Goal: Task Accomplishment & Management: Complete application form

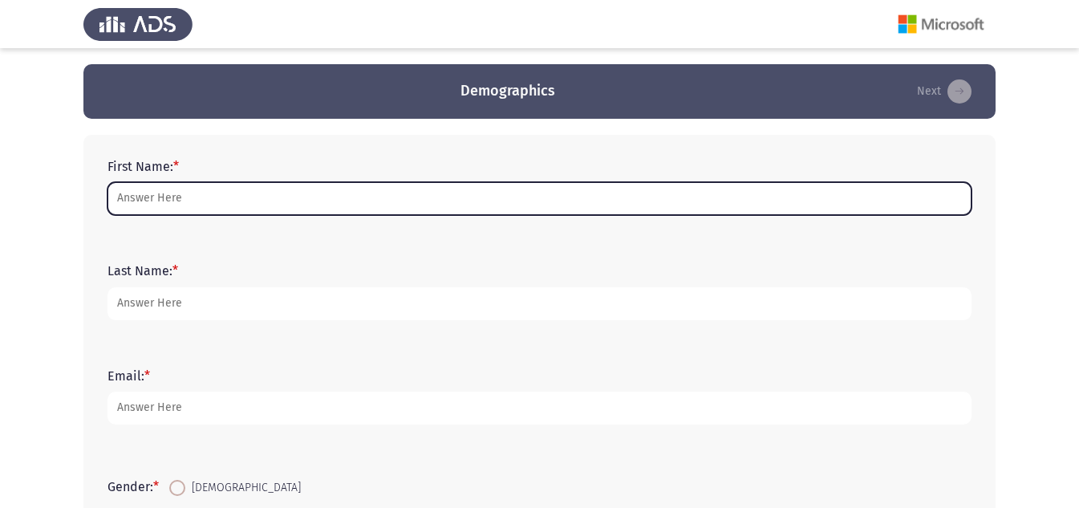
click at [259, 201] on input "First Name: *" at bounding box center [540, 198] width 864 height 33
click at [468, 194] on input "First Name: *" at bounding box center [540, 198] width 864 height 33
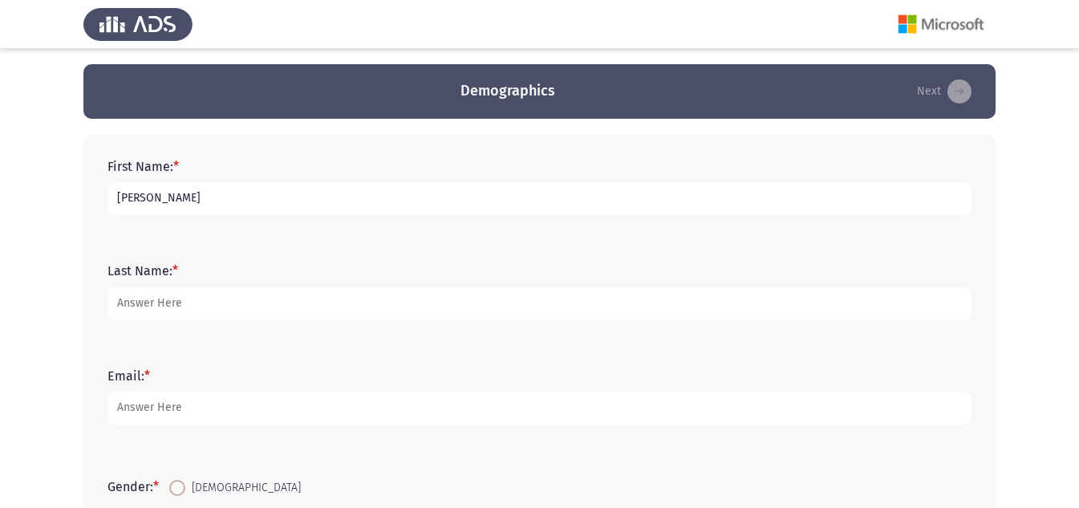
type input "[PERSON_NAME]"
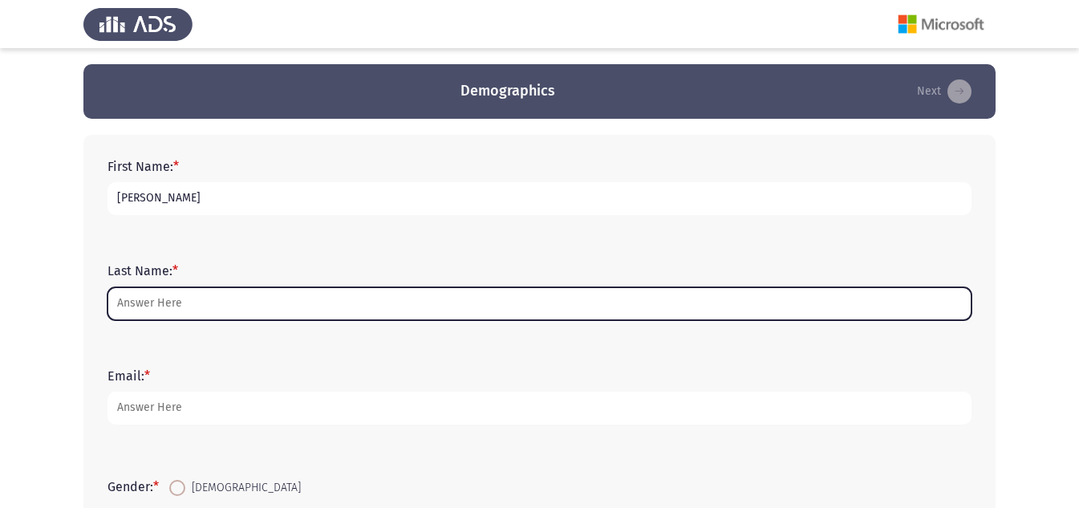
click at [263, 307] on input "Last Name: *" at bounding box center [540, 303] width 864 height 33
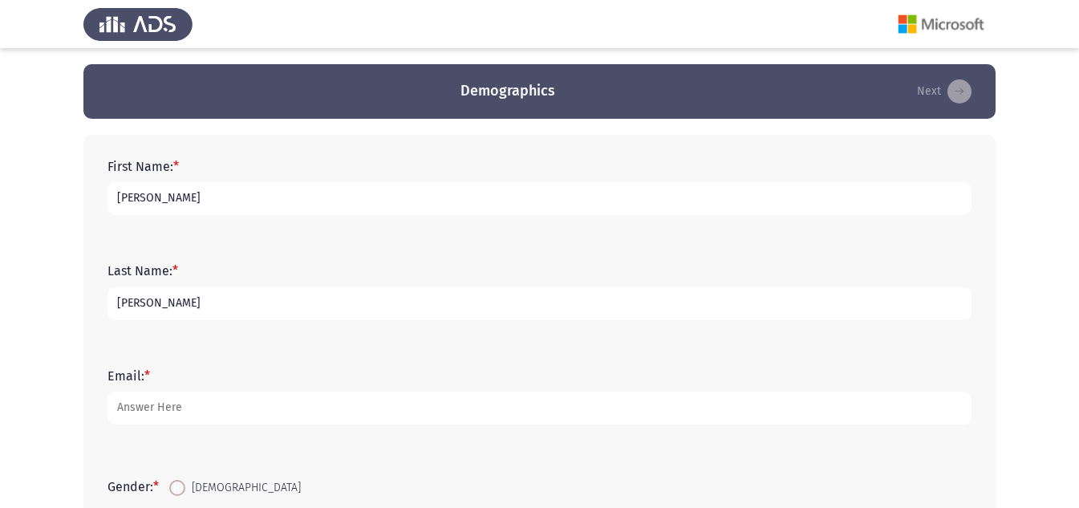
type input "[PERSON_NAME]"
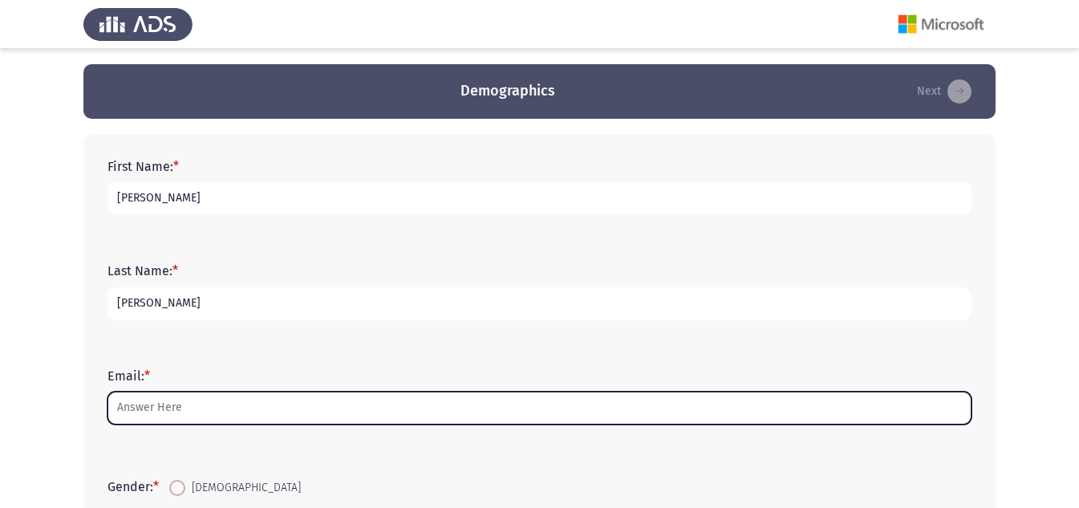
click at [192, 403] on input "Email: *" at bounding box center [540, 408] width 864 height 33
type input "S"
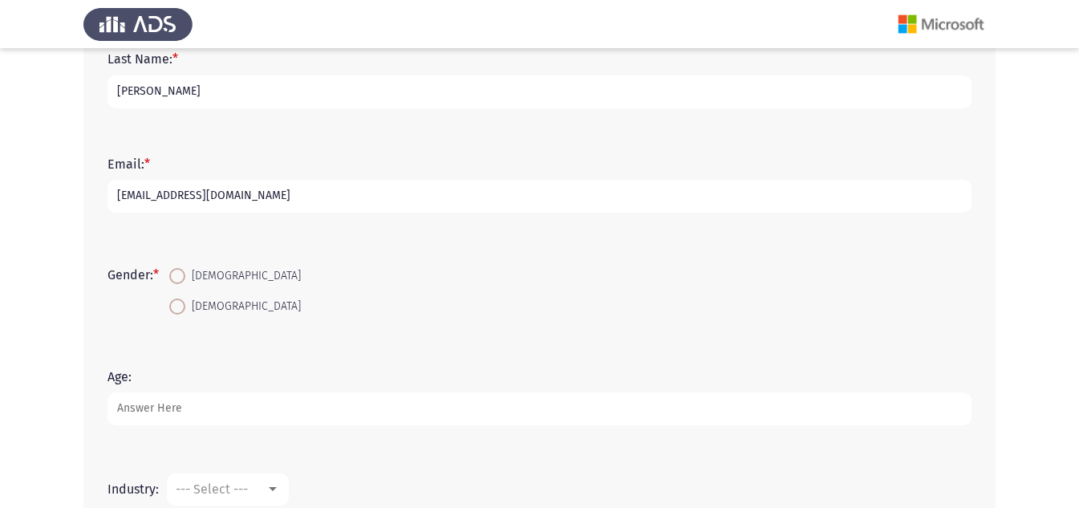
scroll to position [222, 0]
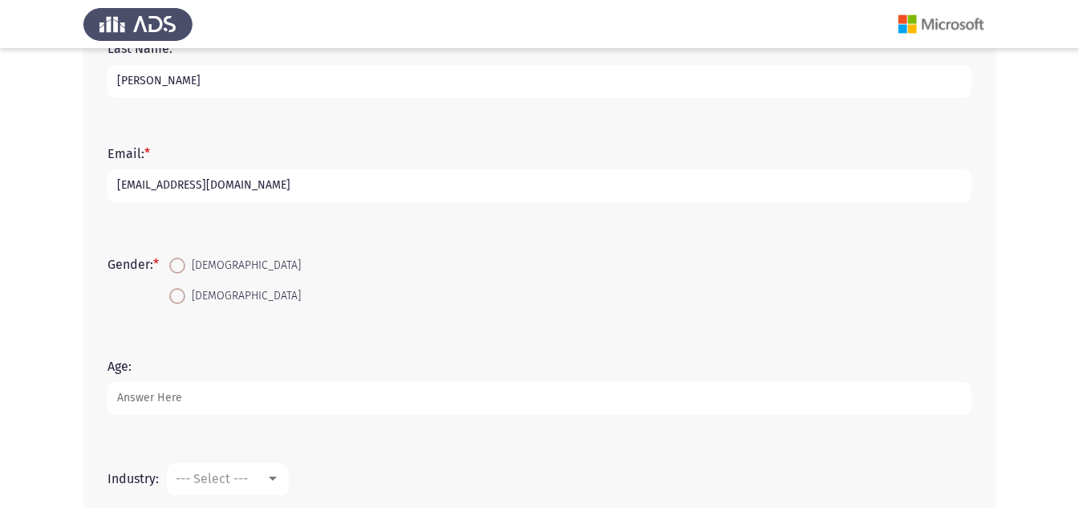
type input "[EMAIL_ADDRESS][DOMAIN_NAME]"
click at [185, 269] on span at bounding box center [177, 266] width 16 height 16
click at [185, 269] on input "[DEMOGRAPHIC_DATA]" at bounding box center [177, 266] width 16 height 16
radio input "true"
click at [176, 405] on input "Age:" at bounding box center [540, 398] width 864 height 33
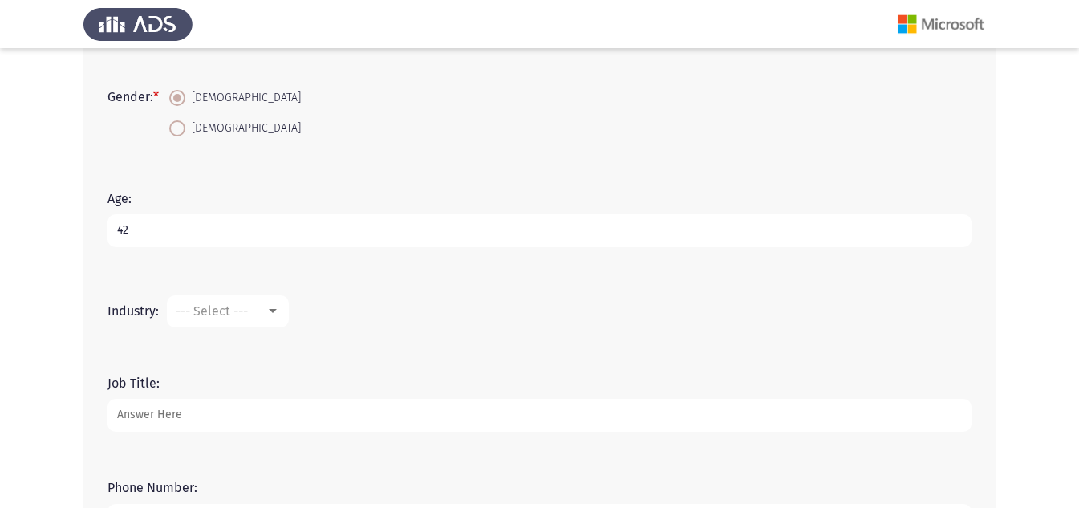
scroll to position [393, 0]
type input "42"
click at [273, 307] on div at bounding box center [273, 308] width 8 height 4
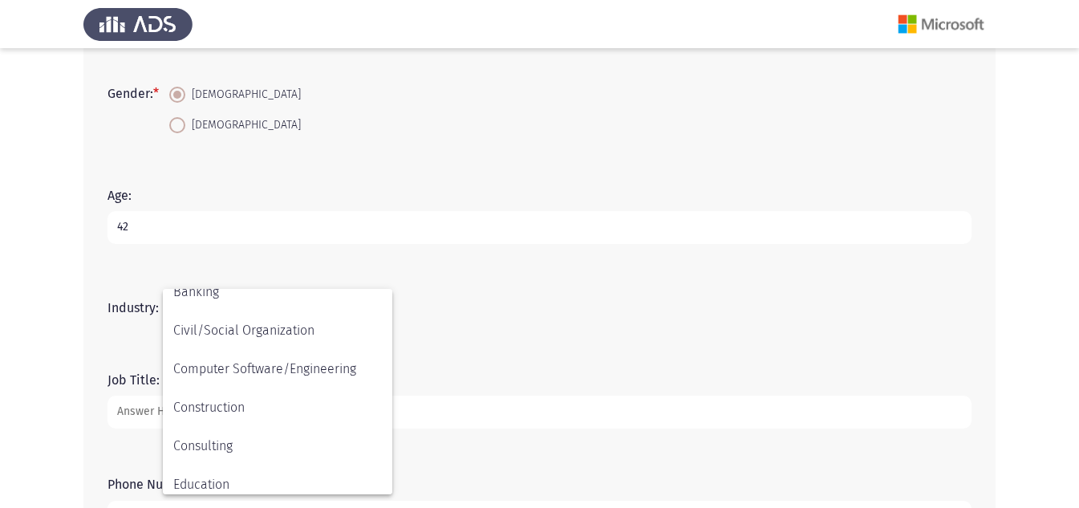
scroll to position [218, 0]
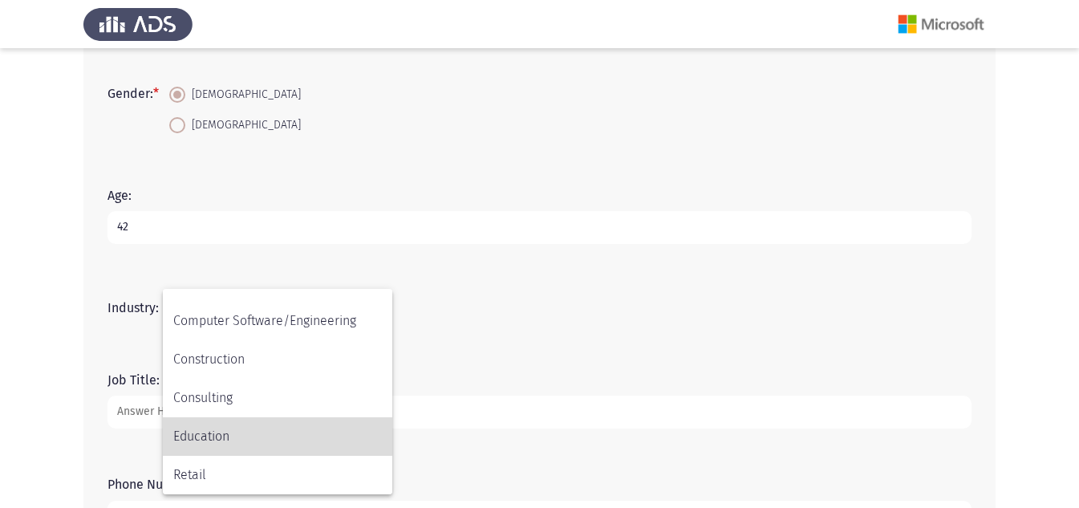
click at [227, 437] on span "Education" at bounding box center [277, 436] width 209 height 39
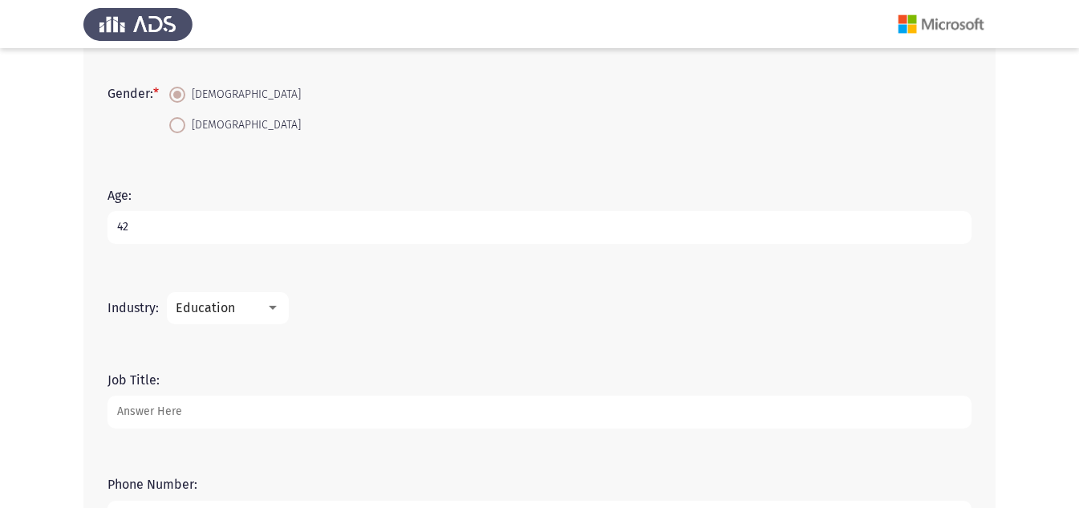
click at [161, 411] on input "Job Title:" at bounding box center [540, 412] width 864 height 33
click at [227, 400] on input "Job Title:" at bounding box center [540, 412] width 864 height 33
type input "h"
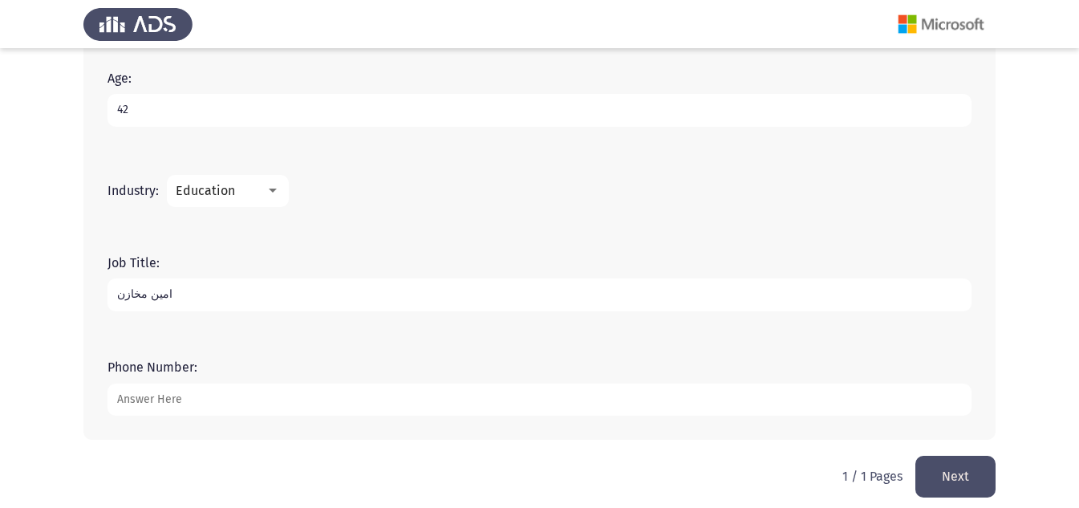
scroll to position [522, 0]
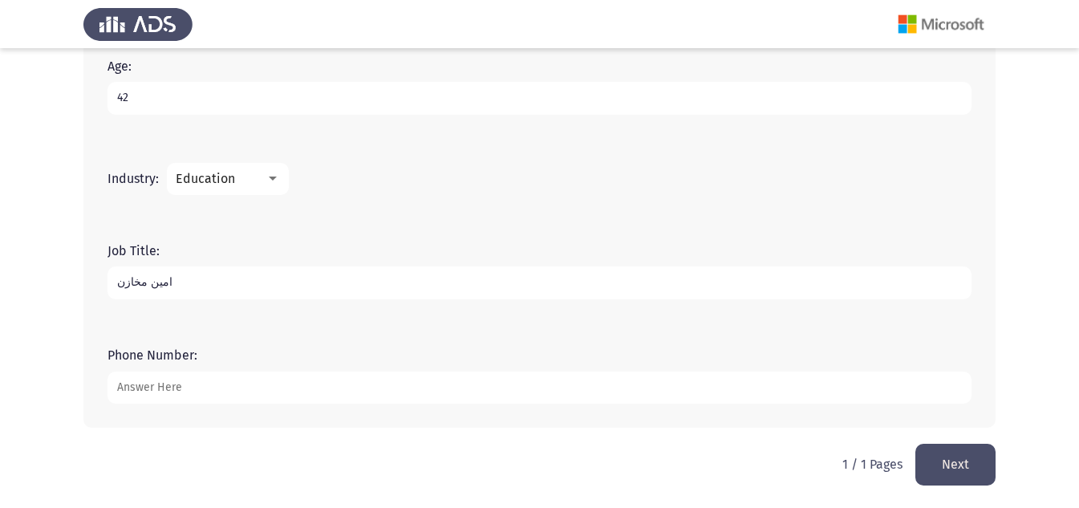
type input "امين مخازن"
click at [169, 380] on input "Phone Number:" at bounding box center [540, 387] width 864 height 33
type input "01158080957"
click at [972, 469] on button "Next" at bounding box center [955, 464] width 80 height 41
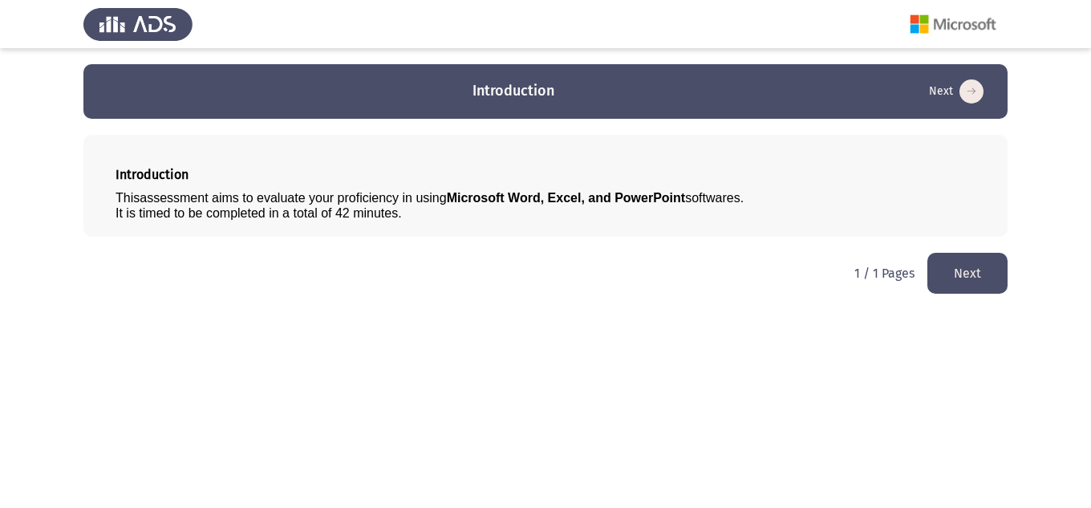
click at [970, 277] on button "Next" at bounding box center [968, 273] width 80 height 41
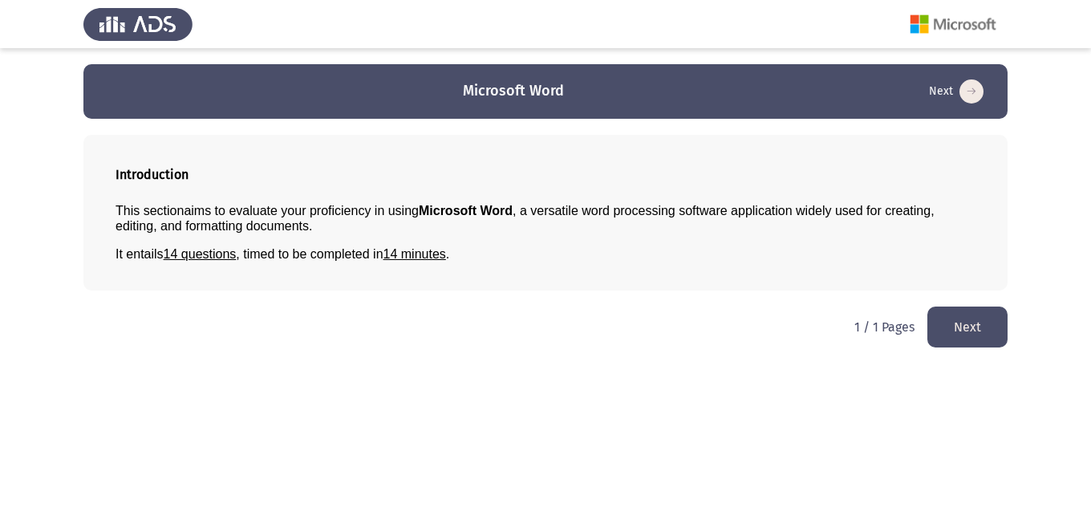
click at [972, 327] on button "Next" at bounding box center [968, 326] width 80 height 41
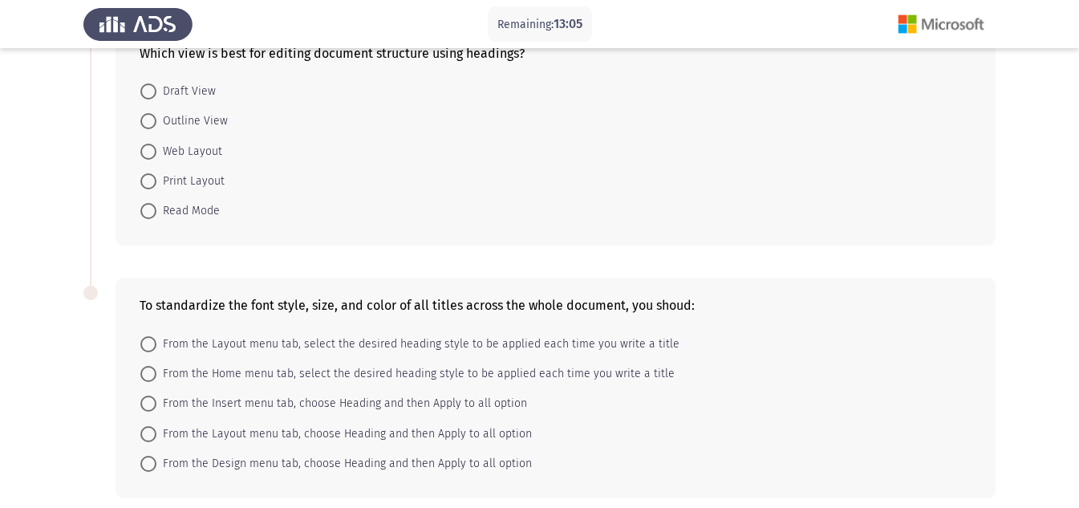
scroll to position [350, 0]
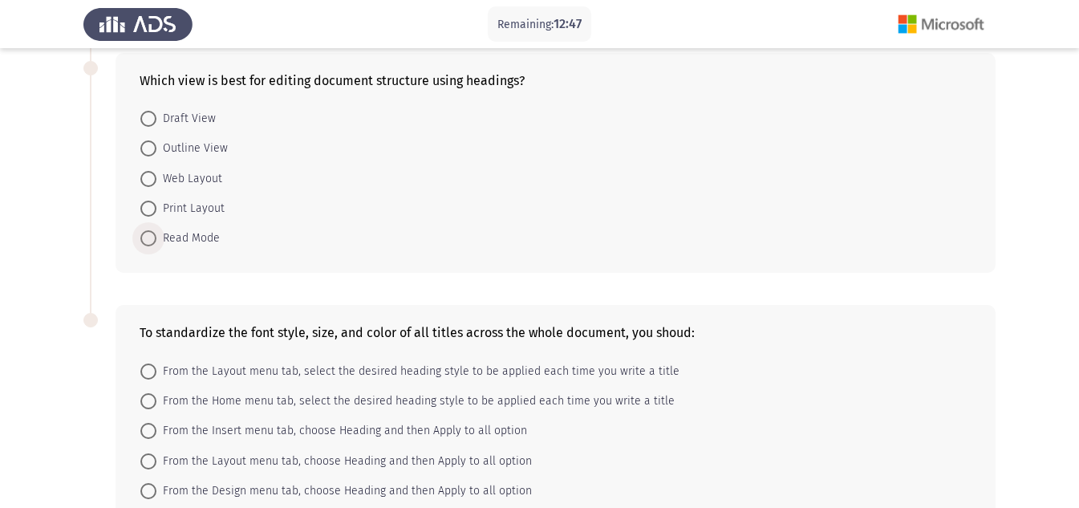
click at [185, 233] on span "Read Mode" at bounding box center [187, 238] width 63 height 19
click at [156, 233] on input "Read Mode" at bounding box center [148, 238] width 16 height 16
radio input "true"
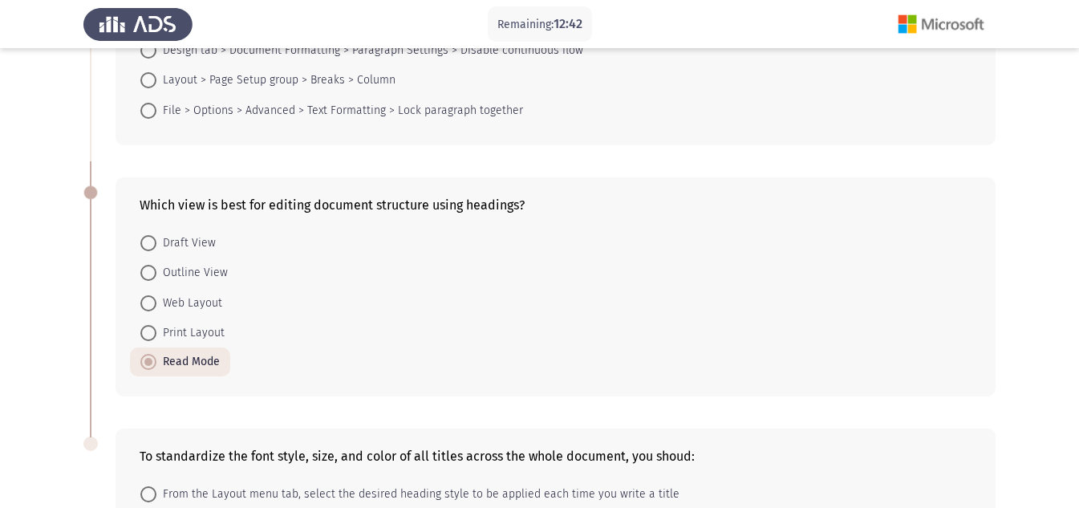
scroll to position [447, 0]
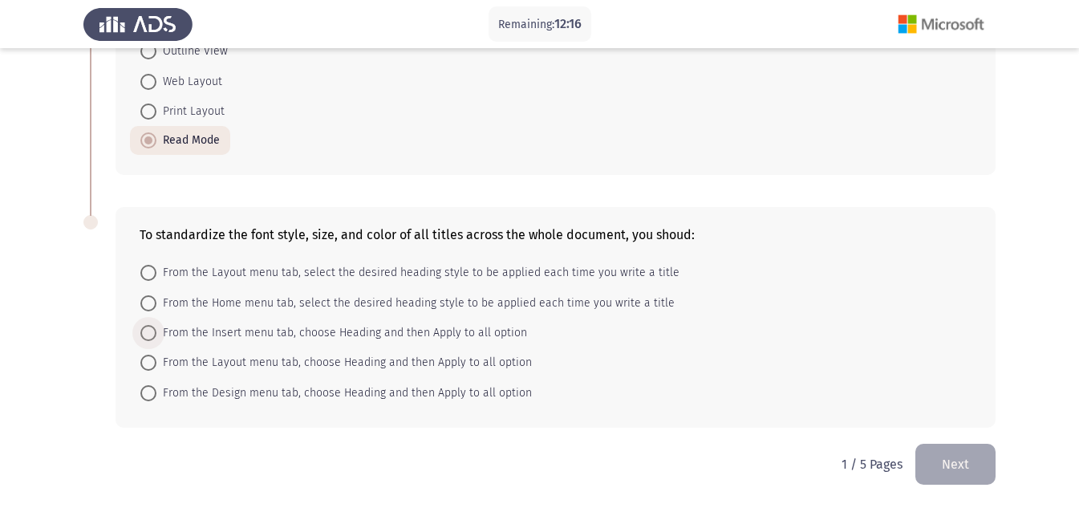
click at [155, 333] on span at bounding box center [148, 333] width 16 height 16
click at [155, 333] on input "From the Insert menu tab, choose Heading and then Apply to all option" at bounding box center [148, 333] width 16 height 16
radio input "true"
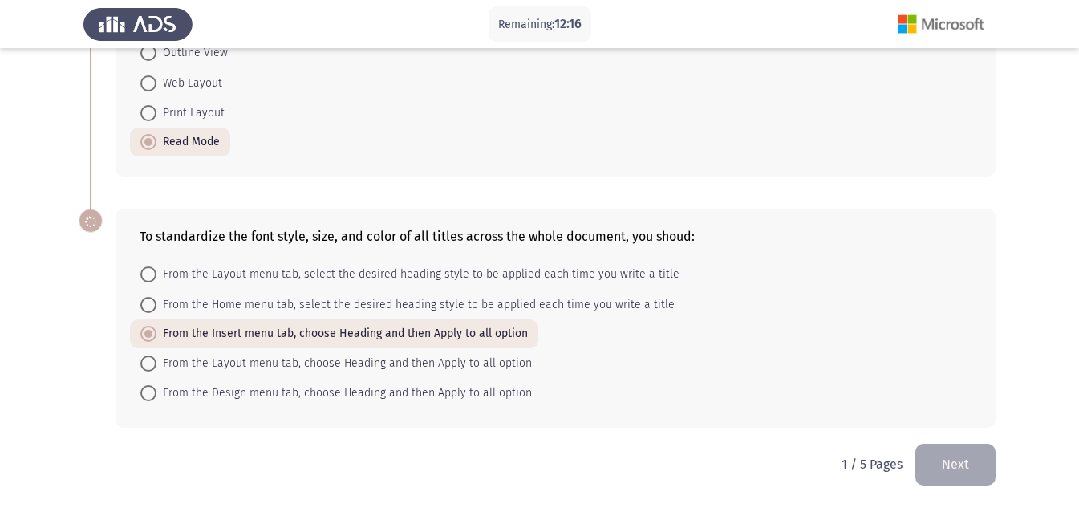
scroll to position [445, 0]
click at [529, 489] on html "Remaining: 12:15 Microsoft Word Next You're working on a Word document and want…" at bounding box center [539, 31] width 1079 height 953
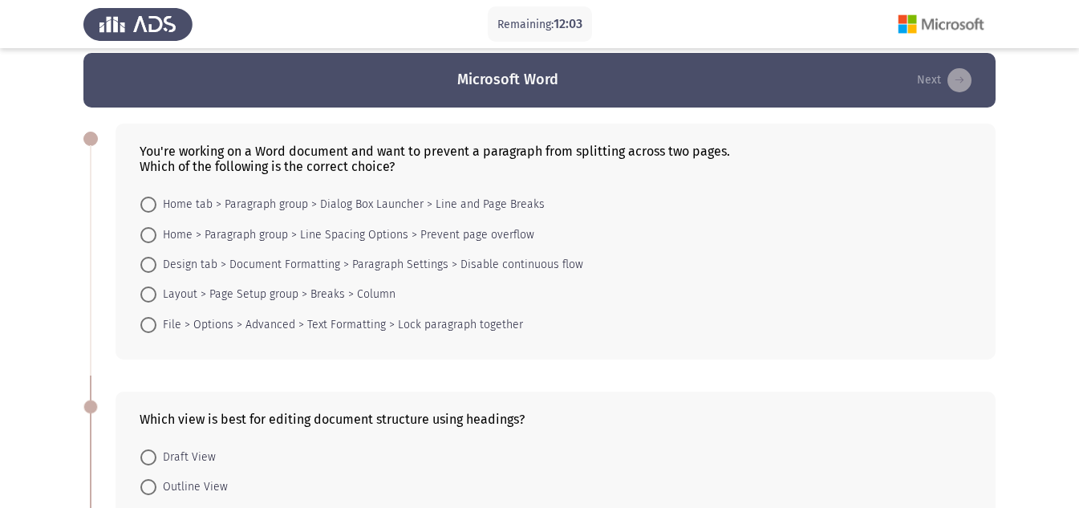
scroll to position [0, 0]
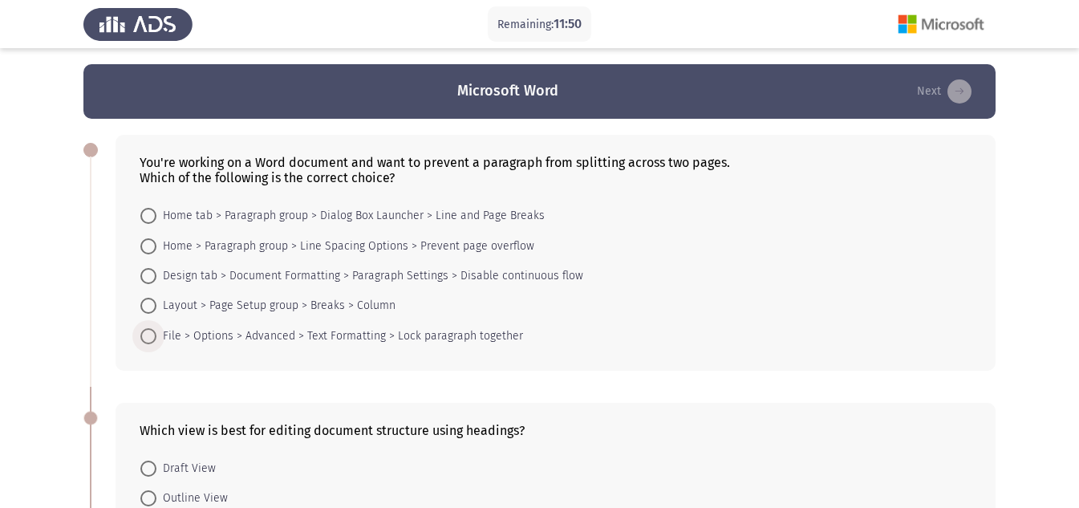
click at [218, 331] on span "File > Options > Advanced > Text Formatting > Lock paragraph together" at bounding box center [339, 336] width 367 height 19
click at [156, 331] on input "File > Options > Advanced > Text Formatting > Lock paragraph together" at bounding box center [148, 336] width 16 height 16
radio input "true"
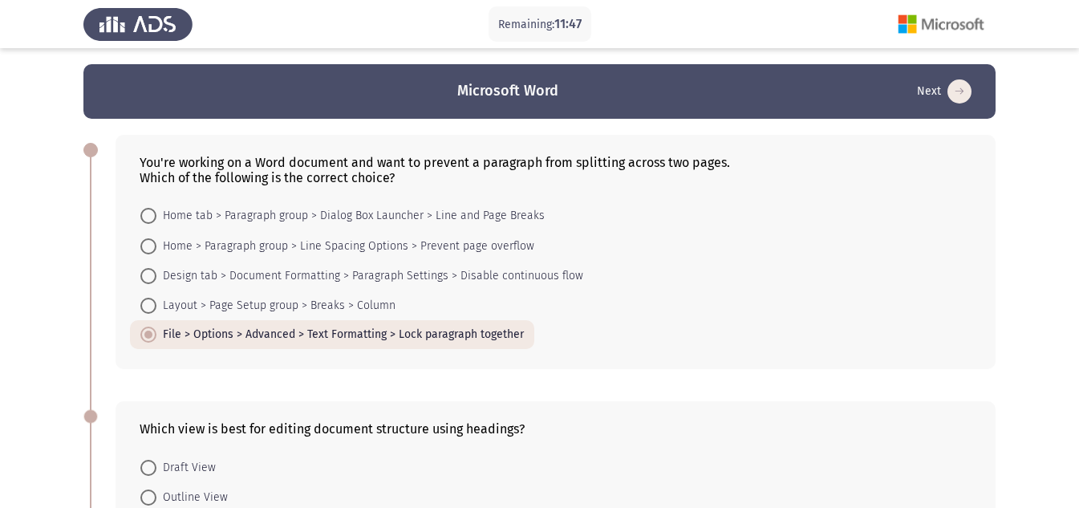
scroll to position [445, 0]
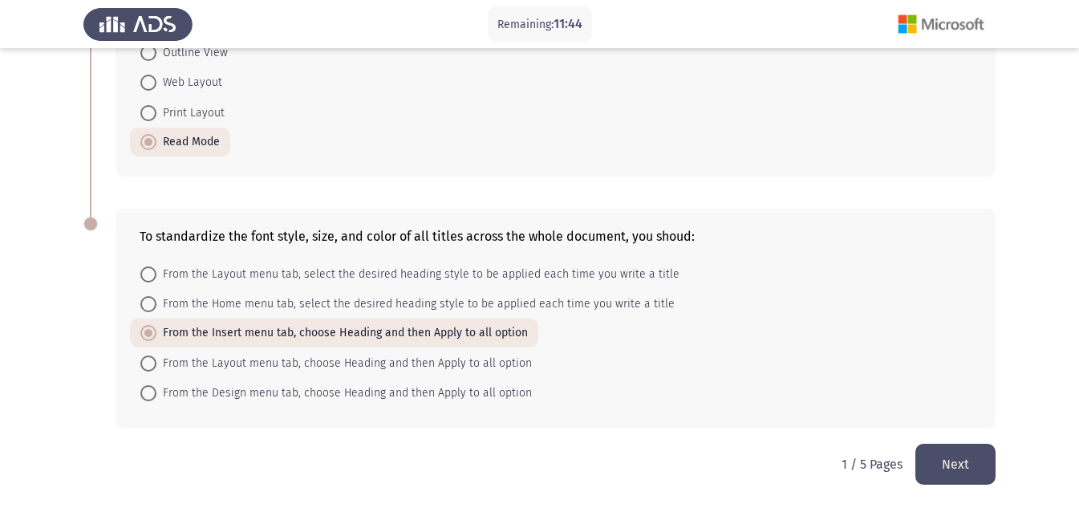
click at [960, 470] on button "Next" at bounding box center [955, 464] width 80 height 41
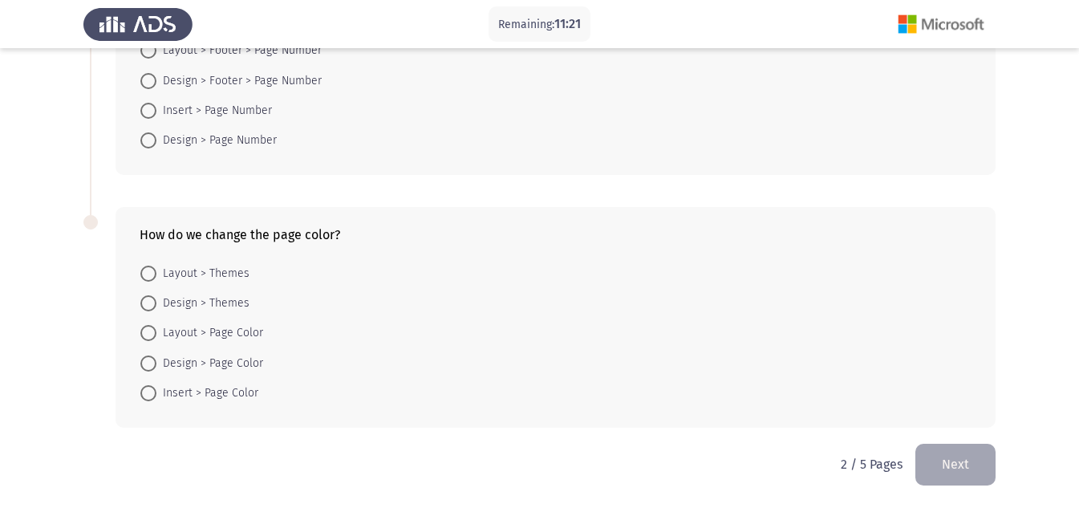
scroll to position [0, 0]
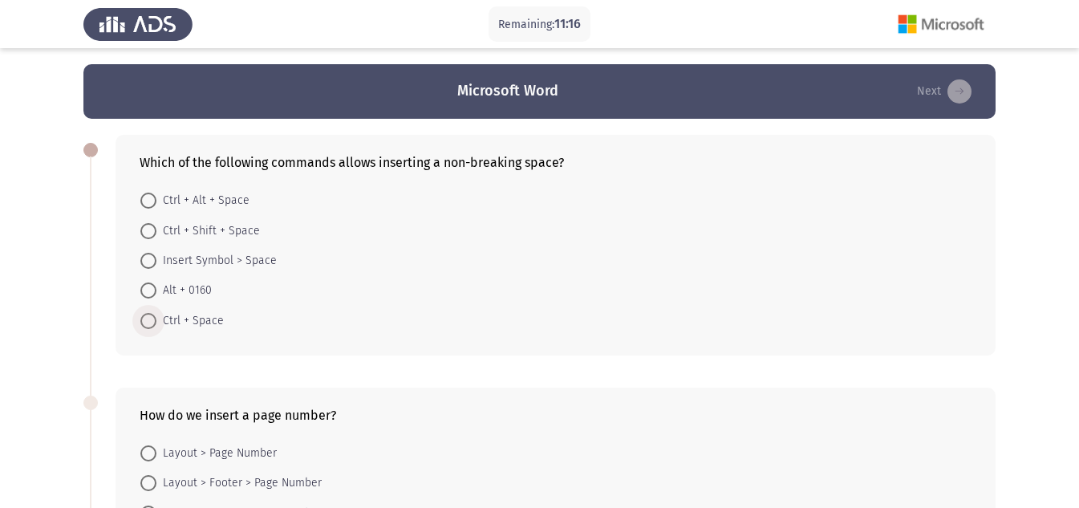
click at [148, 323] on span at bounding box center [148, 321] width 16 height 16
click at [148, 323] on input "Ctrl + Space" at bounding box center [148, 321] width 16 height 16
radio input "true"
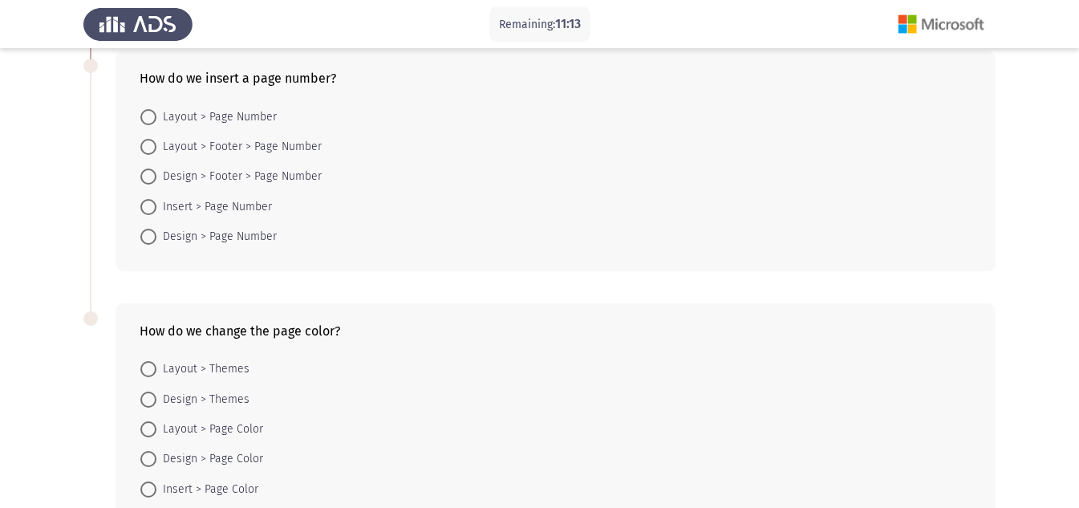
scroll to position [337, 0]
click at [151, 400] on span at bounding box center [148, 398] width 16 height 16
click at [151, 400] on input "Design > Themes" at bounding box center [148, 398] width 16 height 16
radio input "true"
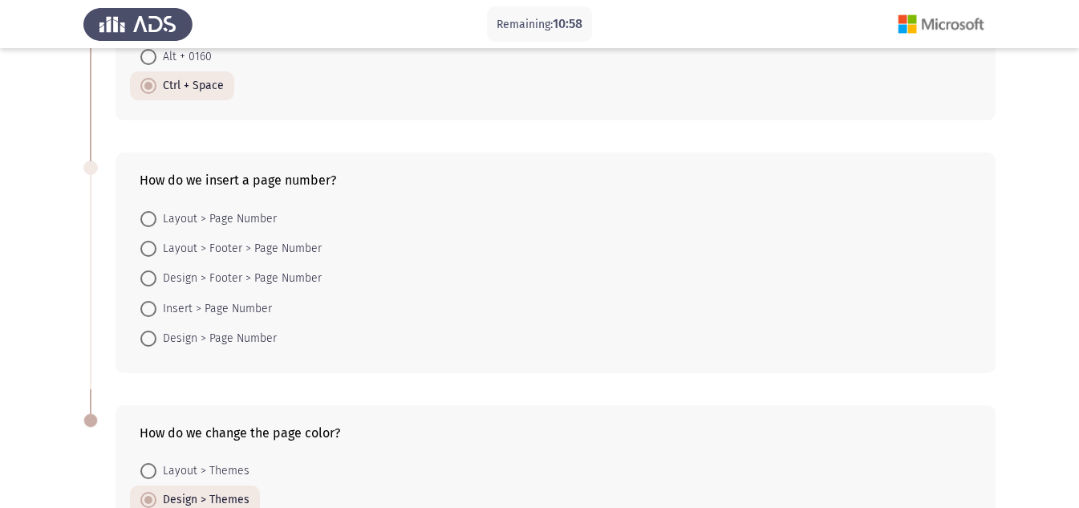
scroll to position [229, 0]
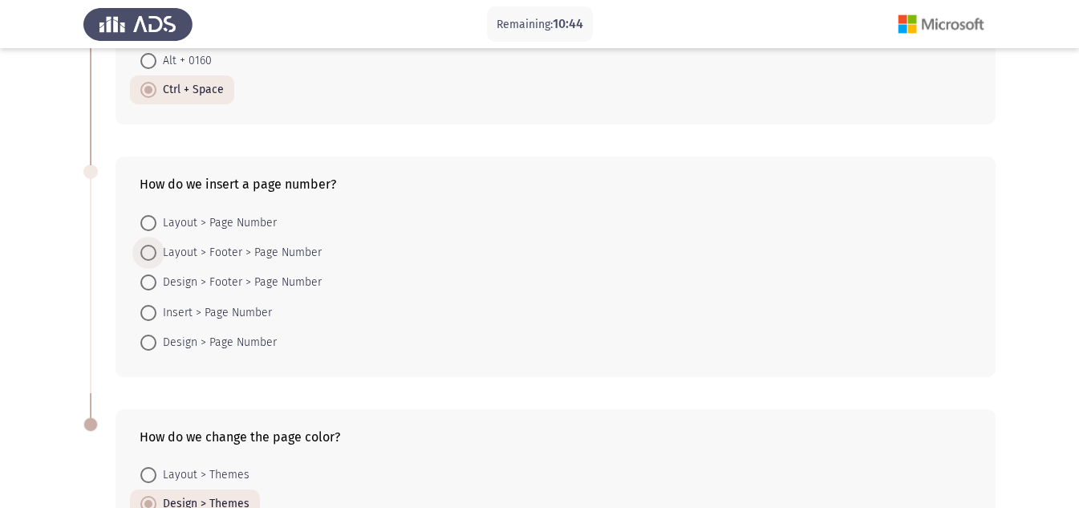
click at [151, 251] on span at bounding box center [148, 253] width 16 height 16
click at [151, 251] on input "Layout > Footer > Page Number" at bounding box center [148, 253] width 16 height 16
radio input "true"
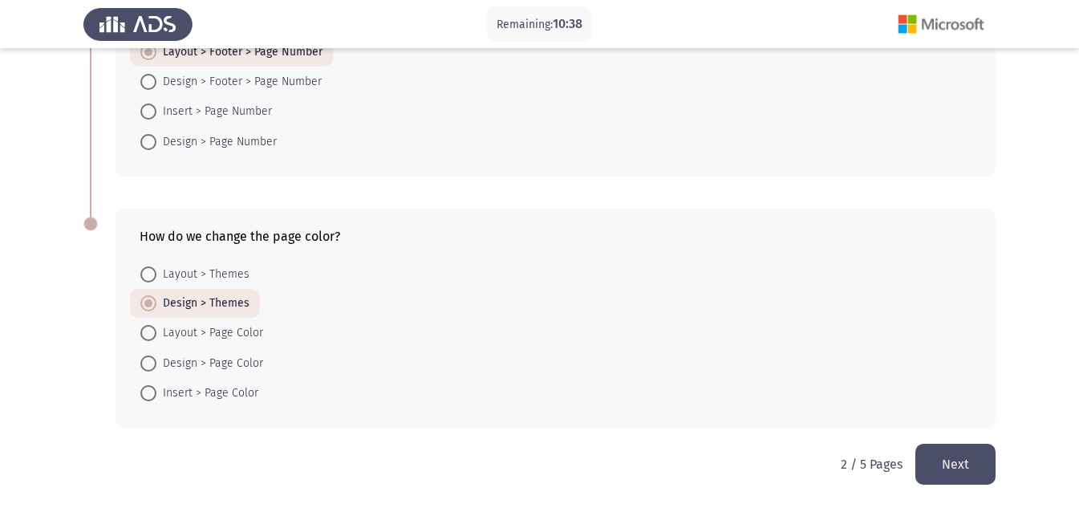
click at [963, 462] on button "Next" at bounding box center [955, 464] width 80 height 41
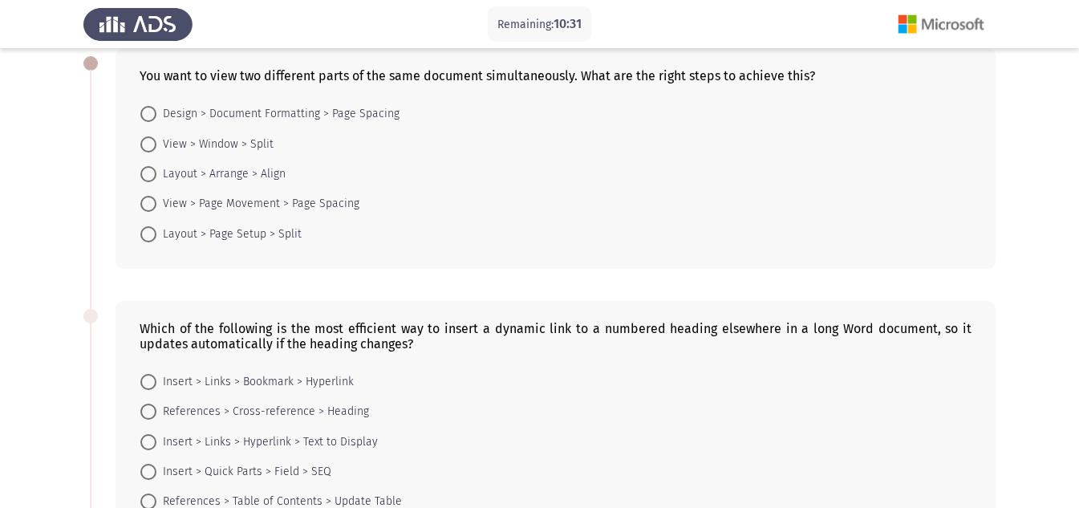
scroll to position [90, 0]
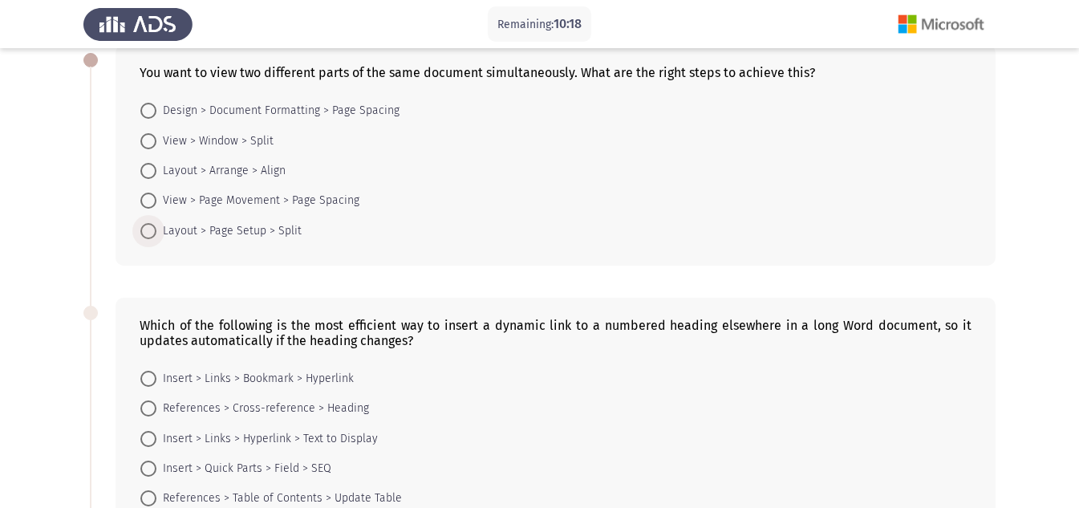
click at [250, 221] on span "Layout > Page Setup > Split" at bounding box center [228, 230] width 145 height 19
click at [156, 223] on input "Layout > Page Setup > Split" at bounding box center [148, 231] width 16 height 16
radio input "true"
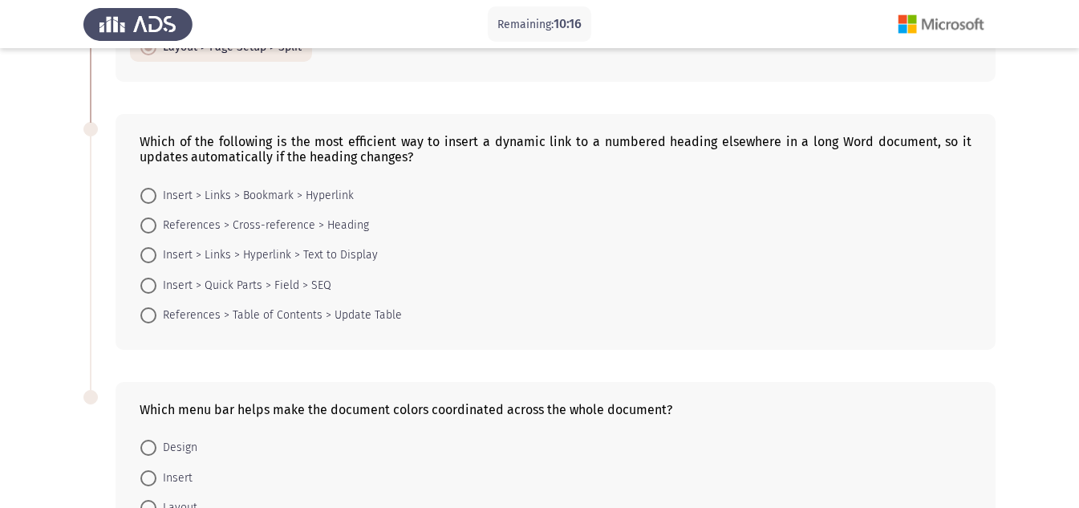
scroll to position [344, 0]
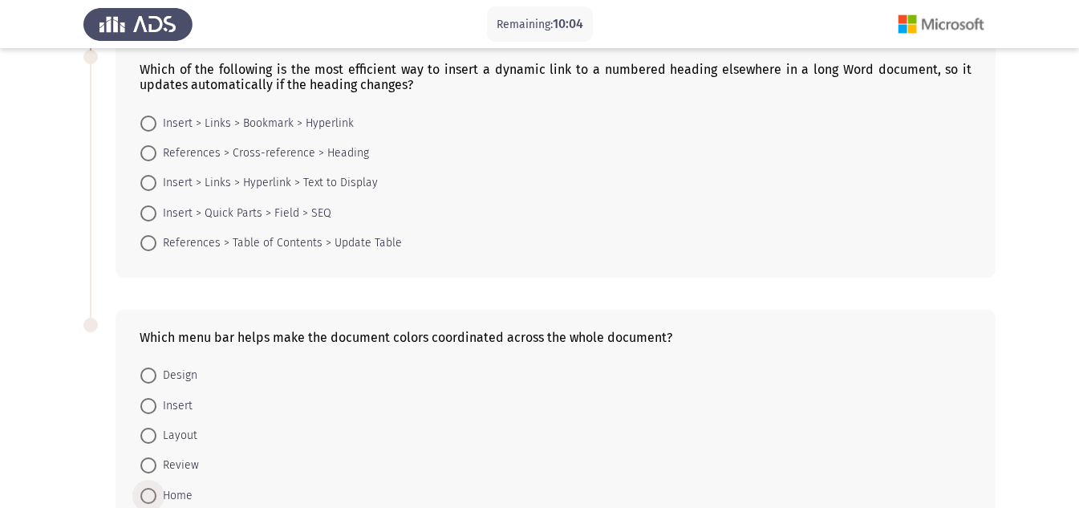
click at [176, 491] on span "Home" at bounding box center [174, 495] width 36 height 19
click at [156, 491] on input "Home" at bounding box center [148, 496] width 16 height 16
radio input "true"
click at [189, 215] on span "Insert > Quick Parts > Field > SEQ" at bounding box center [243, 213] width 175 height 19
click at [156, 215] on input "Insert > Quick Parts > Field > SEQ" at bounding box center [148, 213] width 16 height 16
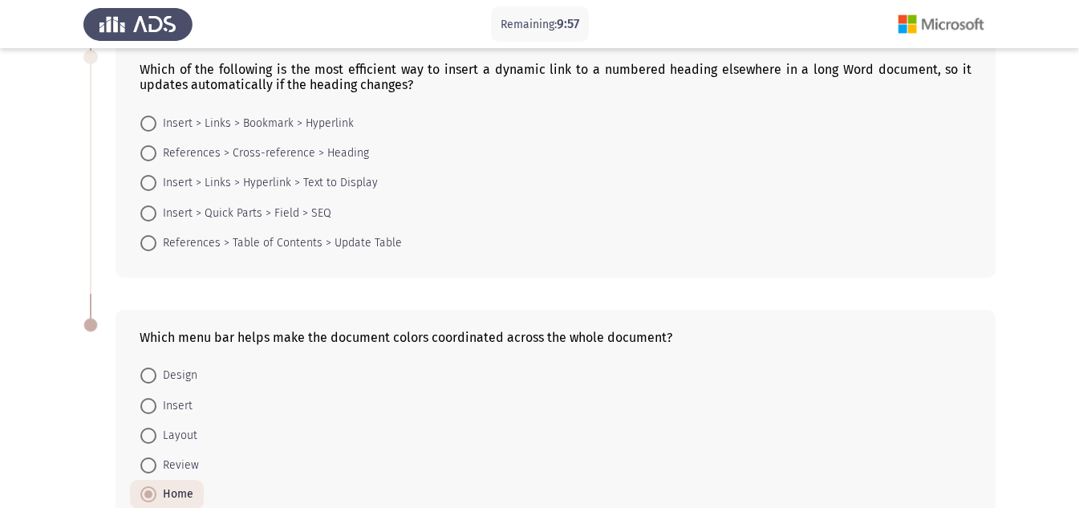
radio input "true"
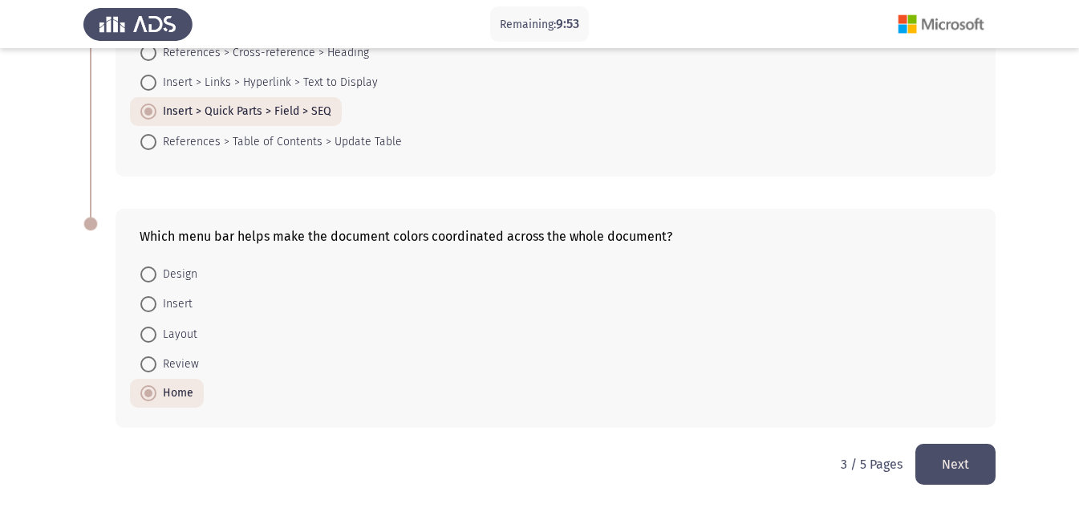
click at [967, 469] on button "Next" at bounding box center [955, 464] width 80 height 41
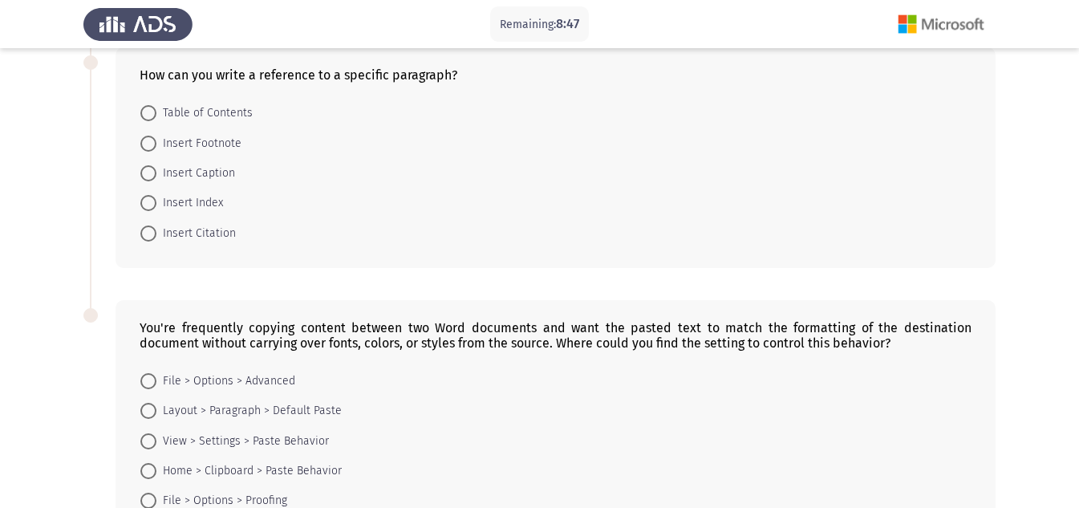
scroll to position [552, 0]
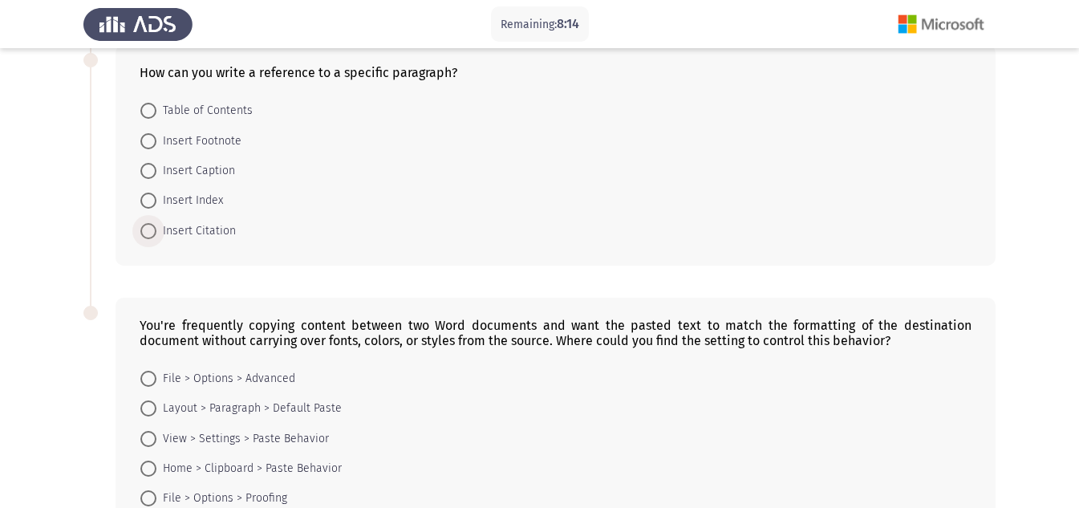
click at [156, 235] on span at bounding box center [148, 231] width 16 height 16
click at [156, 235] on input "Insert Citation" at bounding box center [148, 231] width 16 height 16
radio input "true"
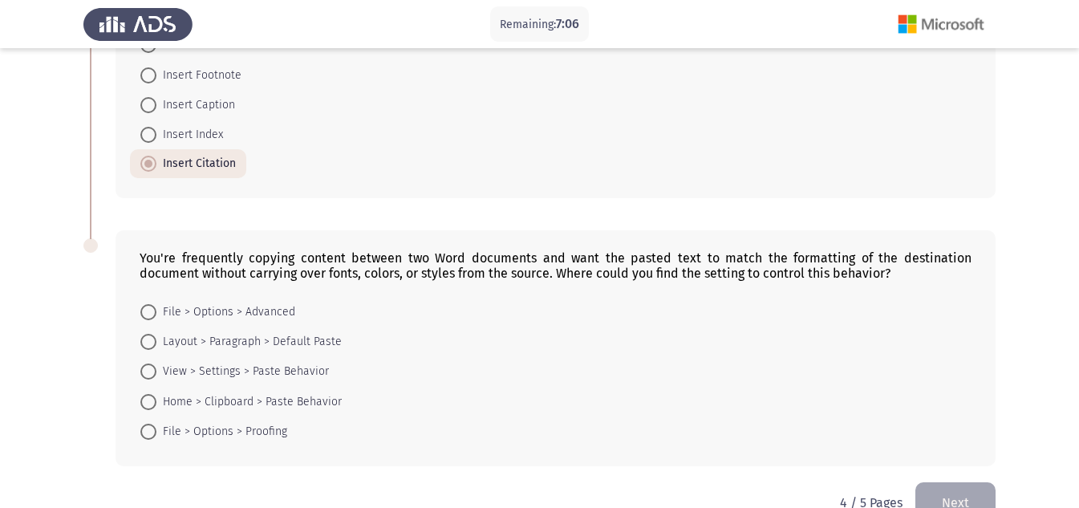
scroll to position [656, 0]
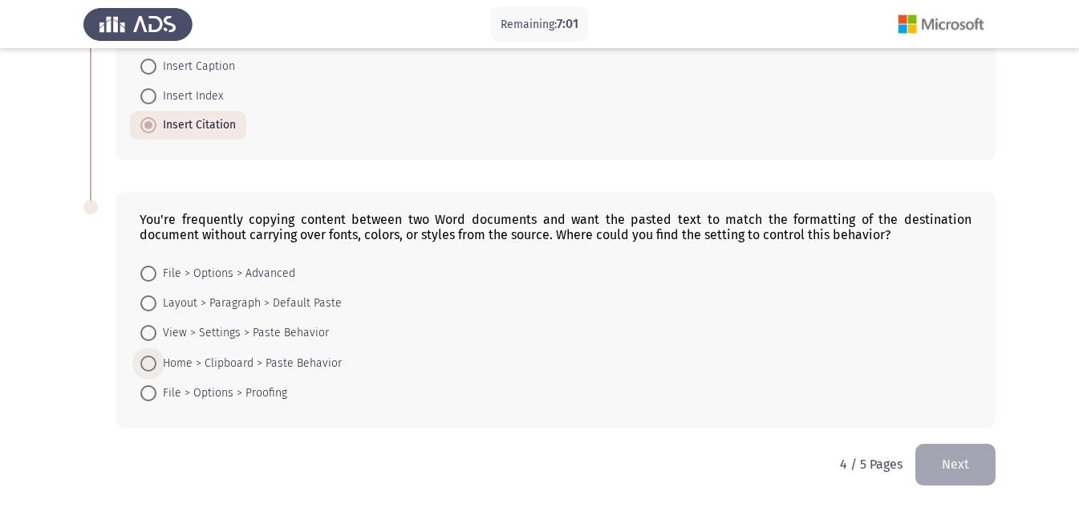
click at [164, 360] on span "Home > Clipboard > Paste Behavior" at bounding box center [248, 363] width 185 height 19
click at [156, 360] on input "Home > Clipboard > Paste Behavior" at bounding box center [148, 363] width 16 height 16
radio input "true"
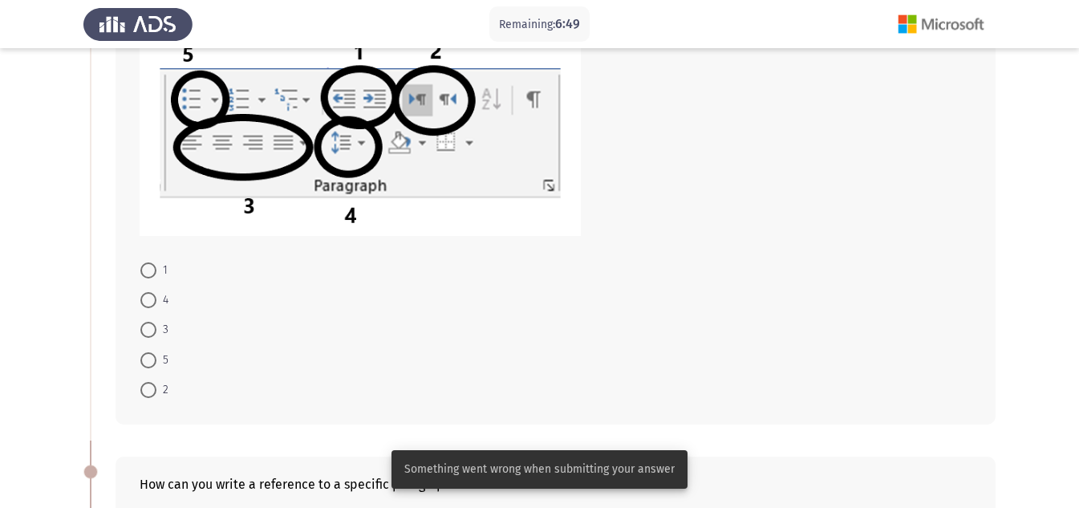
scroll to position [95, 0]
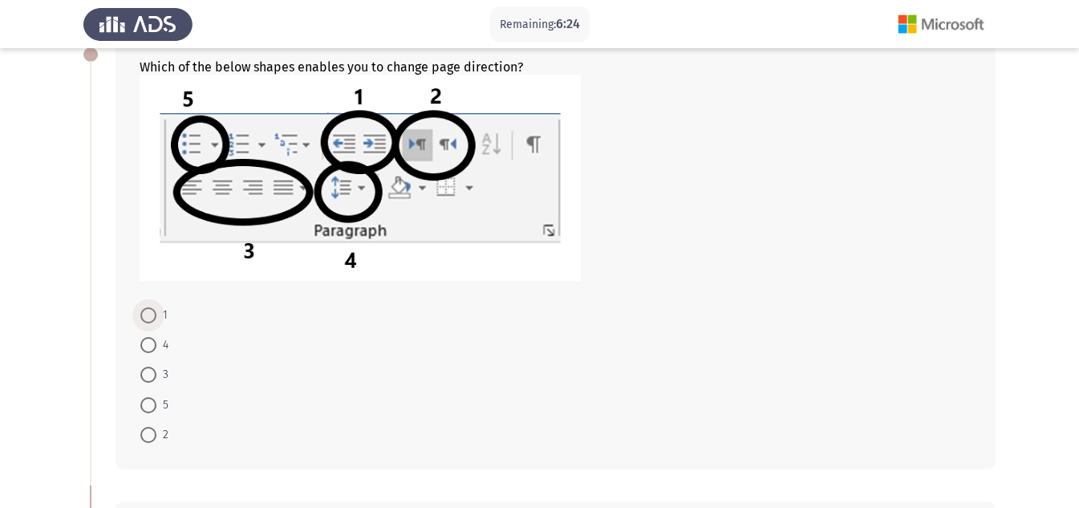
click at [148, 318] on span at bounding box center [148, 315] width 16 height 16
click at [148, 318] on input "1" at bounding box center [148, 315] width 16 height 16
radio input "true"
click at [150, 404] on span at bounding box center [148, 404] width 16 height 16
click at [150, 404] on input "5" at bounding box center [148, 404] width 16 height 16
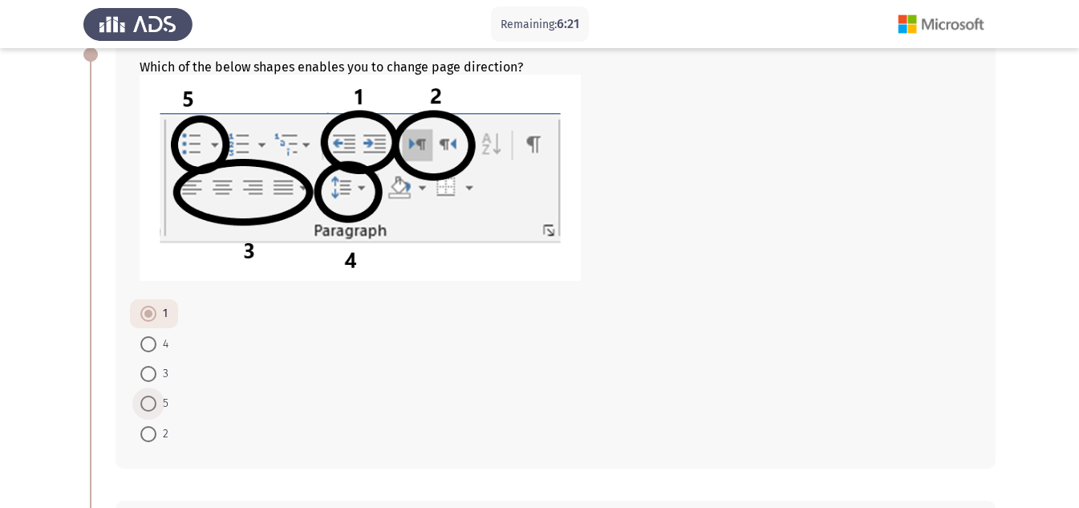
radio input "true"
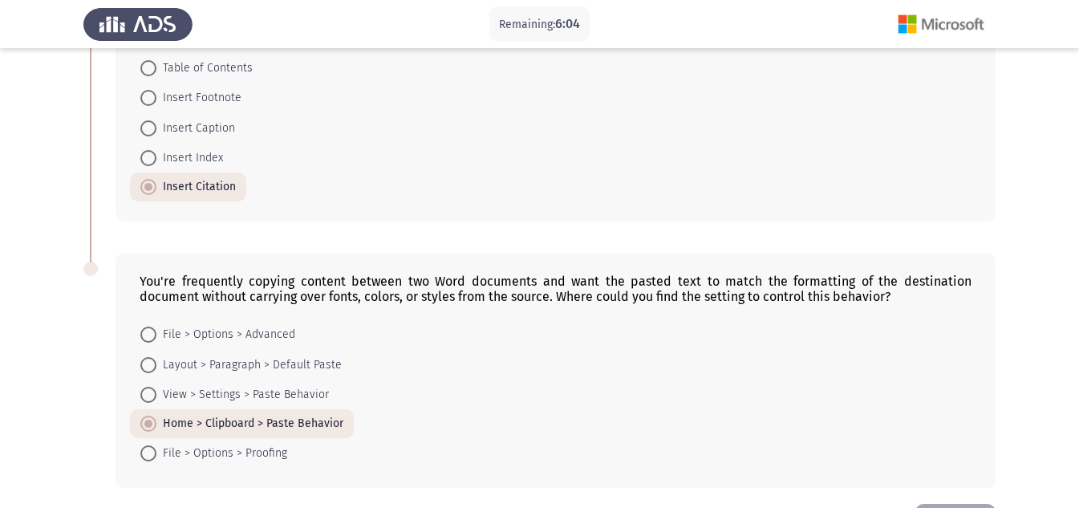
scroll to position [654, 0]
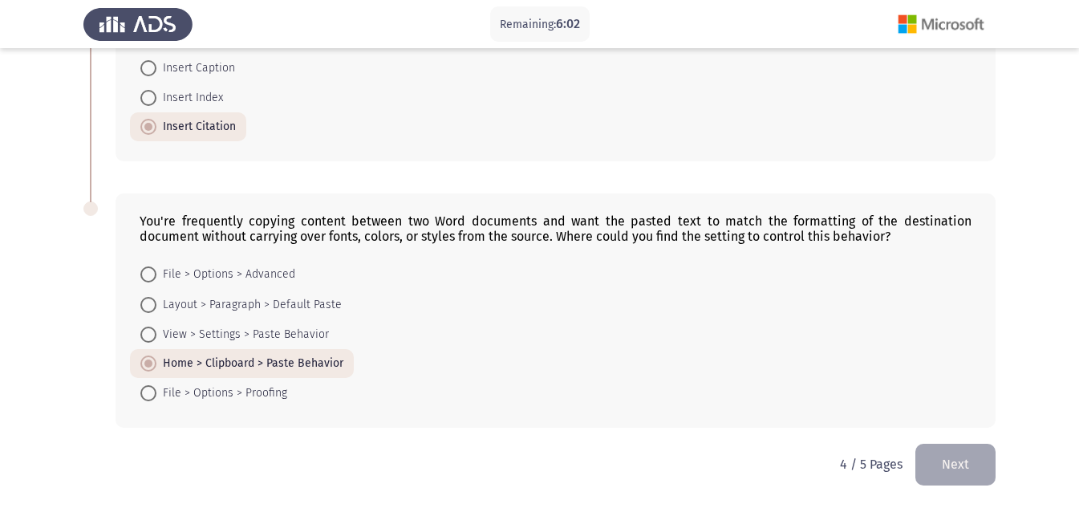
click at [944, 472] on button "Next" at bounding box center [955, 464] width 80 height 41
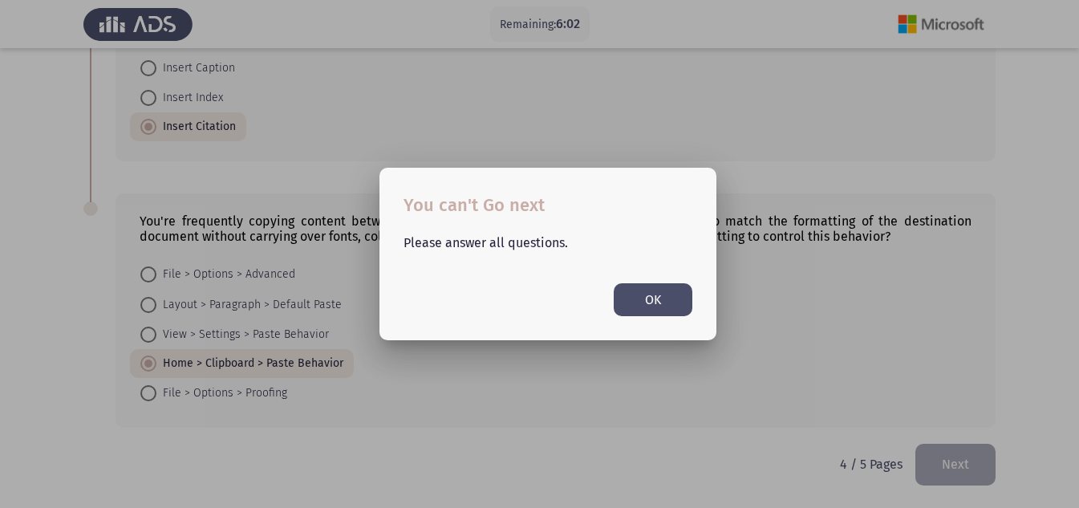
scroll to position [0, 0]
click at [660, 289] on button "OK" at bounding box center [653, 299] width 79 height 33
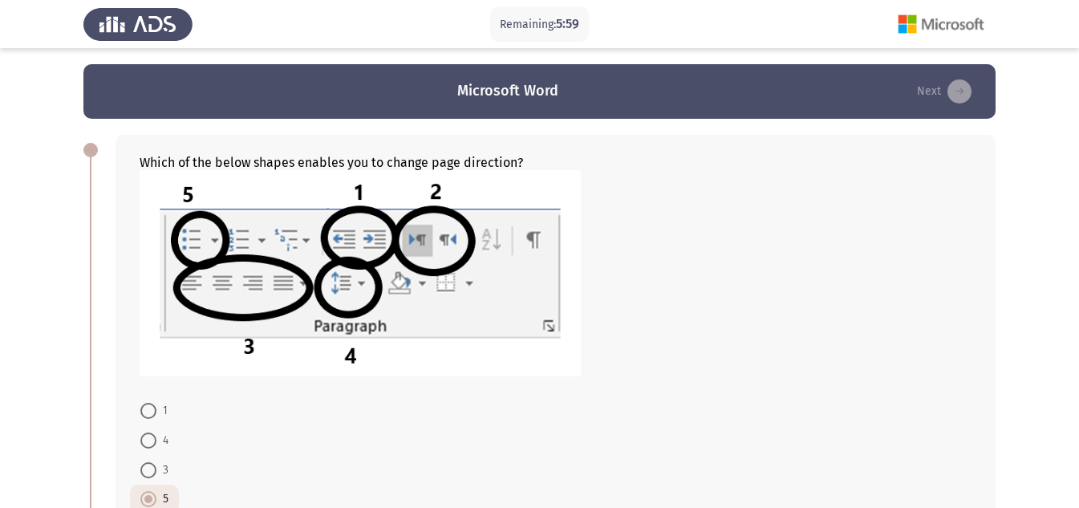
scroll to position [654, 0]
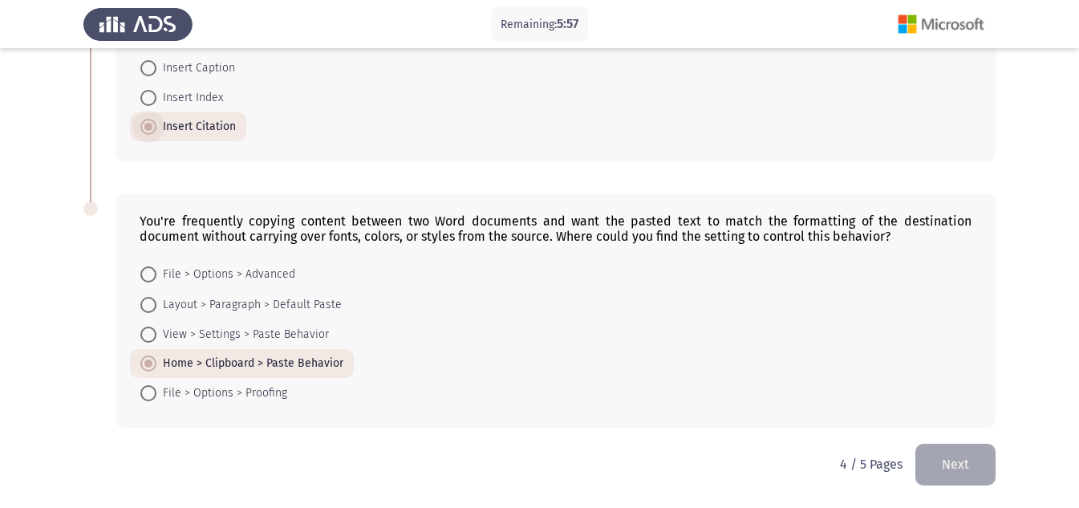
click at [205, 128] on span "Insert Citation" at bounding box center [195, 126] width 79 height 19
click at [156, 128] on input "Insert Citation" at bounding box center [148, 127] width 16 height 16
click at [186, 368] on span "Home > Clipboard > Paste Behavior" at bounding box center [249, 363] width 187 height 19
click at [156, 368] on input "Home > Clipboard > Paste Behavior" at bounding box center [148, 363] width 16 height 16
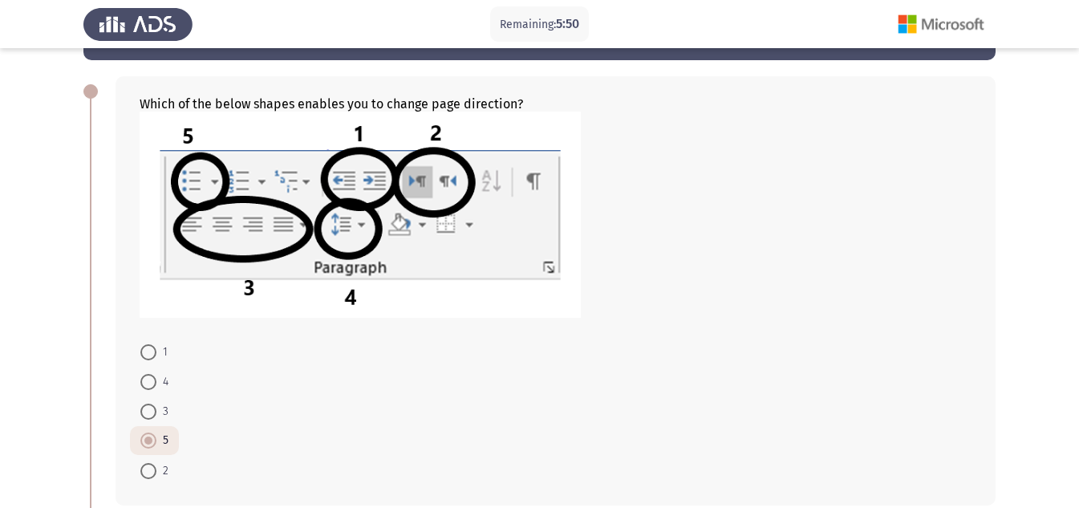
scroll to position [0, 0]
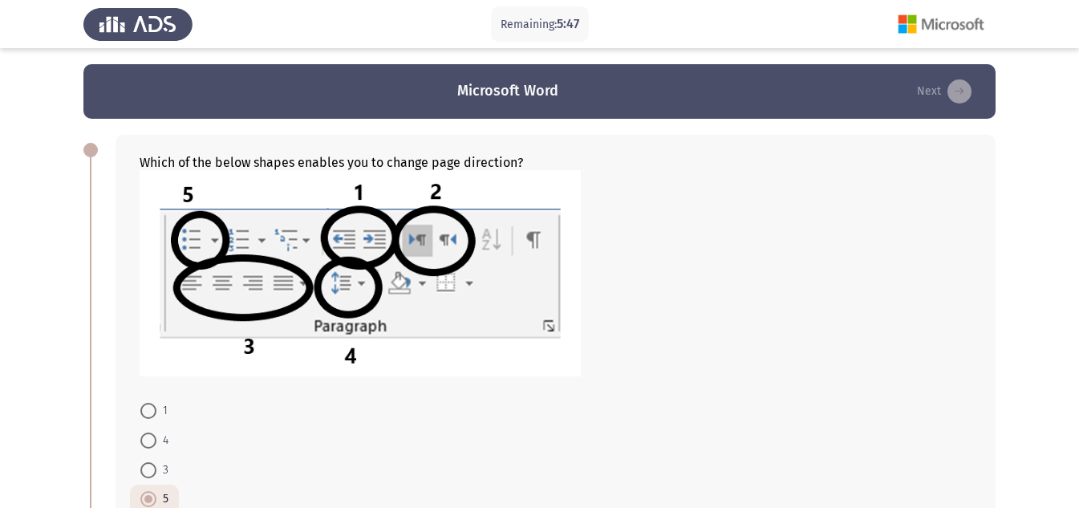
click at [148, 412] on span at bounding box center [148, 411] width 16 height 16
click at [148, 412] on input "1" at bounding box center [148, 411] width 16 height 16
radio input "true"
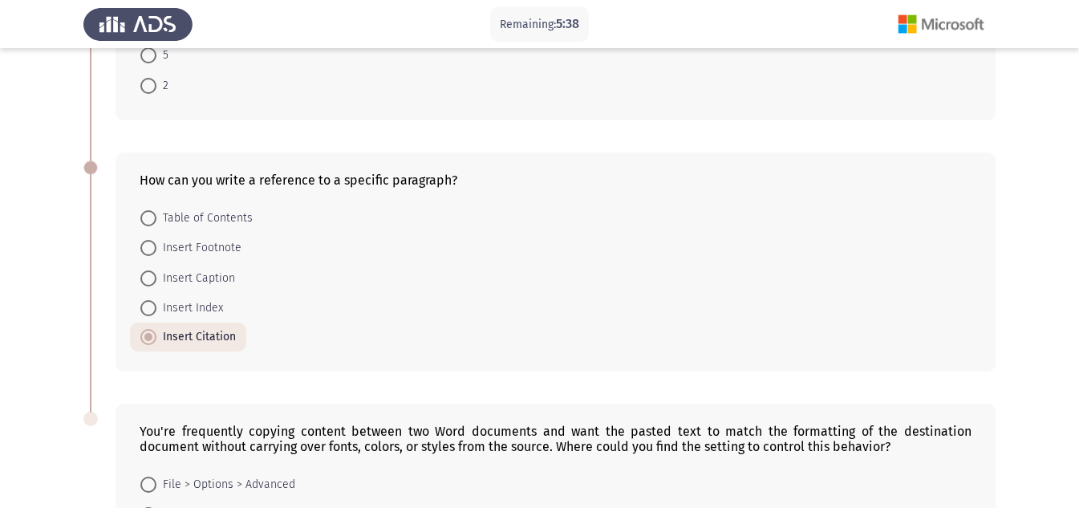
scroll to position [99, 0]
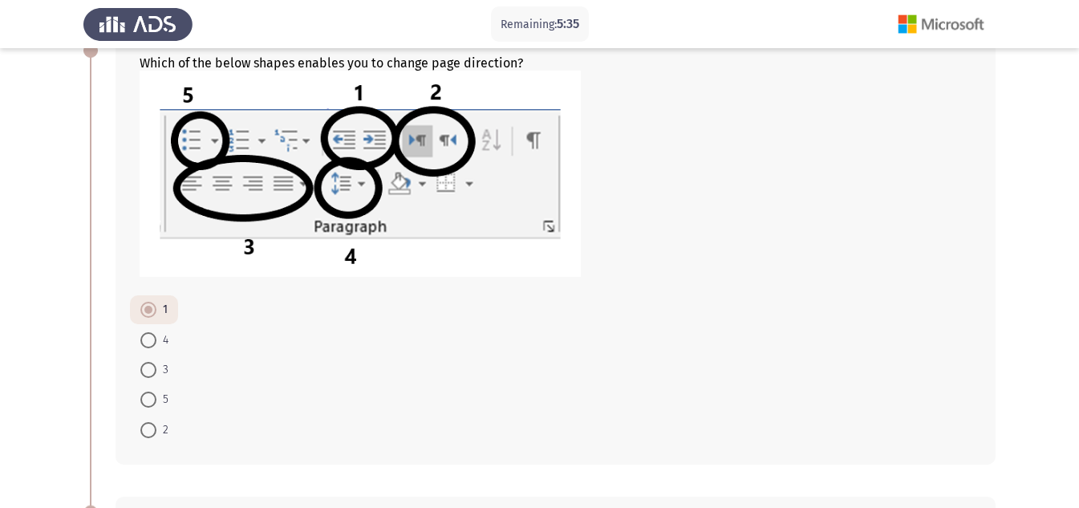
click at [263, 216] on img at bounding box center [360, 174] width 441 height 206
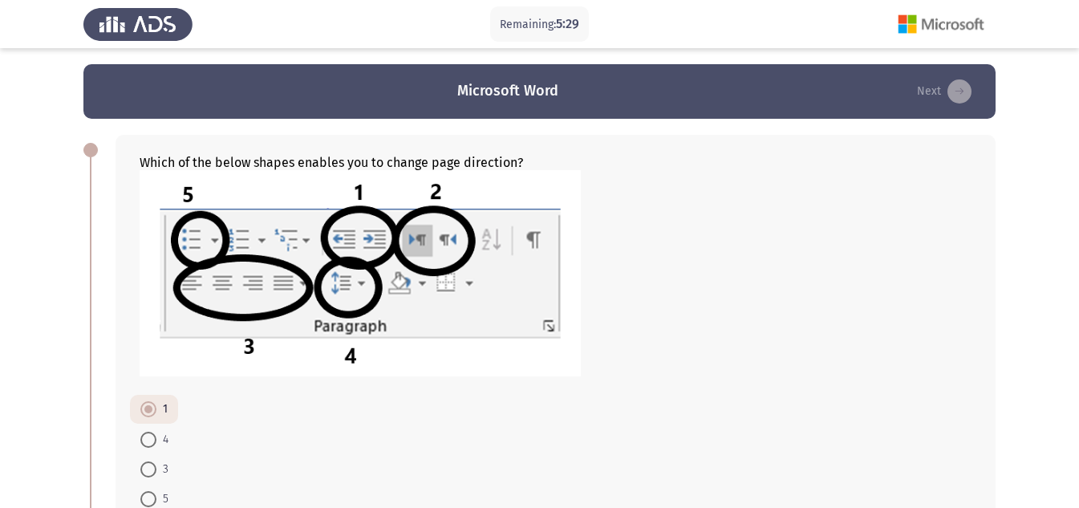
click at [964, 90] on icon "load next page" at bounding box center [960, 91] width 24 height 24
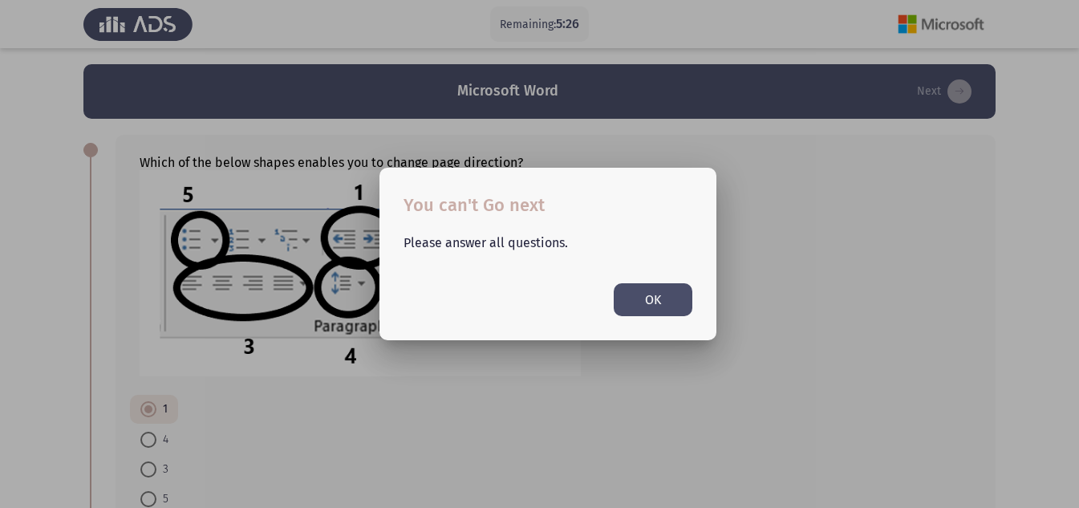
click at [642, 288] on button "OK" at bounding box center [653, 299] width 79 height 33
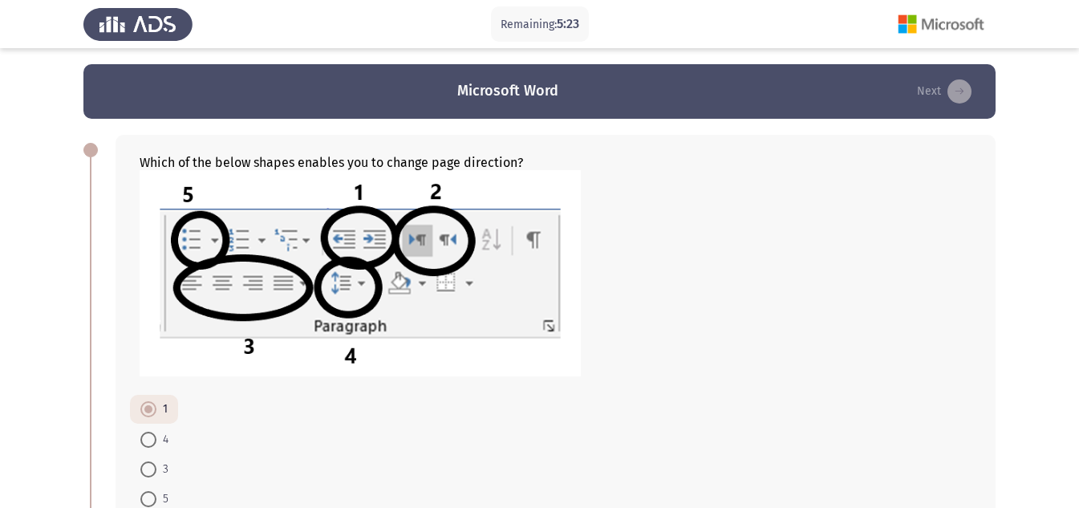
click at [148, 440] on span at bounding box center [148, 440] width 16 height 16
click at [148, 440] on input "4" at bounding box center [148, 440] width 16 height 16
radio input "true"
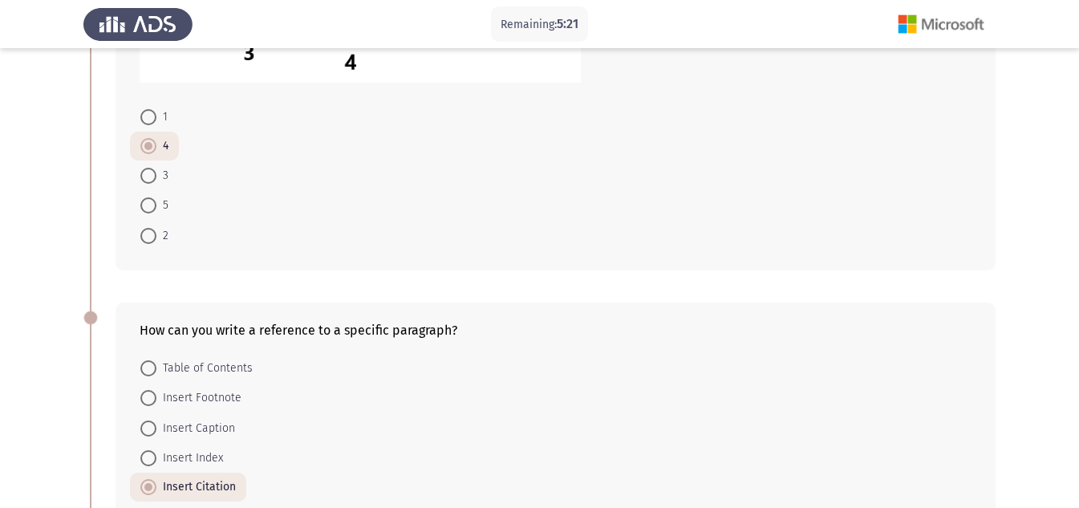
scroll to position [654, 0]
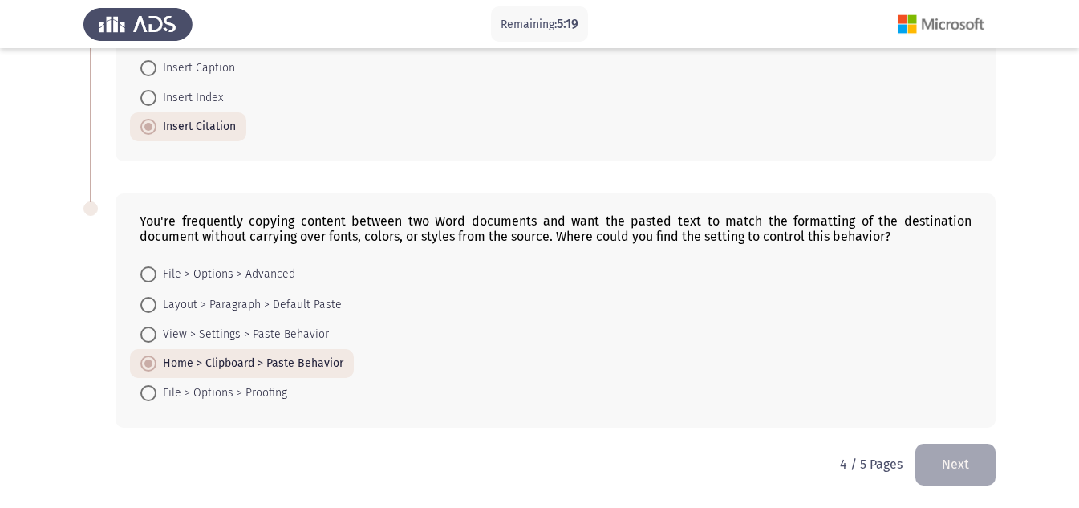
click at [944, 470] on button "Next" at bounding box center [955, 464] width 80 height 41
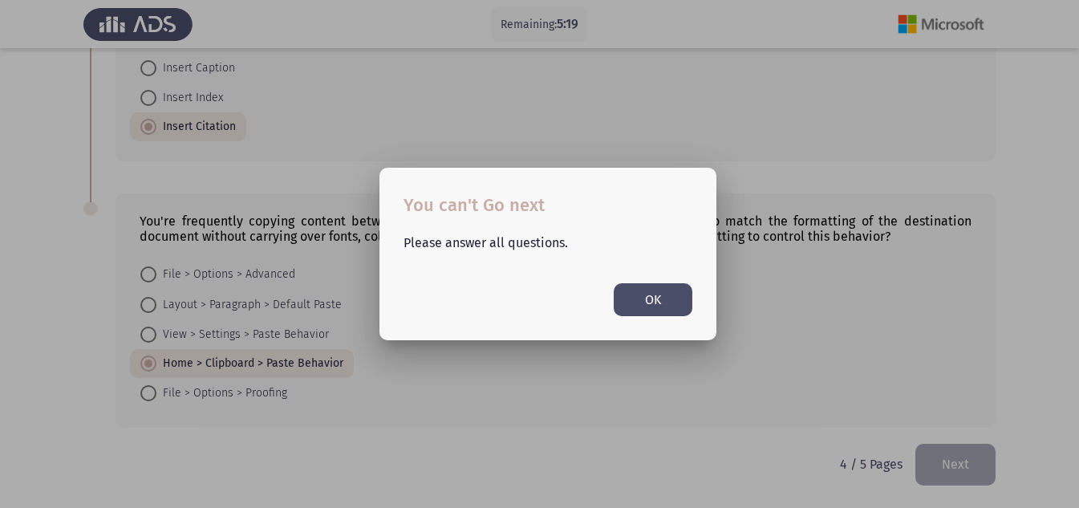
scroll to position [0, 0]
click at [647, 294] on button "OK" at bounding box center [653, 299] width 79 height 33
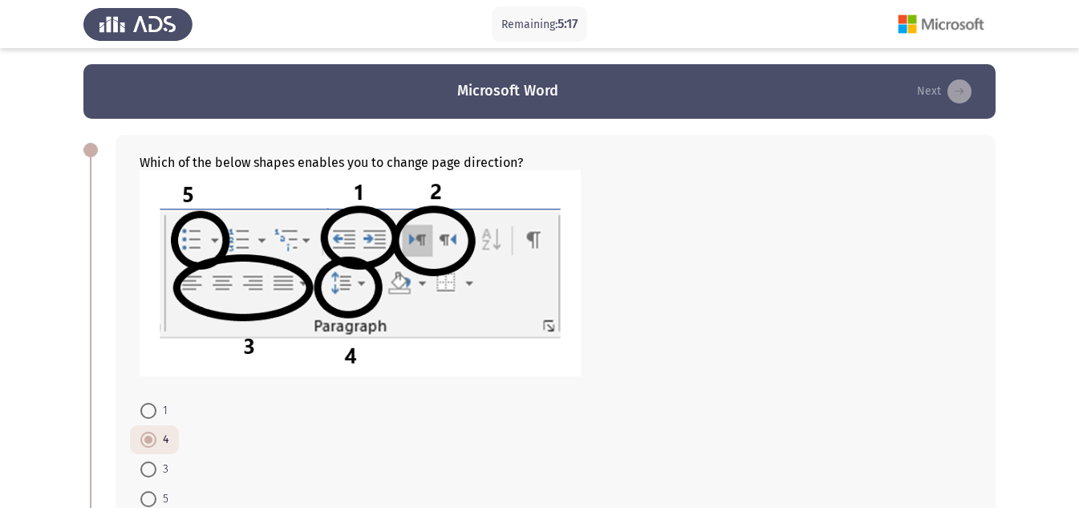
scroll to position [654, 0]
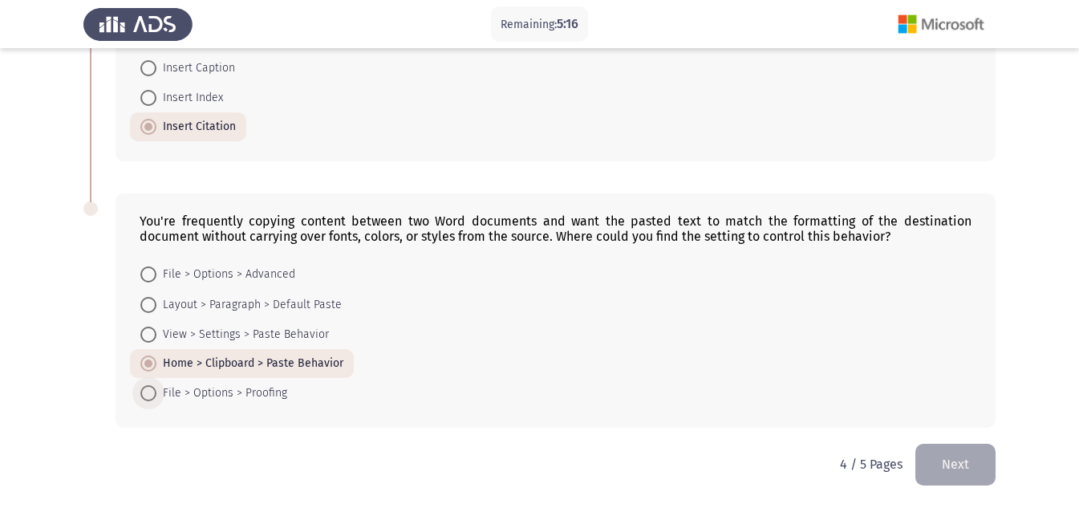
click at [256, 390] on span "File > Options > Proofing" at bounding box center [221, 393] width 131 height 19
click at [156, 390] on input "File > Options > Proofing" at bounding box center [148, 393] width 16 height 16
radio input "true"
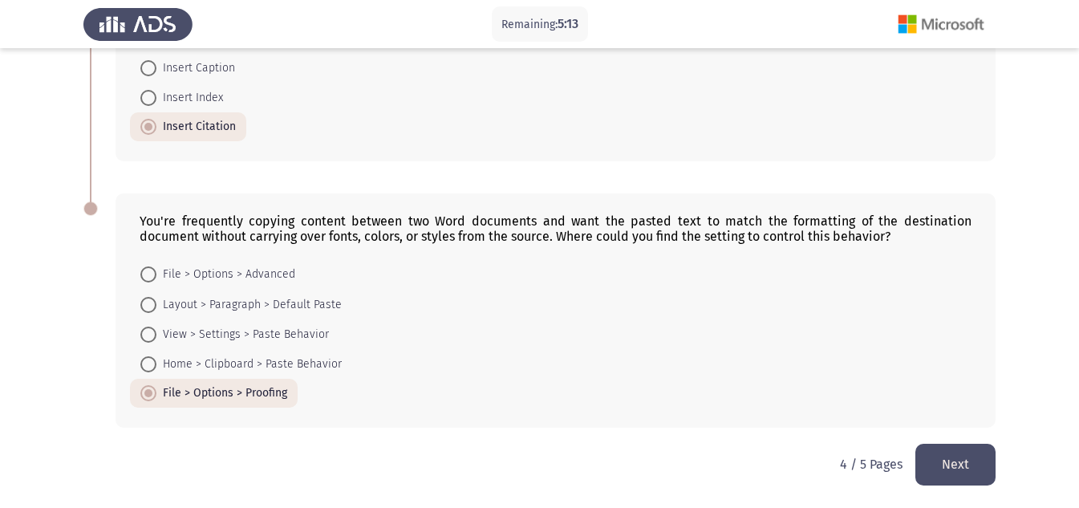
click at [957, 465] on button "Next" at bounding box center [955, 464] width 80 height 41
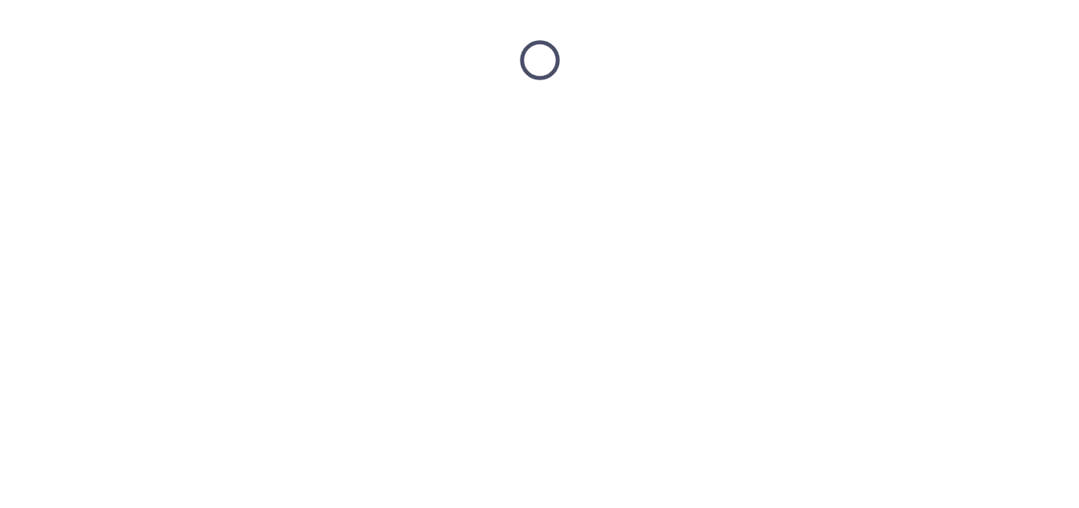
scroll to position [0, 0]
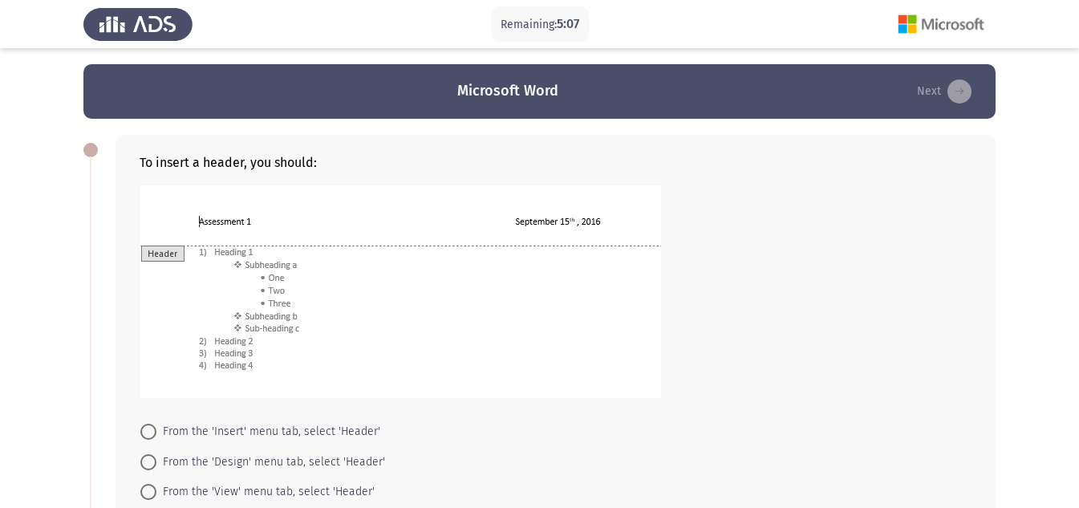
click at [391, 228] on img at bounding box center [401, 291] width 522 height 213
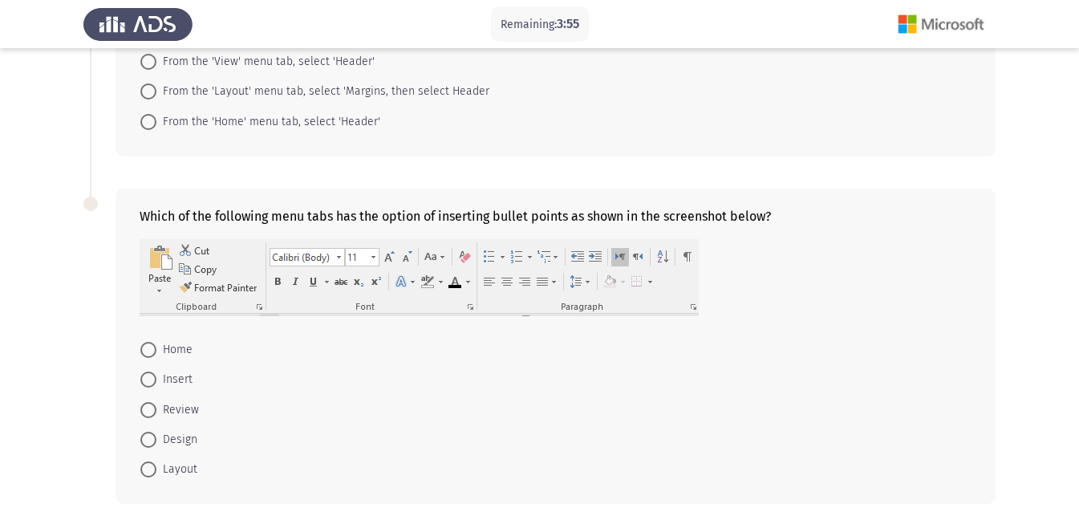
scroll to position [506, 0]
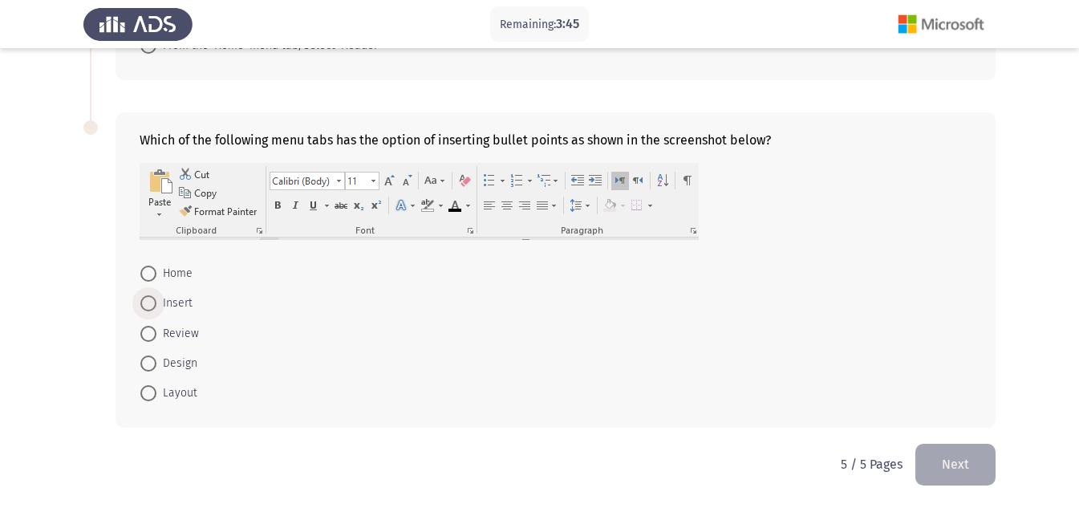
click at [177, 306] on span "Insert" at bounding box center [174, 303] width 36 height 19
click at [156, 306] on input "Insert" at bounding box center [148, 303] width 16 height 16
radio input "true"
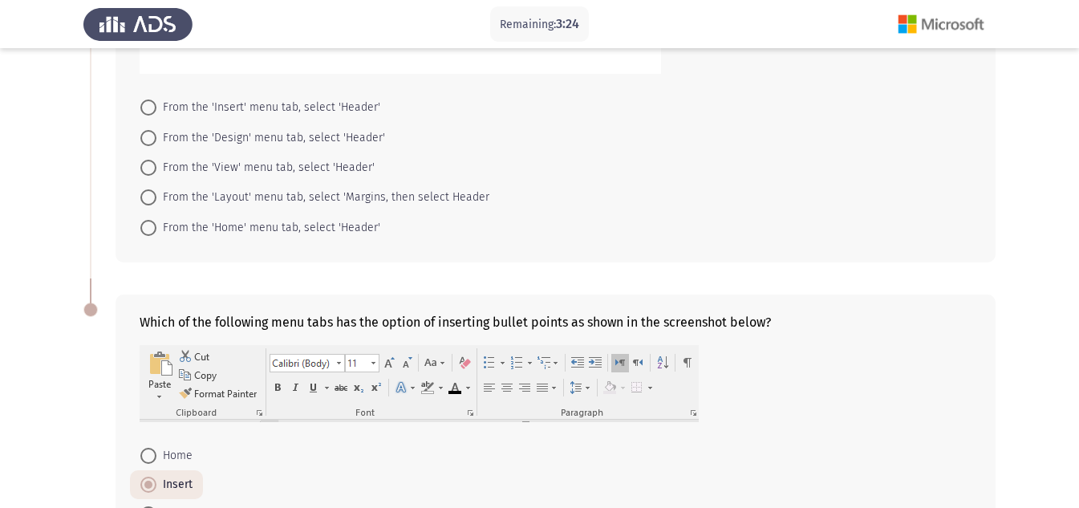
scroll to position [327, 0]
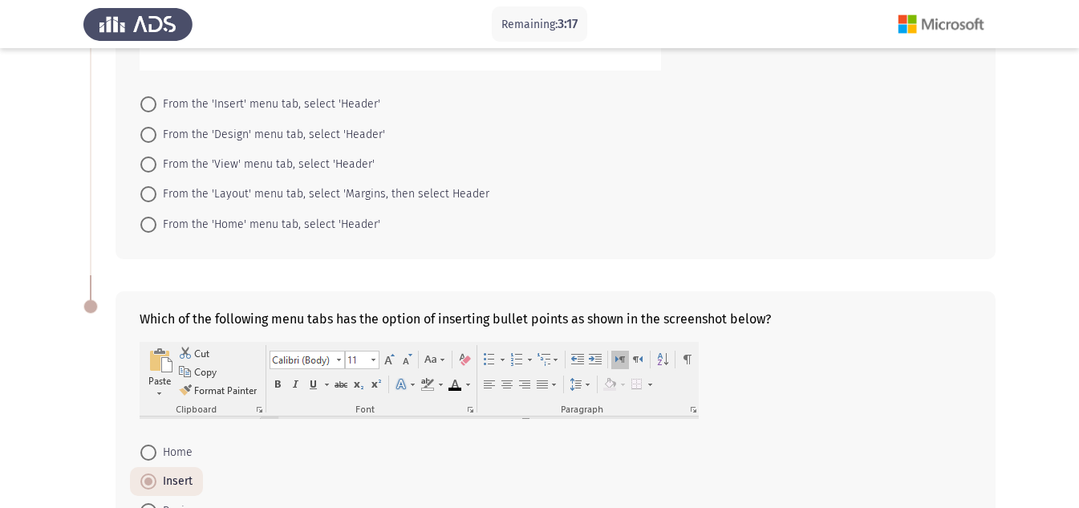
click at [148, 159] on span at bounding box center [148, 164] width 16 height 16
click at [148, 159] on input "From the 'View' menu tab, select 'Header'" at bounding box center [148, 164] width 16 height 16
radio input "true"
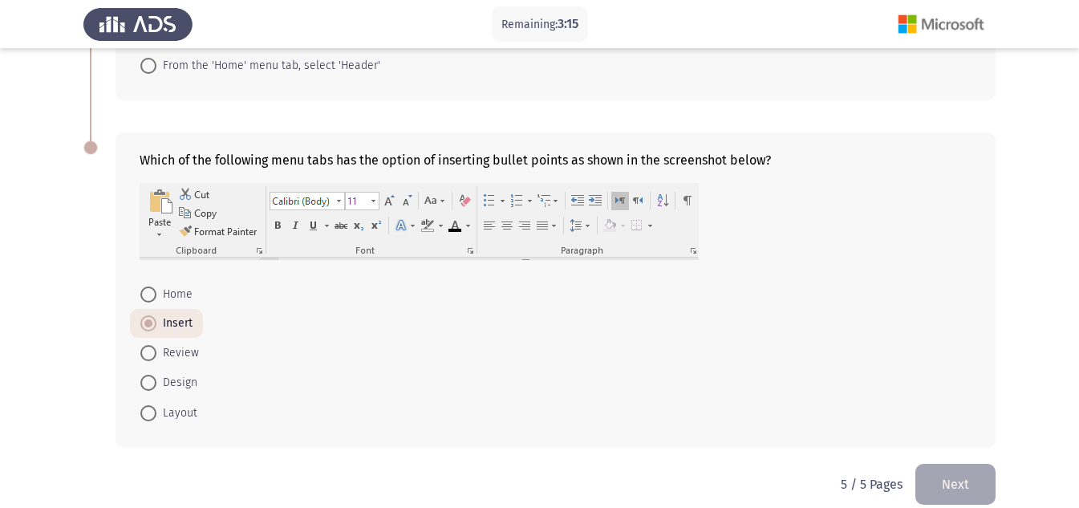
scroll to position [505, 0]
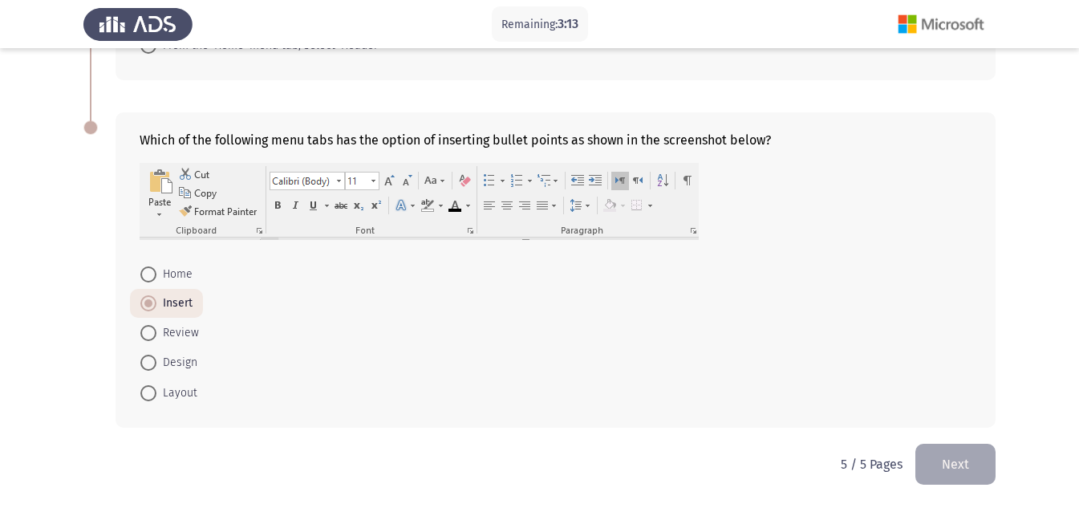
click at [962, 463] on button "Next" at bounding box center [955, 464] width 80 height 41
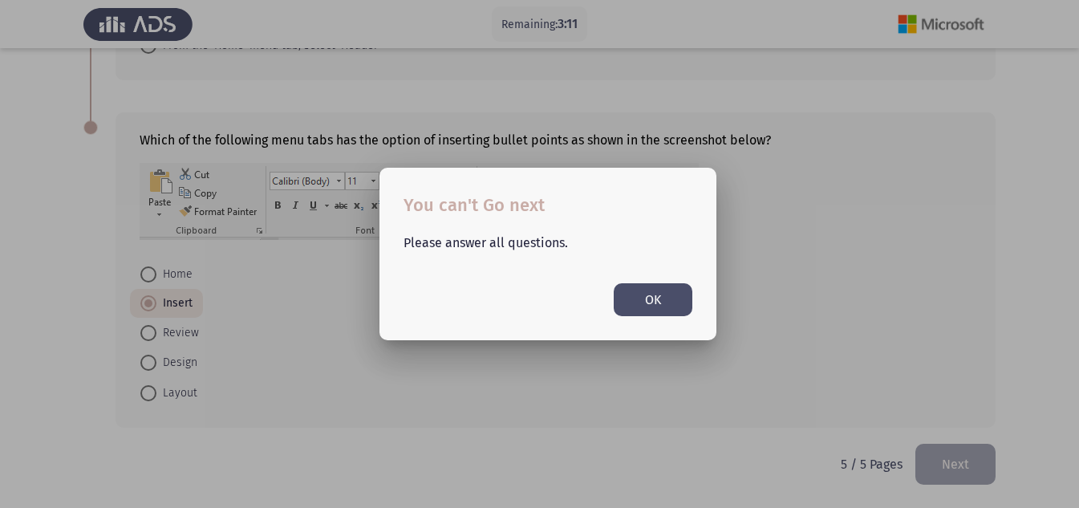
click at [638, 297] on button "OK" at bounding box center [653, 299] width 79 height 33
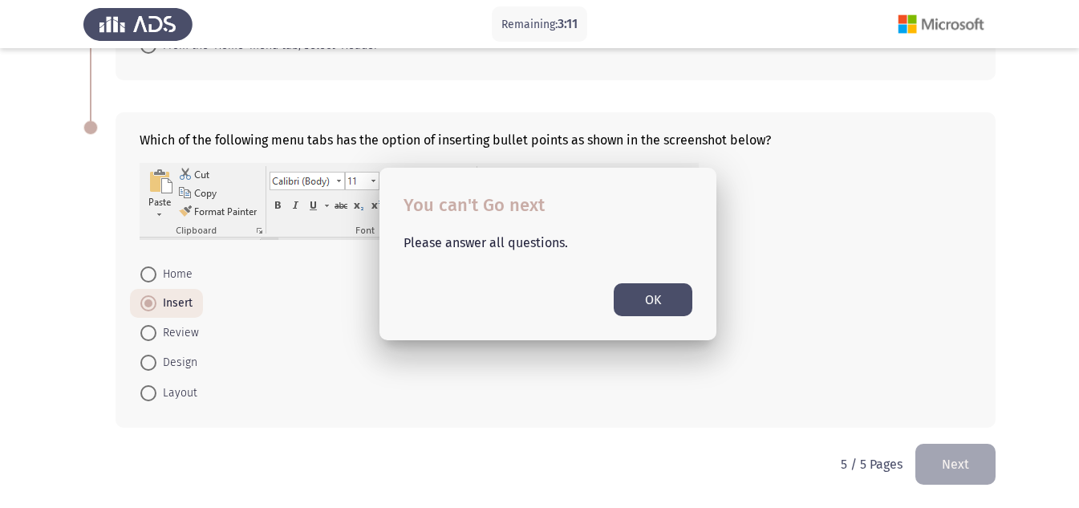
scroll to position [505, 0]
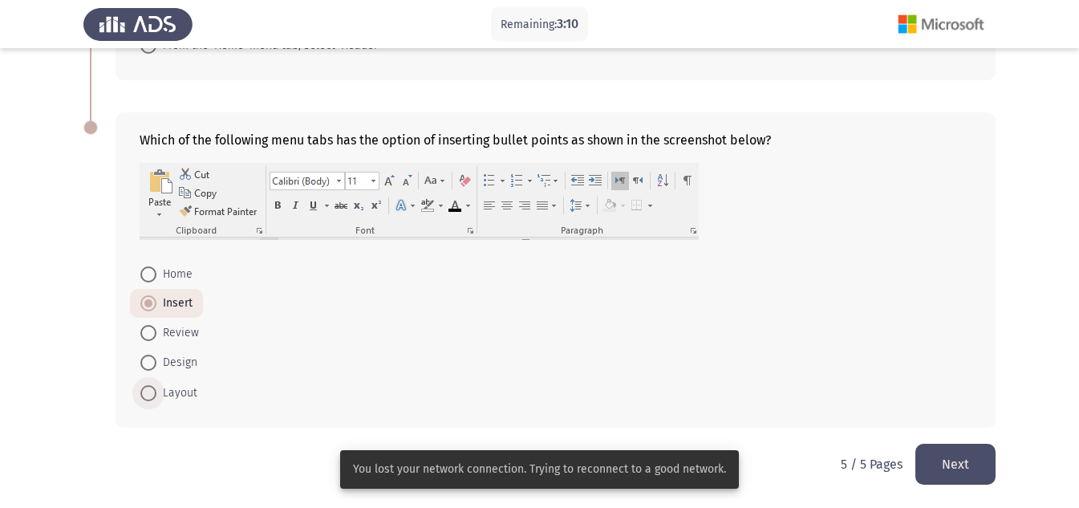
click at [157, 389] on span "Layout" at bounding box center [176, 393] width 41 height 19
click at [156, 389] on input "Layout" at bounding box center [148, 393] width 16 height 16
radio input "true"
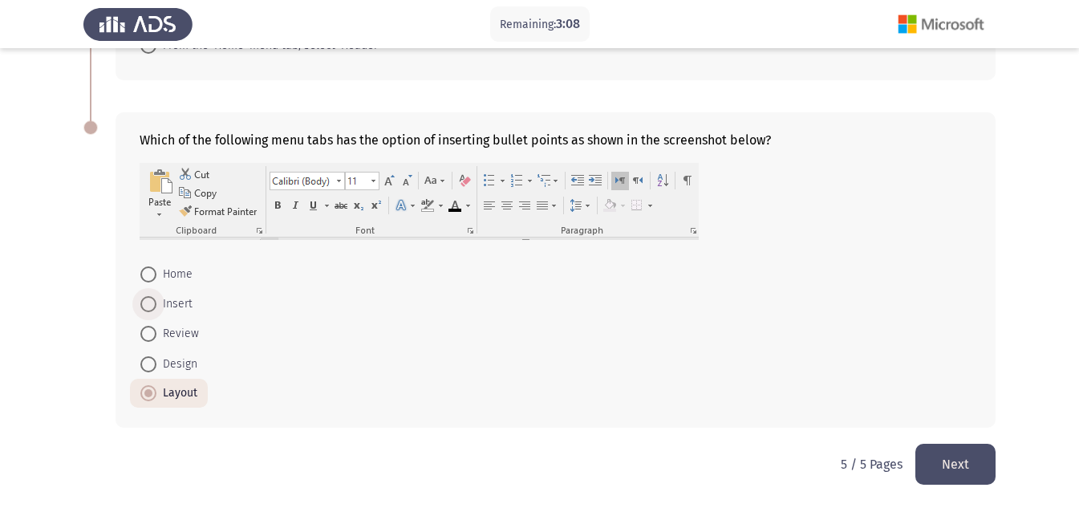
click at [153, 298] on span at bounding box center [148, 304] width 16 height 16
click at [153, 298] on input "Insert" at bounding box center [148, 304] width 16 height 16
radio input "true"
click at [966, 474] on button "Next" at bounding box center [955, 464] width 80 height 41
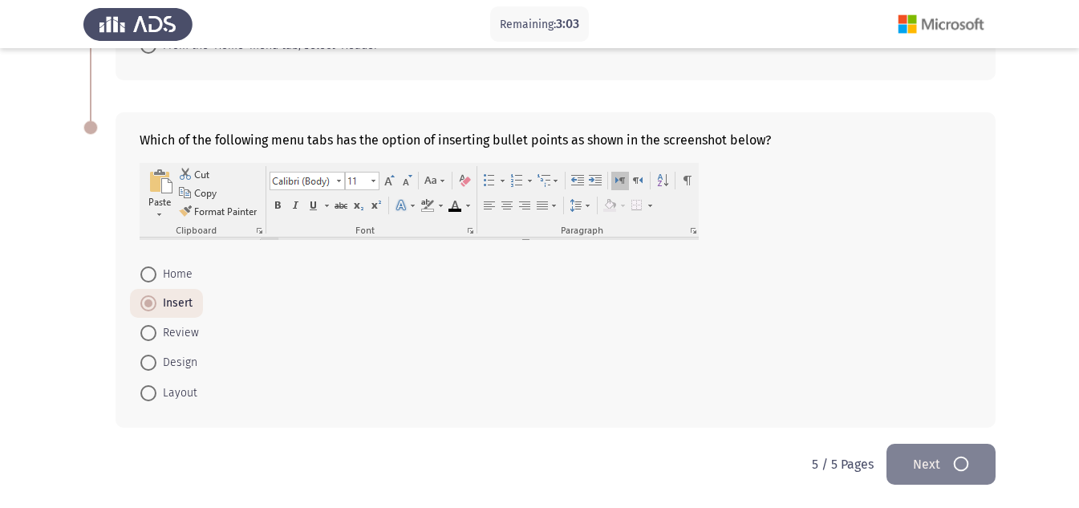
scroll to position [0, 0]
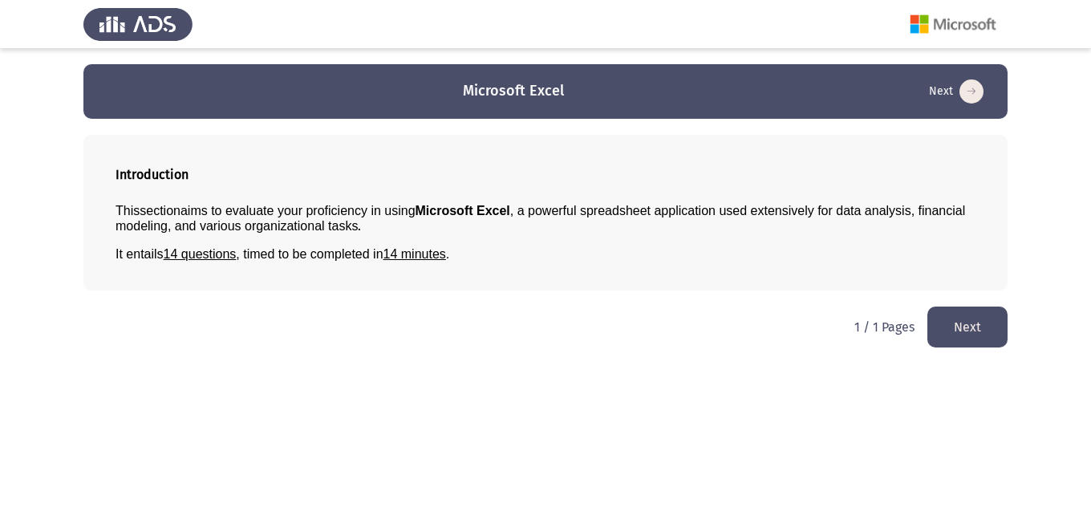
click at [955, 332] on button "Next" at bounding box center [968, 326] width 80 height 41
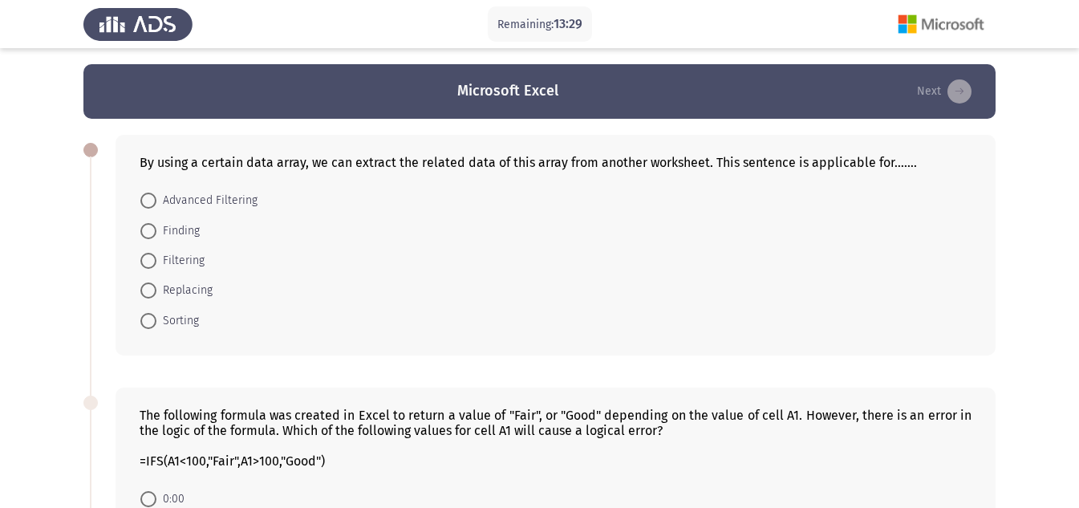
click at [435, 295] on form "Advanced Filtering Finding Filtering Replacing Sorting" at bounding box center [556, 260] width 832 height 150
click at [167, 325] on span "Sorting" at bounding box center [177, 320] width 43 height 19
click at [156, 325] on input "Sorting" at bounding box center [148, 321] width 16 height 16
radio input "true"
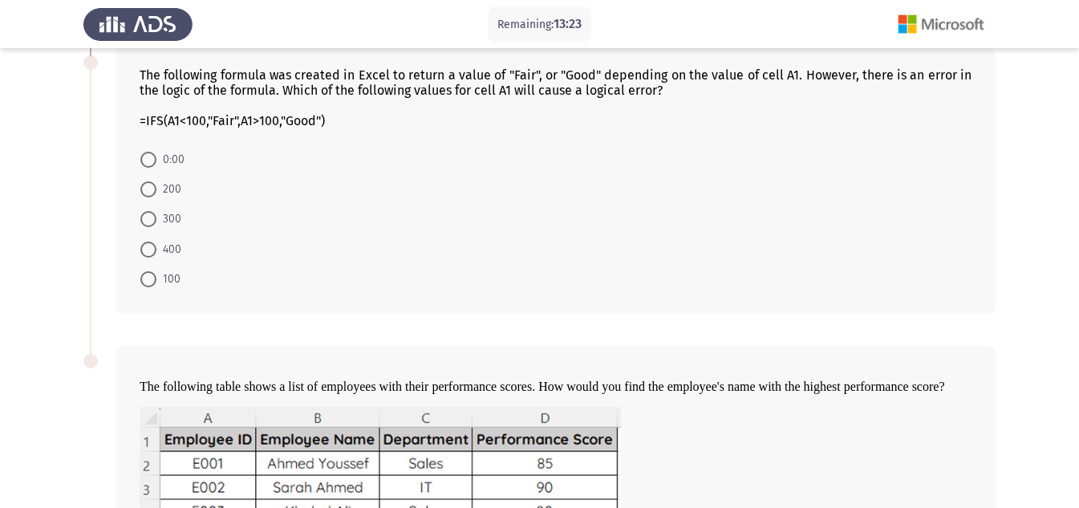
scroll to position [343, 0]
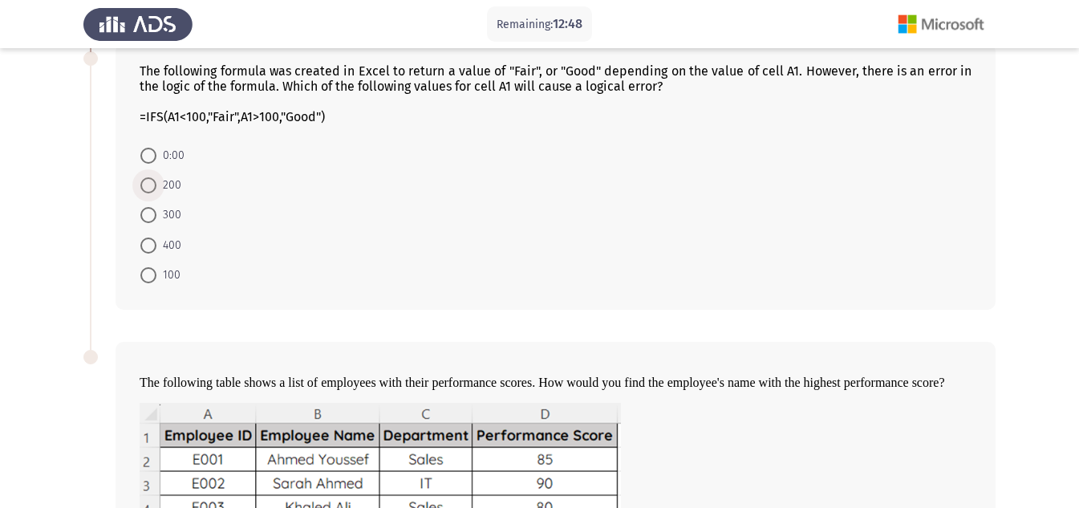
click at [151, 188] on span at bounding box center [148, 185] width 16 height 16
click at [151, 188] on input "200" at bounding box center [148, 185] width 16 height 16
radio input "true"
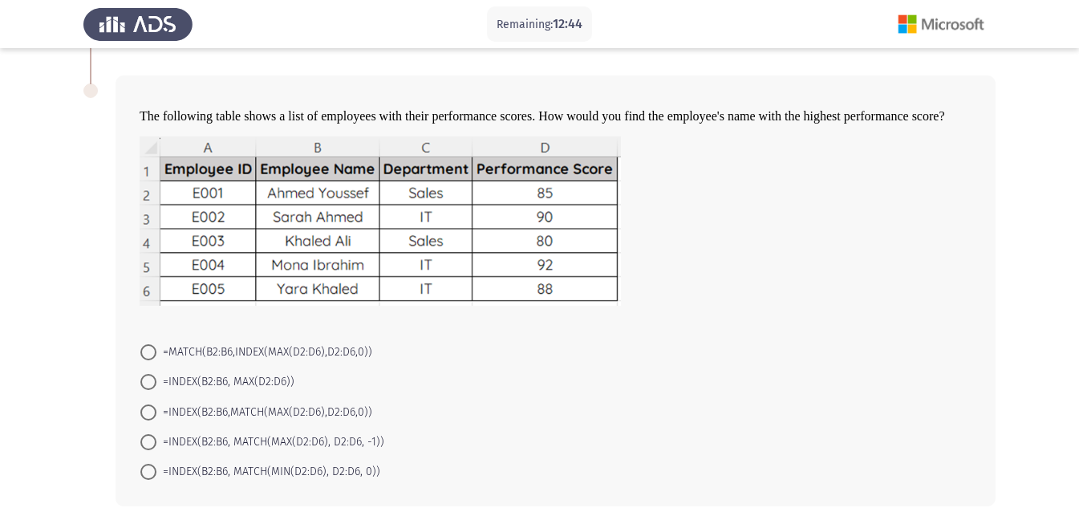
scroll to position [612, 0]
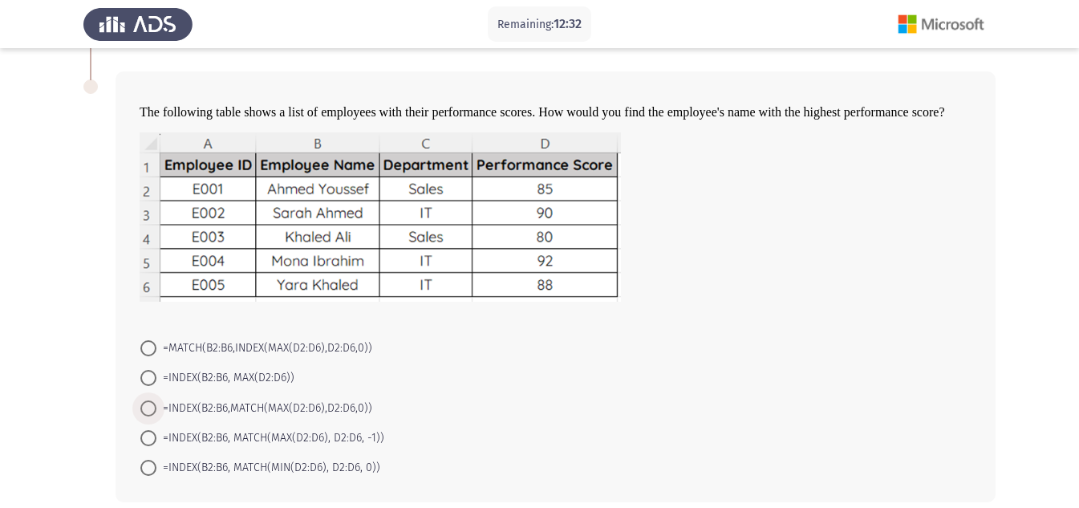
click at [174, 412] on span "=INDEX(B2:B6,MATCH(MAX(D2:D6),D2:D6,0))" at bounding box center [264, 408] width 216 height 19
click at [156, 412] on input "=INDEX(B2:B6,MATCH(MAX(D2:D6),D2:D6,0))" at bounding box center [148, 408] width 16 height 16
radio input "true"
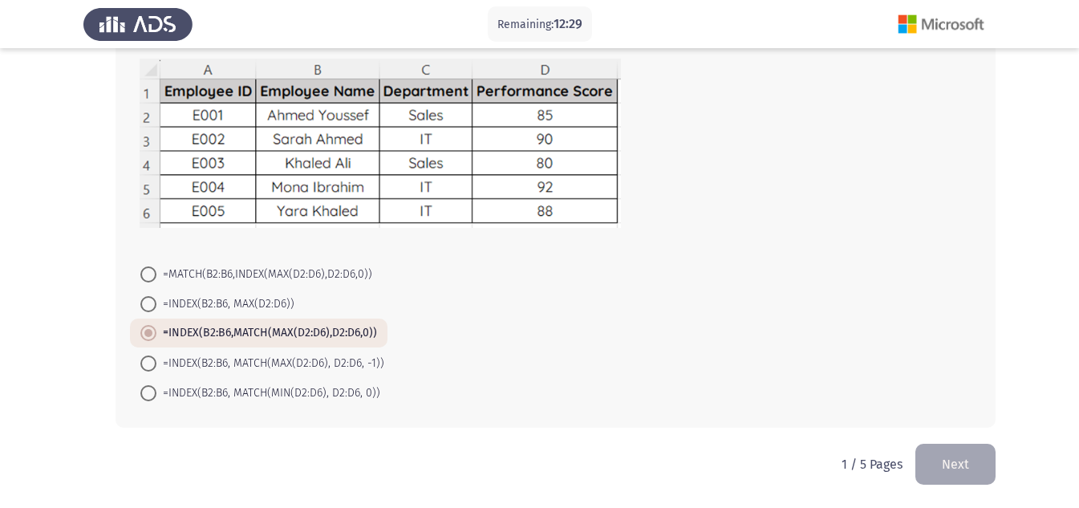
click at [864, 415] on div "The following table shows a list of employees with their performance scores. Ho…" at bounding box center [556, 213] width 880 height 430
click at [942, 456] on button "Next" at bounding box center [955, 464] width 80 height 41
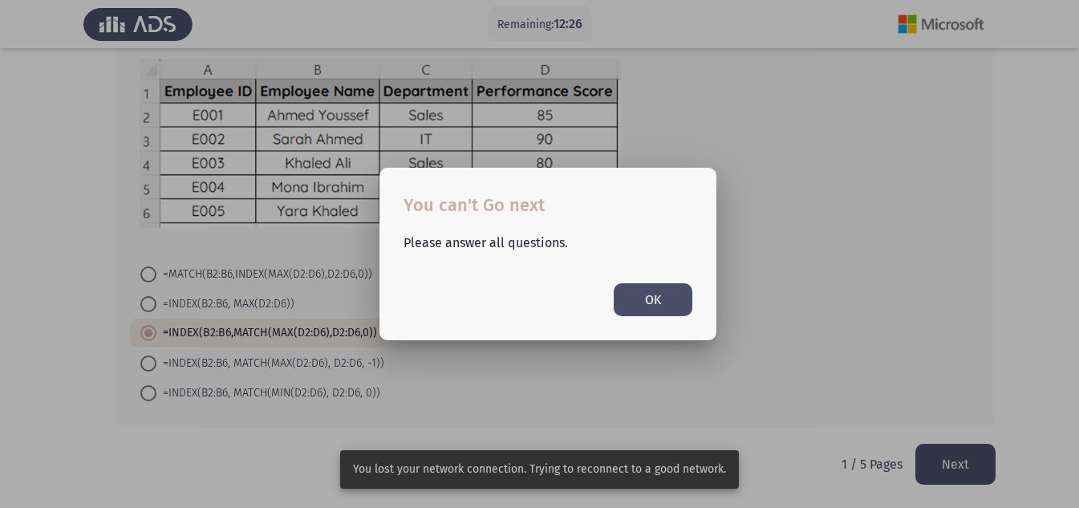
click at [645, 288] on button "OK" at bounding box center [653, 299] width 79 height 33
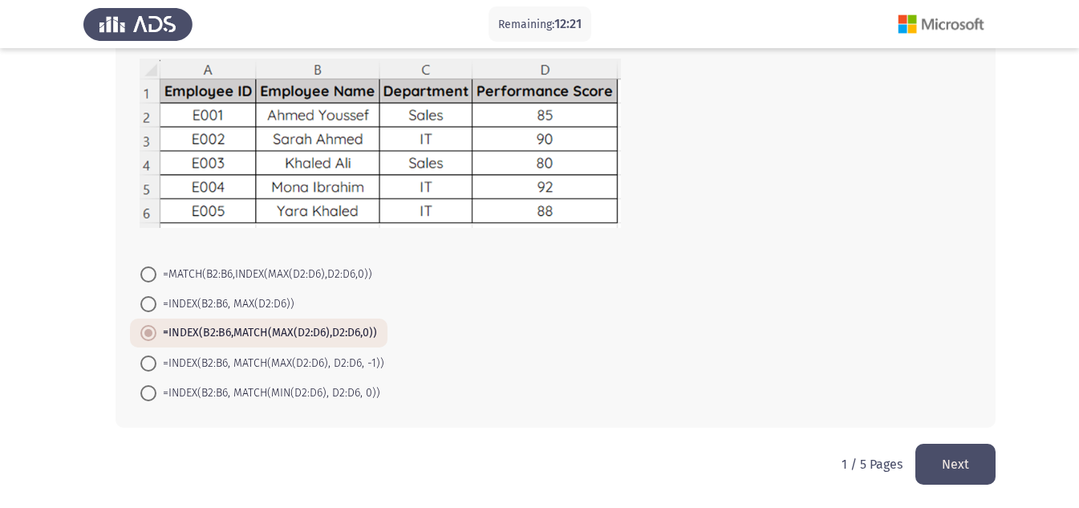
click at [973, 457] on button "Next" at bounding box center [955, 464] width 80 height 41
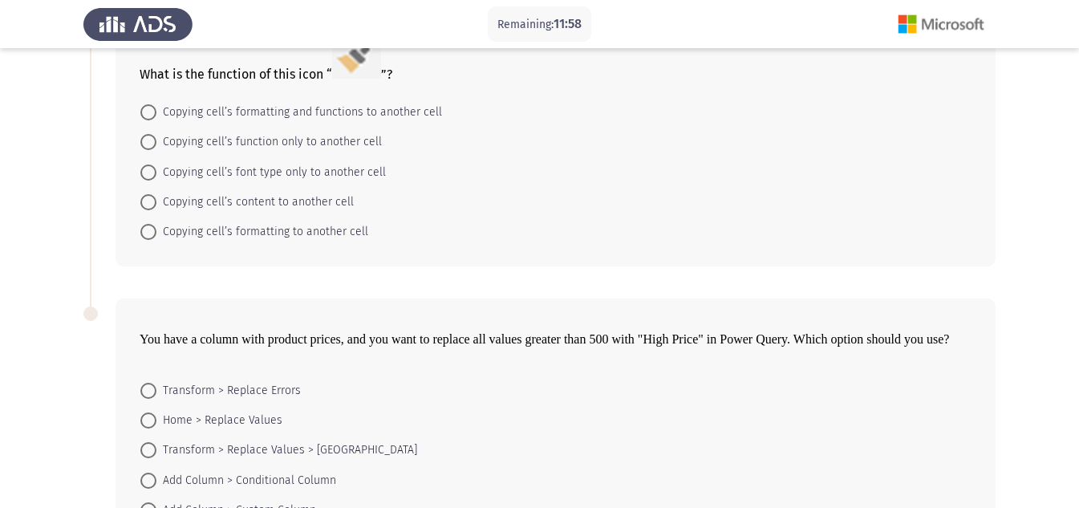
scroll to position [522, 0]
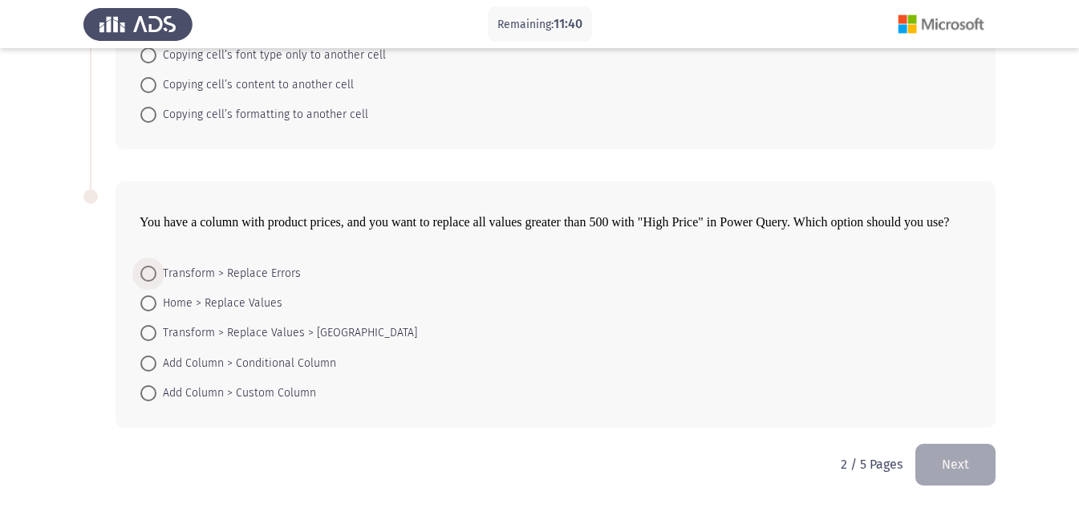
click at [168, 274] on span "Transform > Replace Errors" at bounding box center [228, 273] width 144 height 19
click at [156, 274] on input "Transform > Replace Errors" at bounding box center [148, 274] width 16 height 16
radio input "true"
click at [181, 306] on span "Home > Replace Values" at bounding box center [219, 303] width 126 height 19
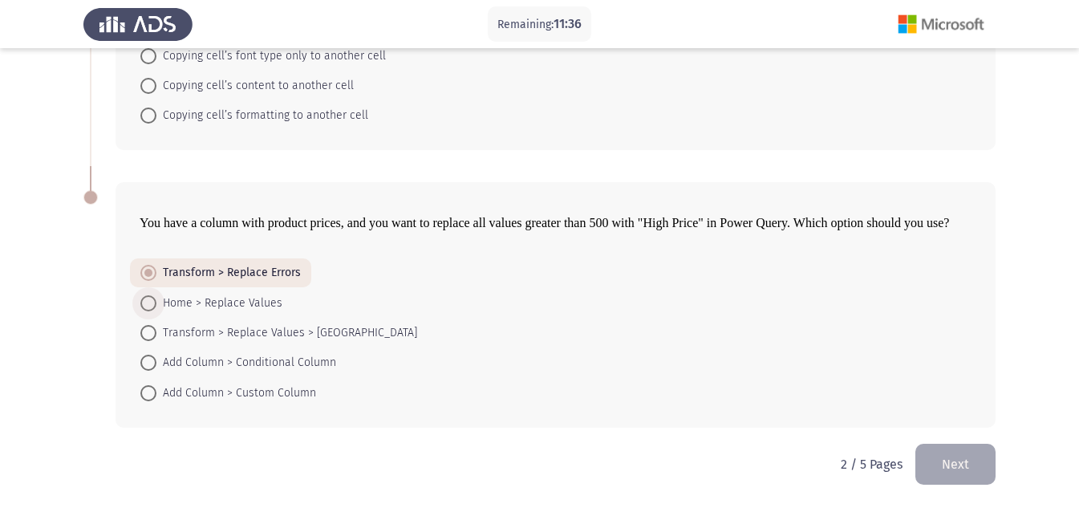
click at [156, 306] on input "Home > Replace Values" at bounding box center [148, 303] width 16 height 16
radio input "true"
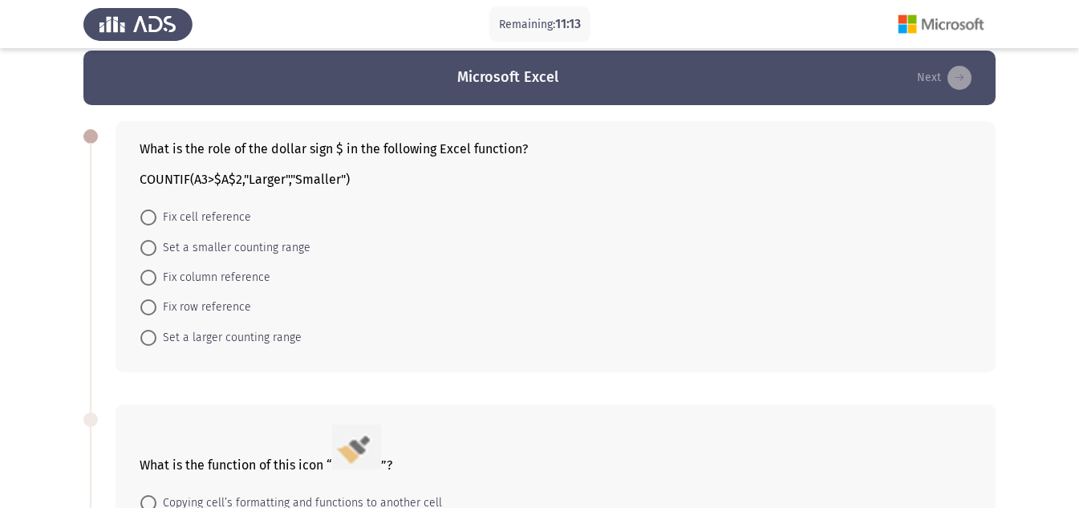
scroll to position [0, 0]
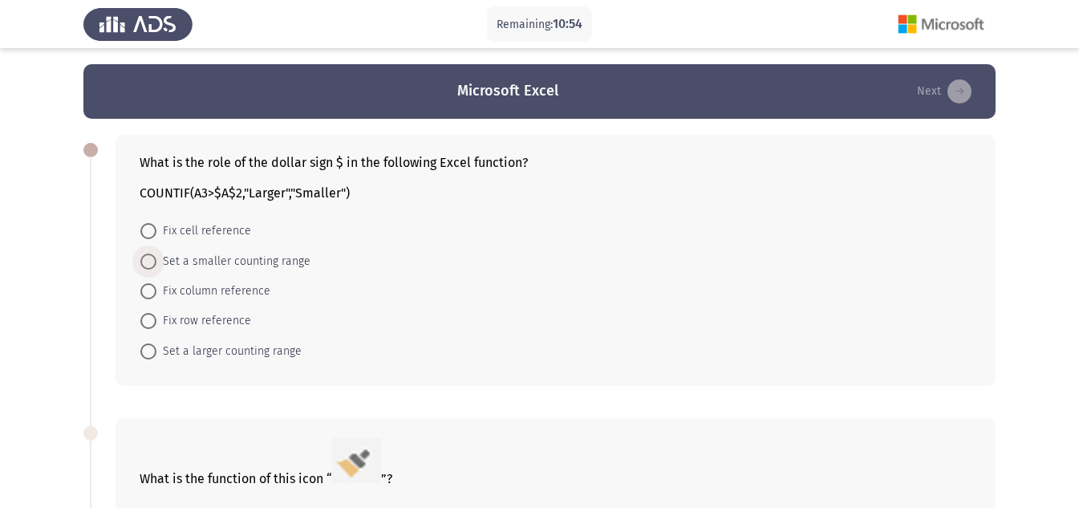
click at [217, 262] on span "Set a smaller counting range" at bounding box center [233, 261] width 154 height 19
click at [156, 262] on input "Set a smaller counting range" at bounding box center [148, 262] width 16 height 16
radio input "true"
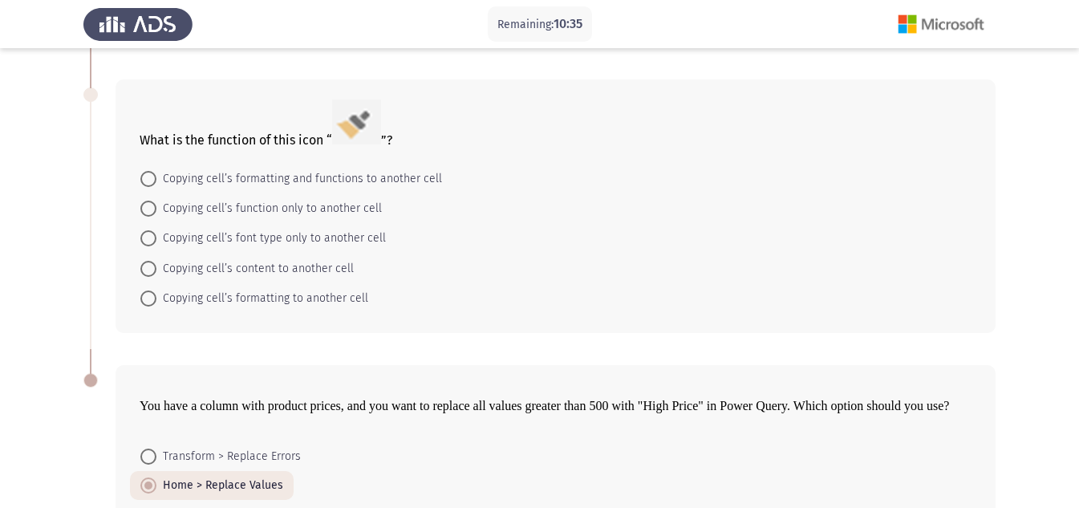
scroll to position [339, 0]
click at [153, 242] on span at bounding box center [148, 237] width 16 height 16
click at [153, 242] on input "Copying cell’s font type only to another cell" at bounding box center [148, 237] width 16 height 16
radio input "true"
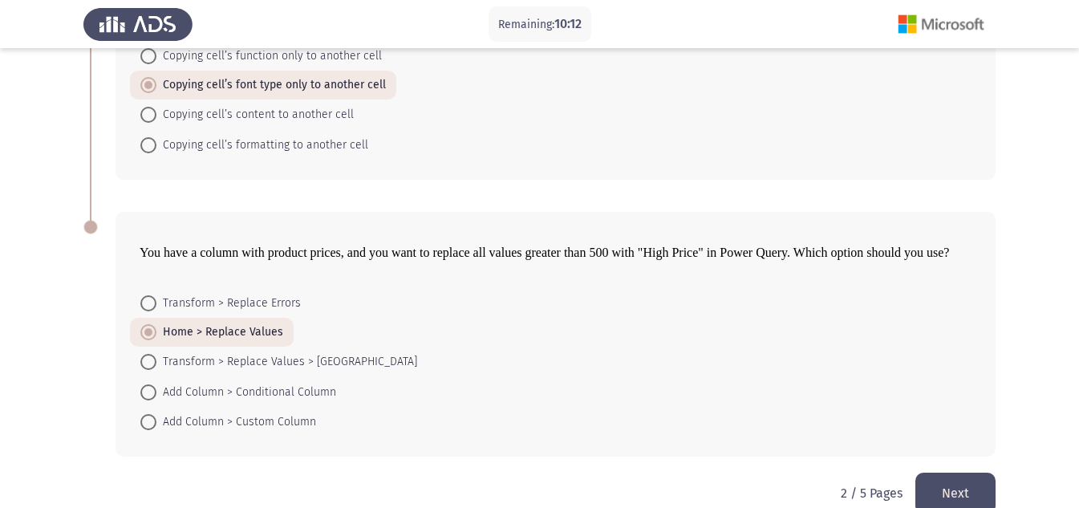
scroll to position [491, 0]
click at [940, 487] on button "Next" at bounding box center [955, 491] width 80 height 41
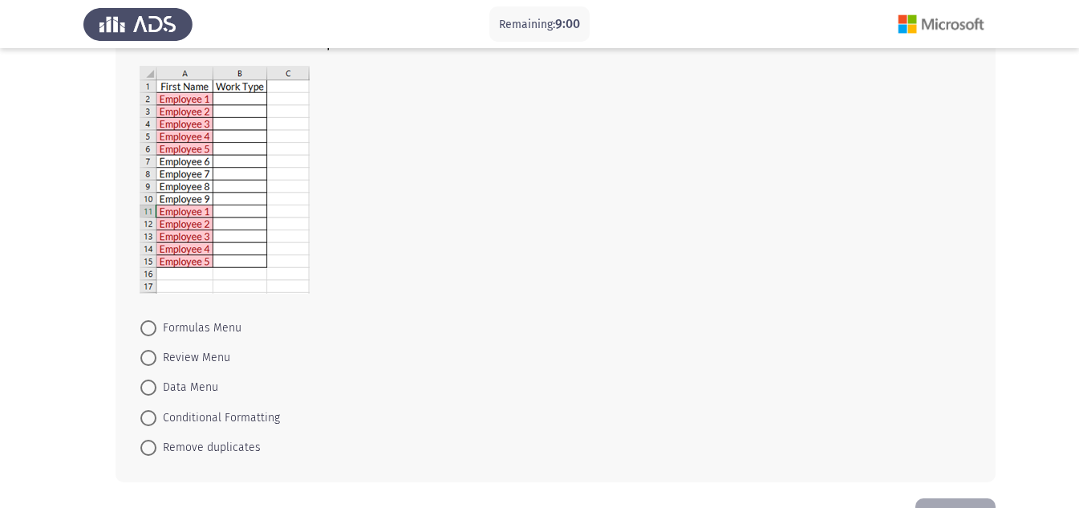
scroll to position [1048, 0]
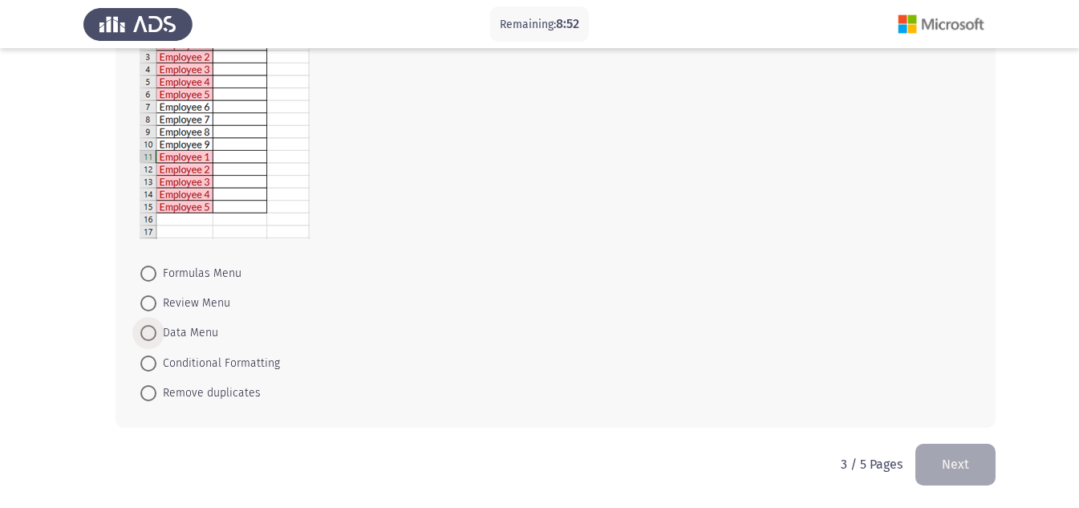
click at [177, 336] on span "Data Menu" at bounding box center [187, 332] width 62 height 19
click at [156, 336] on input "Data Menu" at bounding box center [148, 333] width 16 height 16
radio input "true"
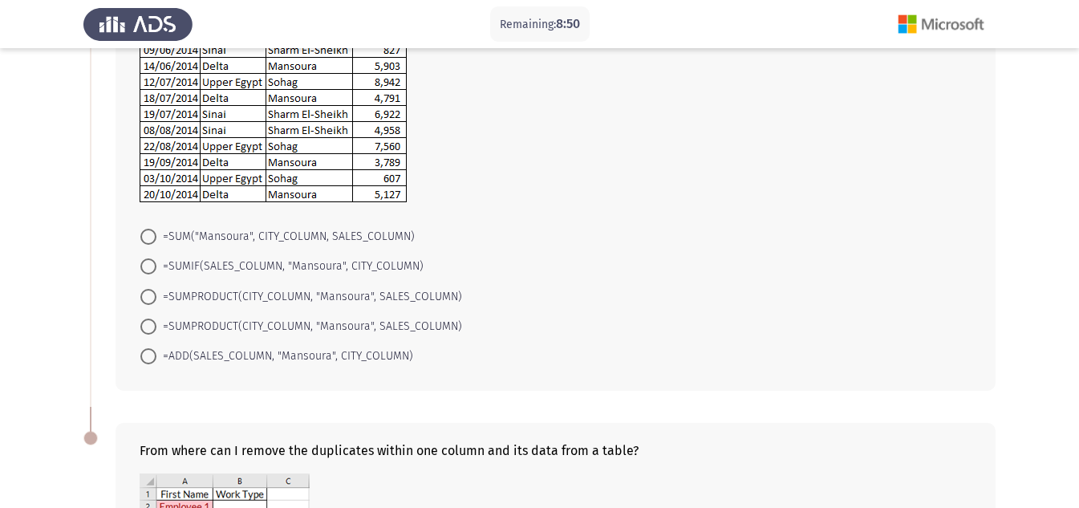
scroll to position [583, 0]
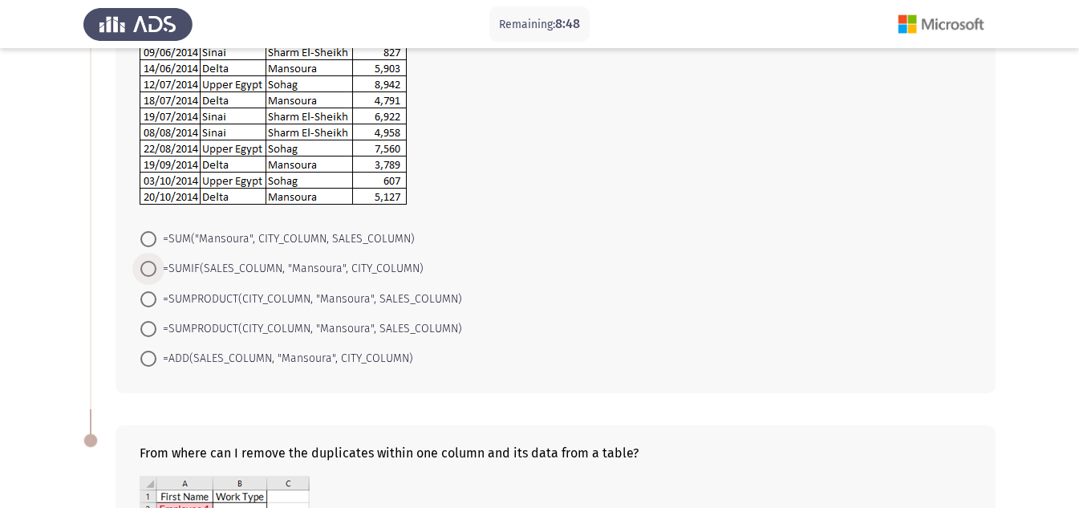
click at [144, 264] on span at bounding box center [148, 269] width 16 height 16
click at [144, 264] on input "=SUMIF(SALES_COLUMN, "Mansoura", CITY_COLUMN)" at bounding box center [148, 269] width 16 height 16
radio input "true"
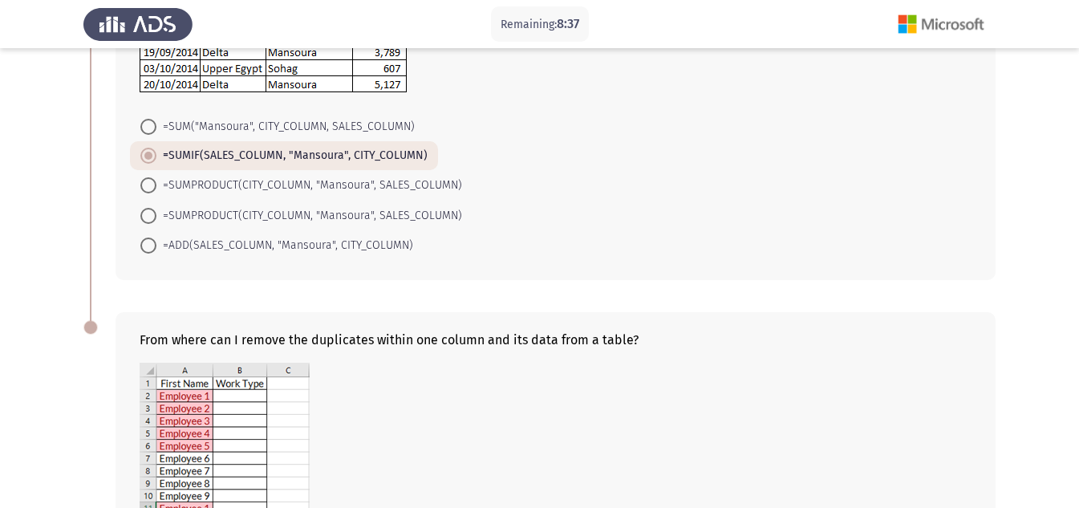
scroll to position [1045, 0]
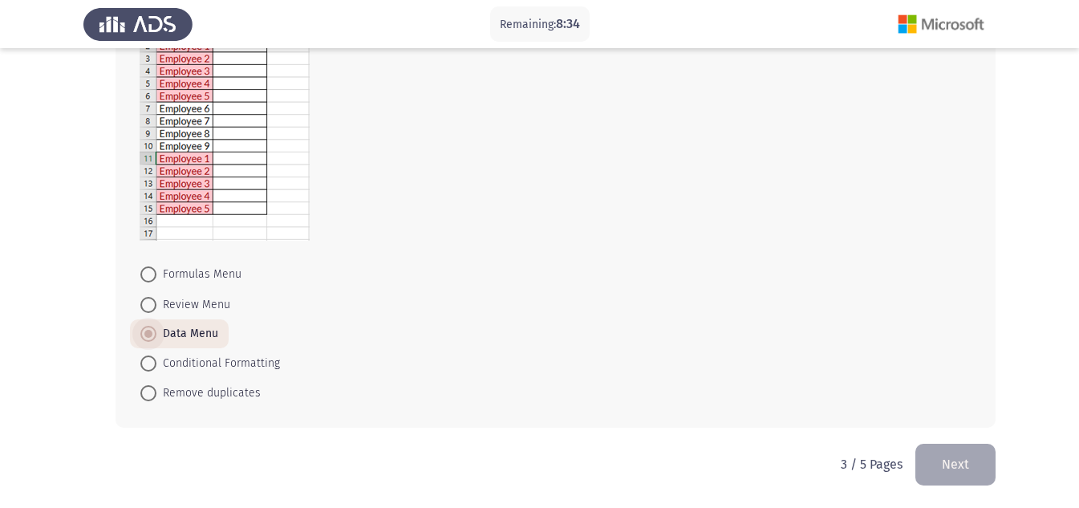
click at [189, 327] on span "Data Menu" at bounding box center [187, 333] width 62 height 19
click at [156, 327] on input "Data Menu" at bounding box center [148, 334] width 16 height 16
click at [182, 299] on span "Review Menu" at bounding box center [193, 304] width 74 height 19
click at [156, 299] on input "Review Menu" at bounding box center [148, 305] width 16 height 16
radio input "true"
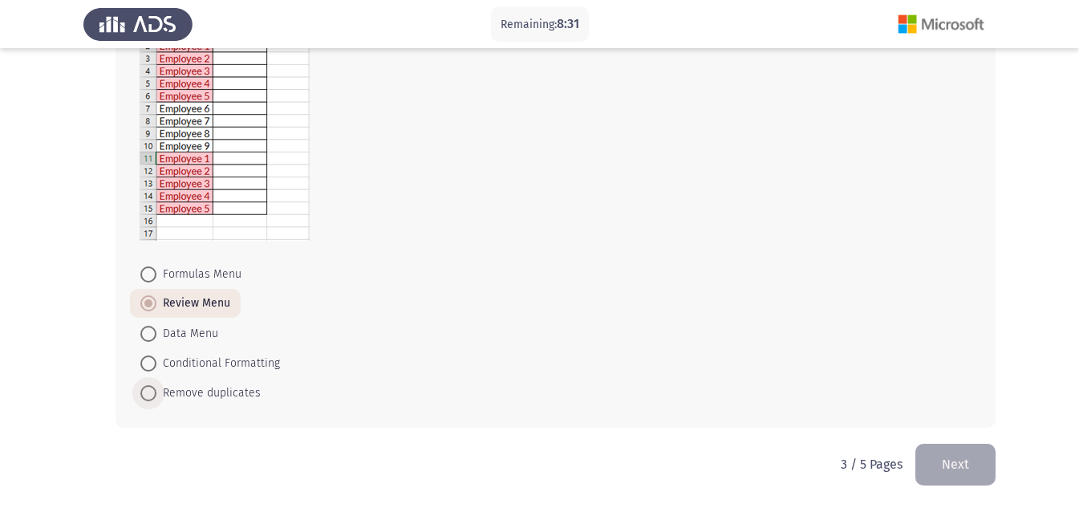
click at [185, 398] on span "Remove duplicates" at bounding box center [208, 393] width 104 height 19
click at [156, 398] on input "Remove duplicates" at bounding box center [148, 393] width 16 height 16
radio input "true"
click at [185, 398] on span "Remove duplicates" at bounding box center [208, 393] width 104 height 19
click at [156, 398] on input "Remove duplicates" at bounding box center [148, 393] width 16 height 16
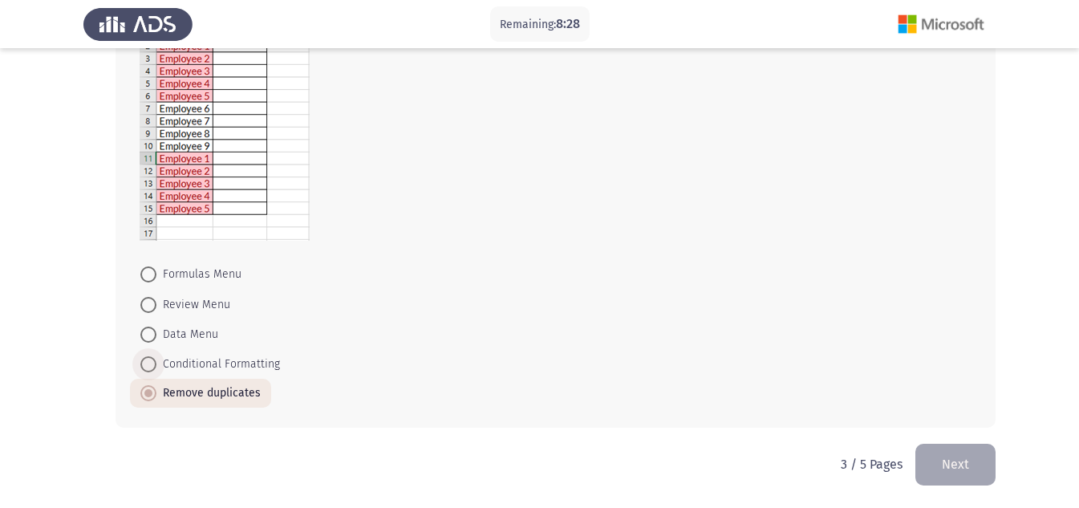
click at [191, 362] on span "Conditional Formatting" at bounding box center [218, 364] width 124 height 19
click at [156, 362] on input "Conditional Formatting" at bounding box center [148, 364] width 16 height 16
radio input "true"
click at [184, 338] on span "Data Menu" at bounding box center [187, 334] width 62 height 19
click at [156, 338] on input "Data Menu" at bounding box center [148, 335] width 16 height 16
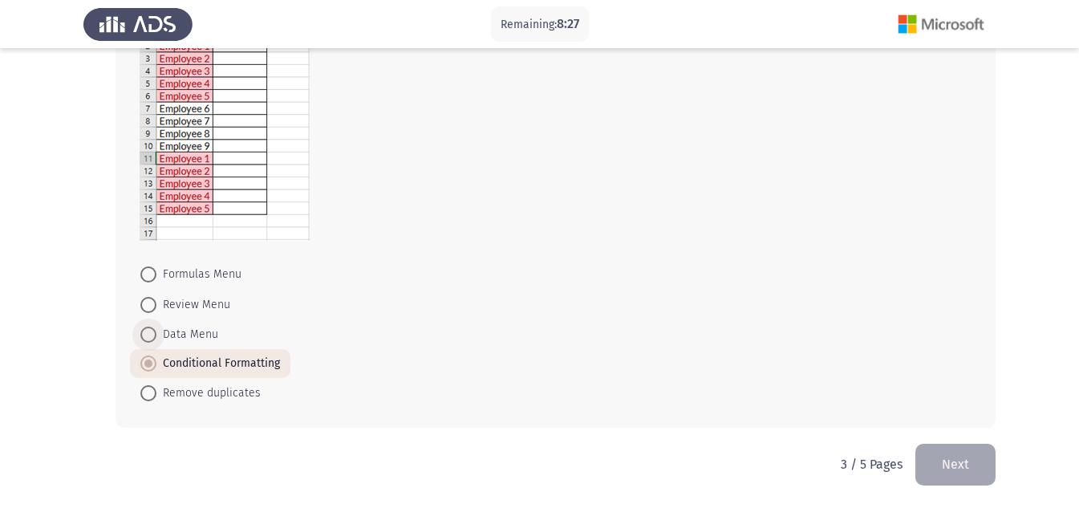
radio input "true"
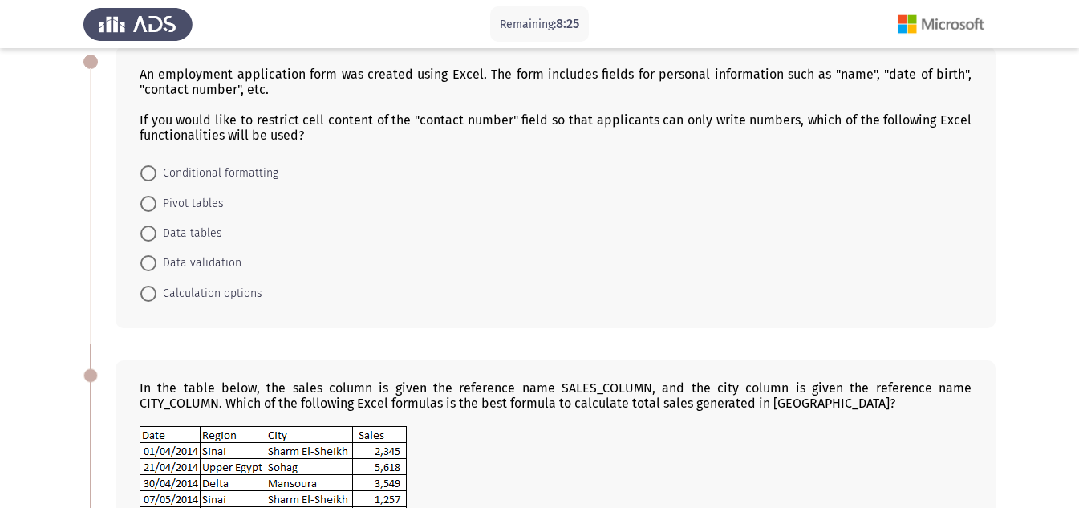
scroll to position [0, 0]
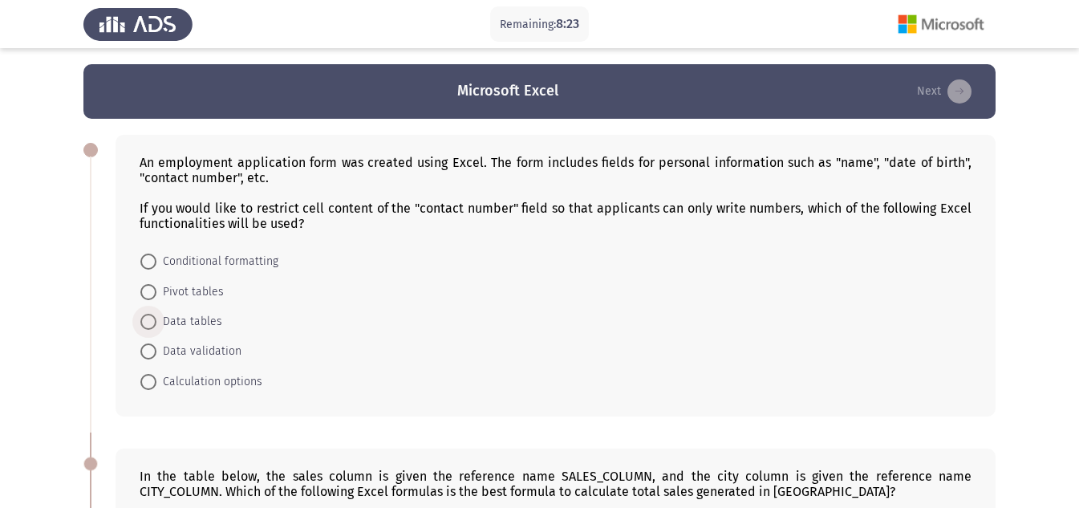
click at [156, 324] on span "Data tables" at bounding box center [189, 321] width 66 height 19
click at [156, 324] on input "Data tables" at bounding box center [148, 322] width 16 height 16
radio input "true"
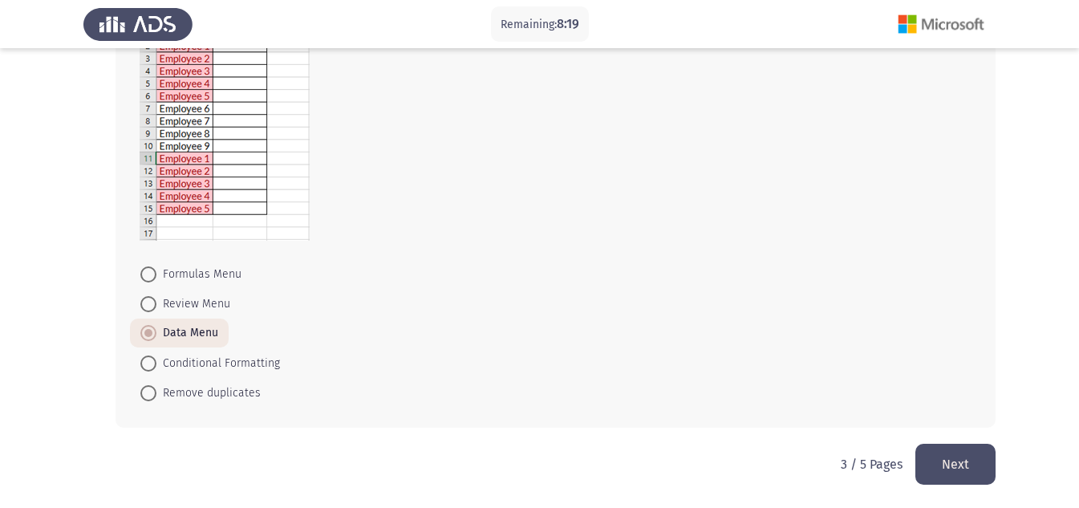
click at [989, 472] on button "Next" at bounding box center [955, 464] width 80 height 41
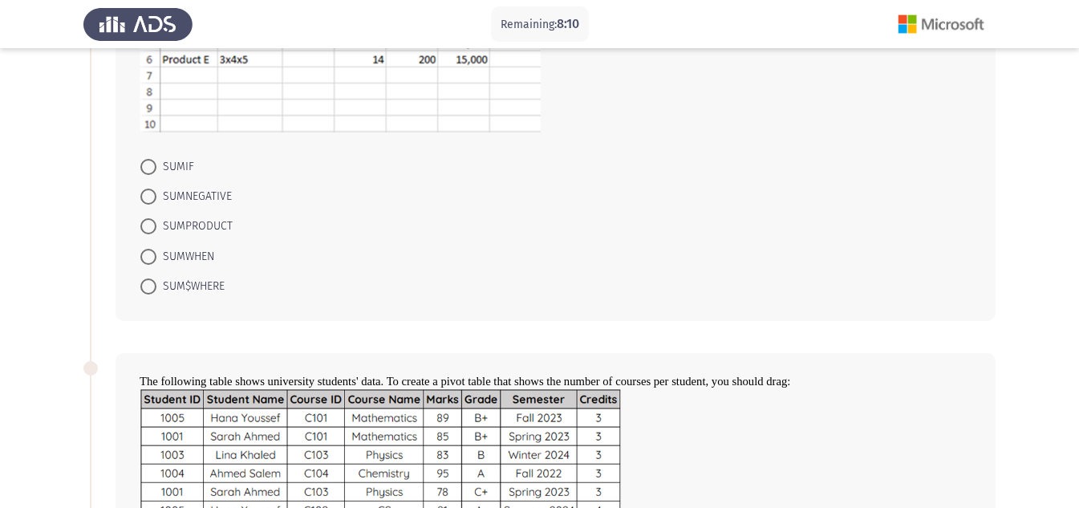
scroll to position [283, 0]
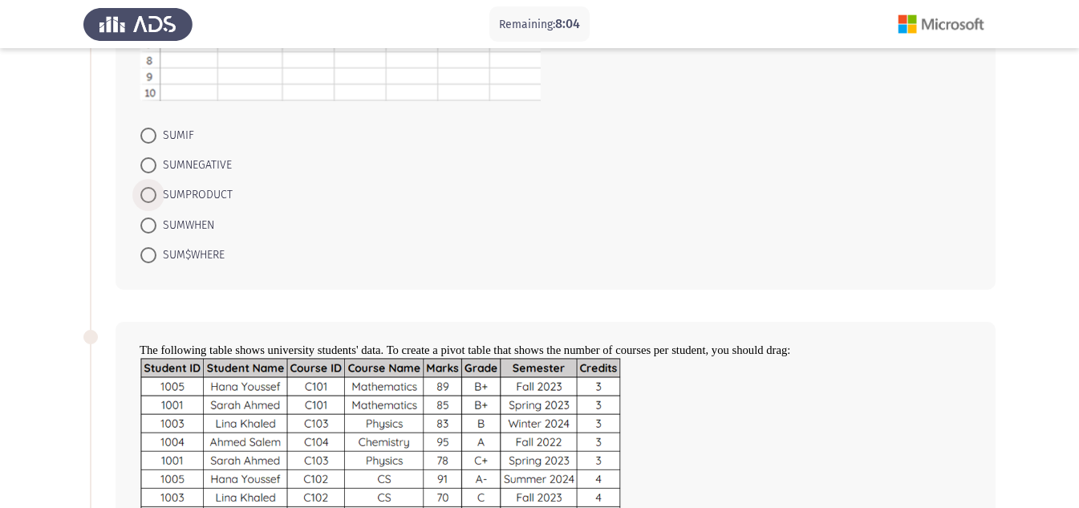
click at [161, 193] on span "SUMPRODUCT" at bounding box center [194, 194] width 76 height 19
click at [156, 193] on input "SUMPRODUCT" at bounding box center [148, 195] width 16 height 16
radio input "true"
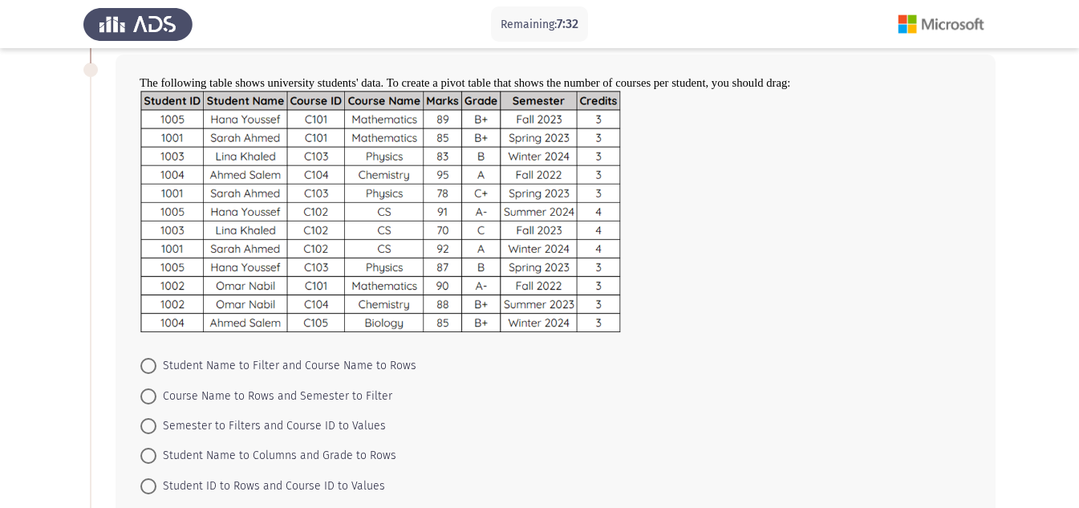
scroll to position [552, 0]
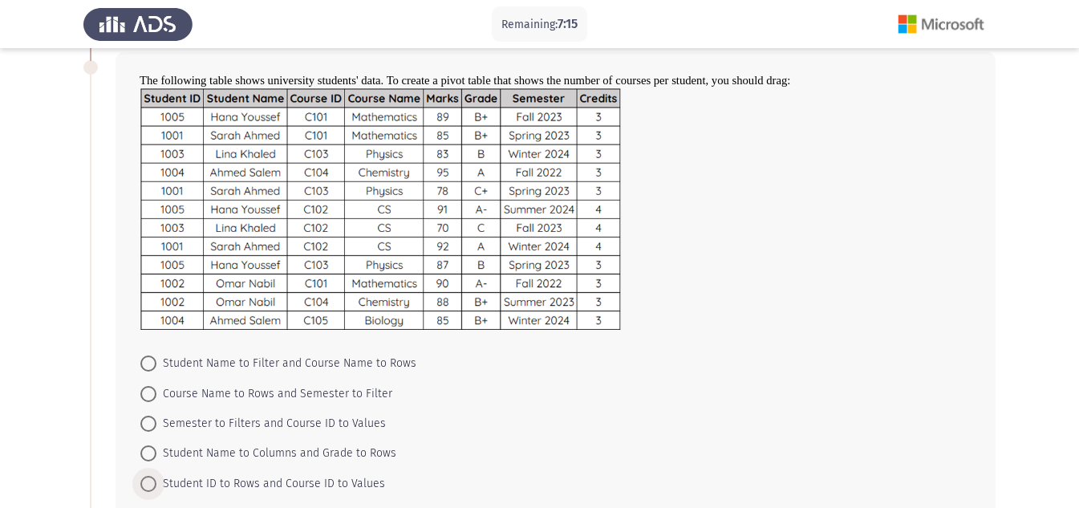
click at [152, 489] on span at bounding box center [148, 484] width 16 height 16
click at [152, 489] on input "Student ID to Rows and Course ID to Values" at bounding box center [148, 484] width 16 height 16
radio input "true"
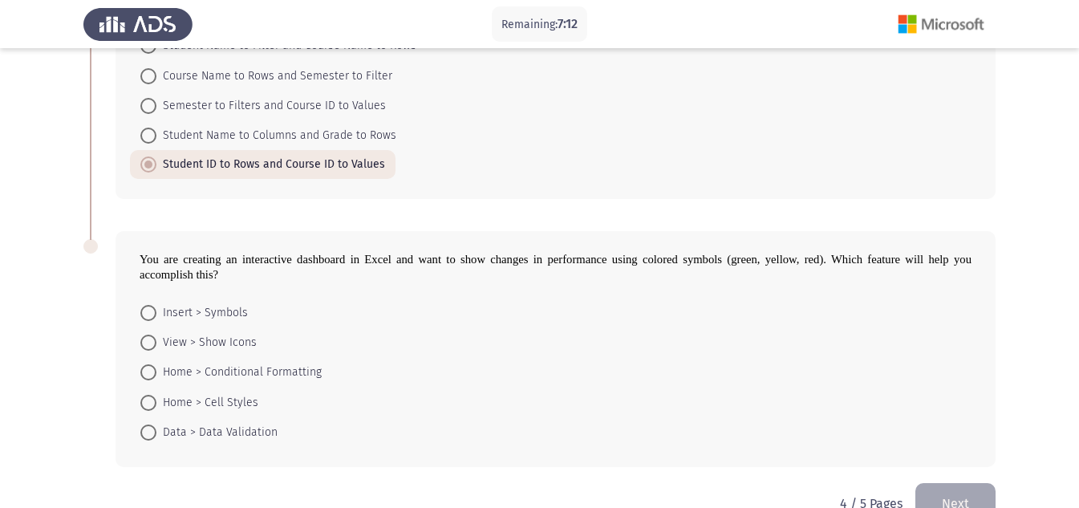
scroll to position [909, 0]
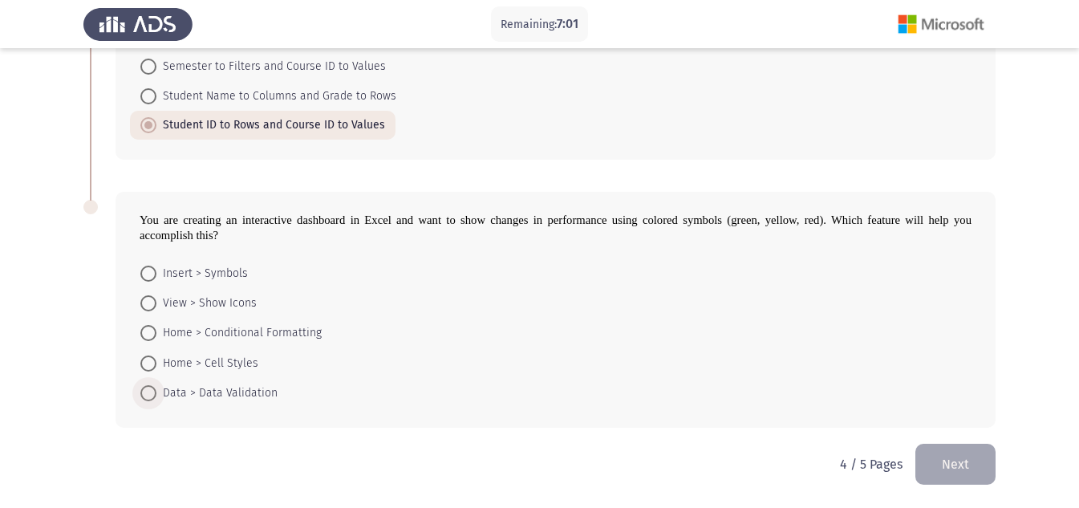
click at [165, 392] on span "Data > Data Validation" at bounding box center [216, 393] width 121 height 19
click at [156, 392] on input "Data > Data Validation" at bounding box center [148, 393] width 16 height 16
radio input "true"
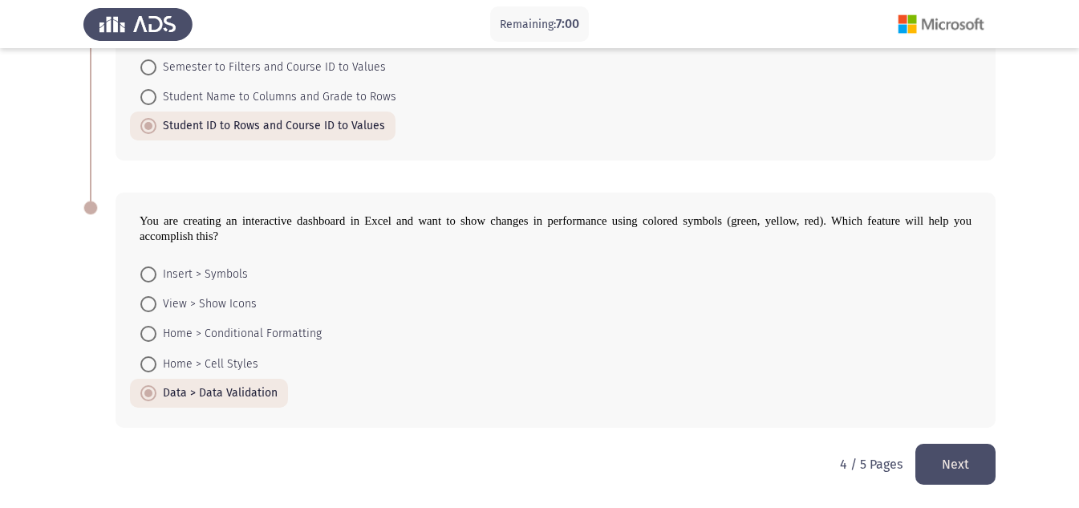
click at [947, 473] on button "Next" at bounding box center [955, 464] width 80 height 41
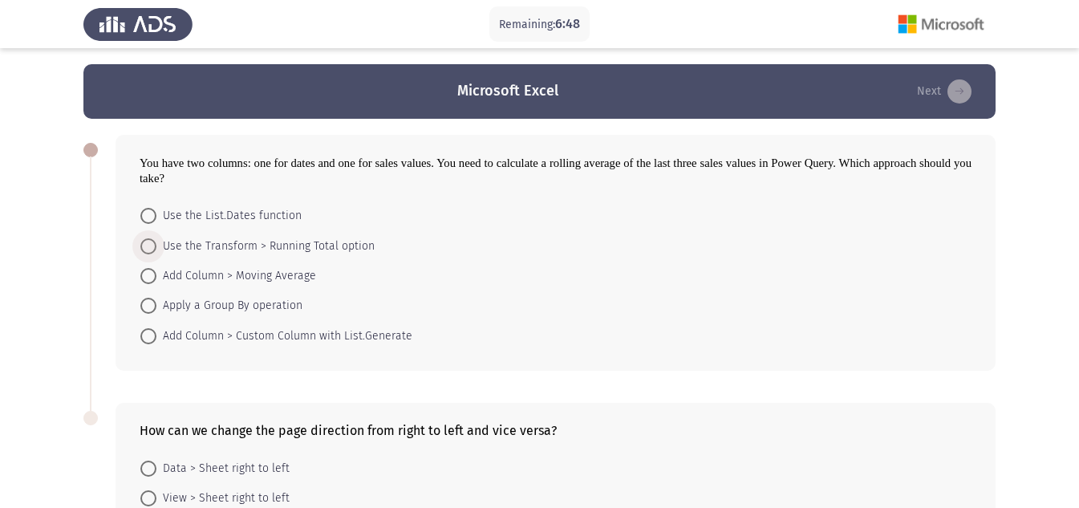
click at [151, 243] on span at bounding box center [148, 246] width 16 height 16
click at [151, 243] on input "Use the Transform > Running Total option" at bounding box center [148, 246] width 16 height 16
radio input "true"
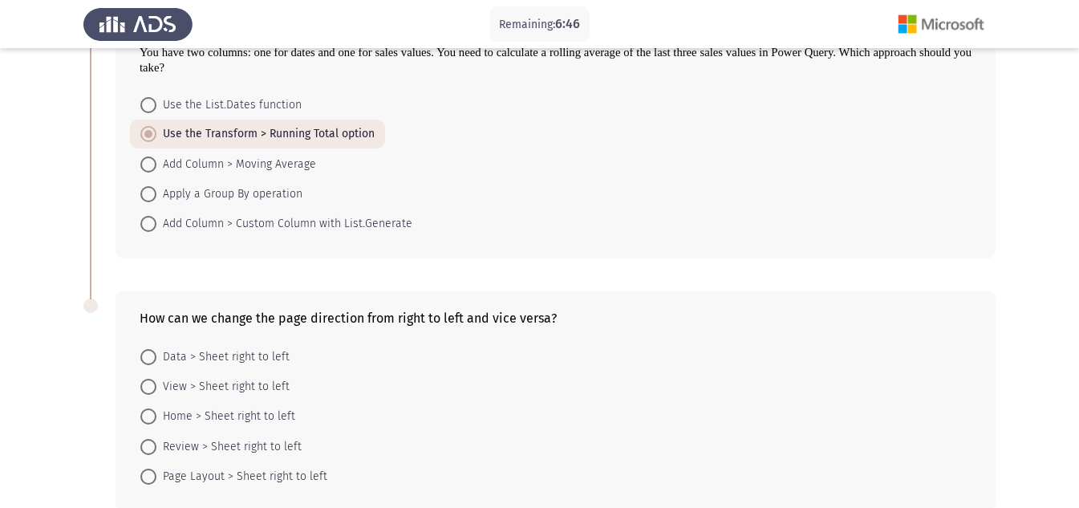
scroll to position [194, 0]
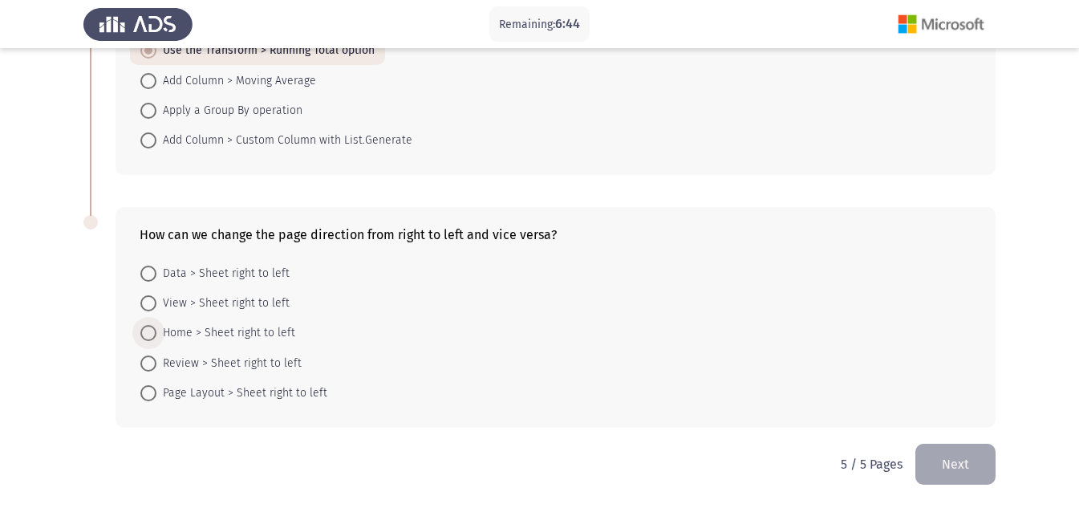
click at [156, 334] on span at bounding box center [148, 333] width 16 height 16
click at [156, 334] on input "Home > Sheet right to left" at bounding box center [148, 333] width 16 height 16
radio input "true"
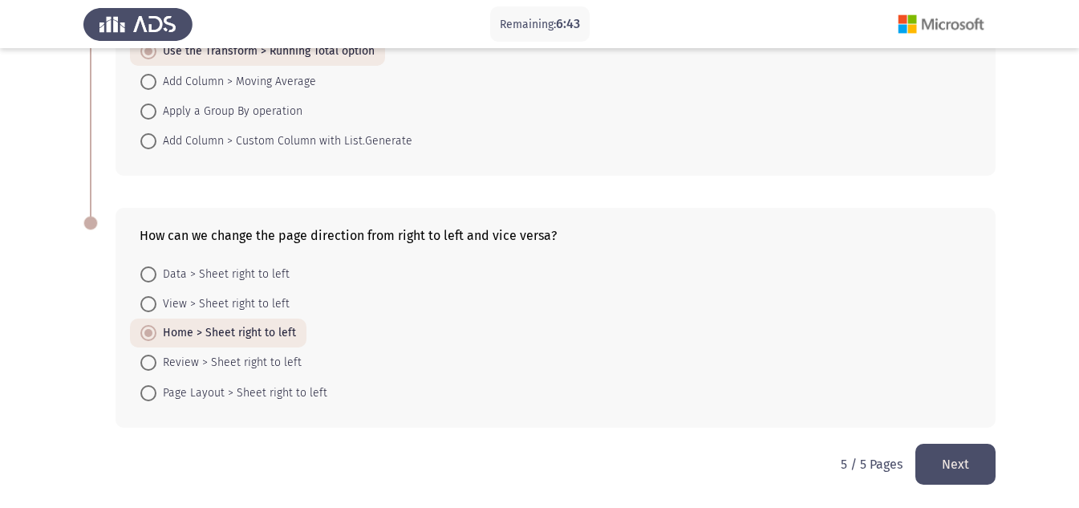
click at [949, 475] on button "Next" at bounding box center [955, 464] width 80 height 41
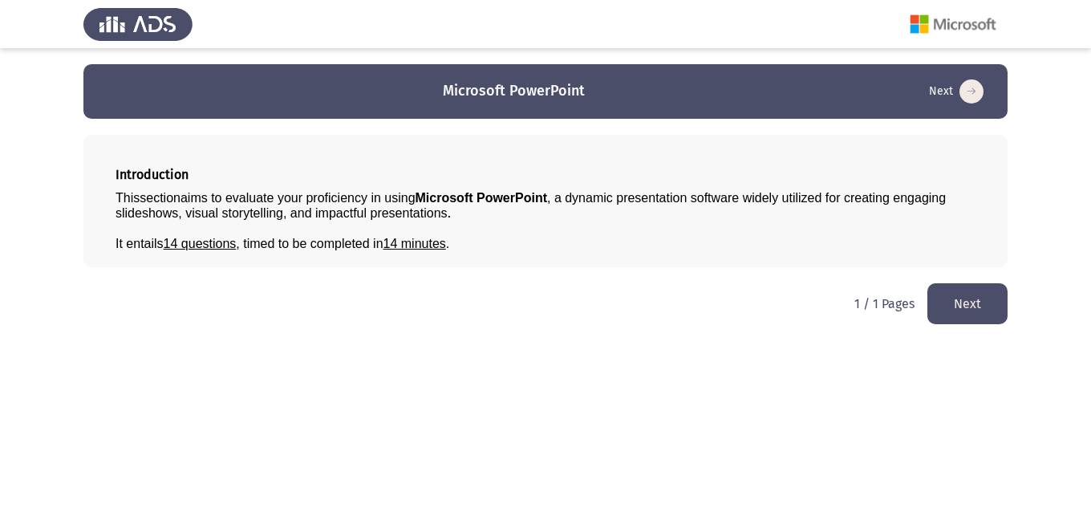
click at [967, 304] on button "Next" at bounding box center [968, 303] width 80 height 41
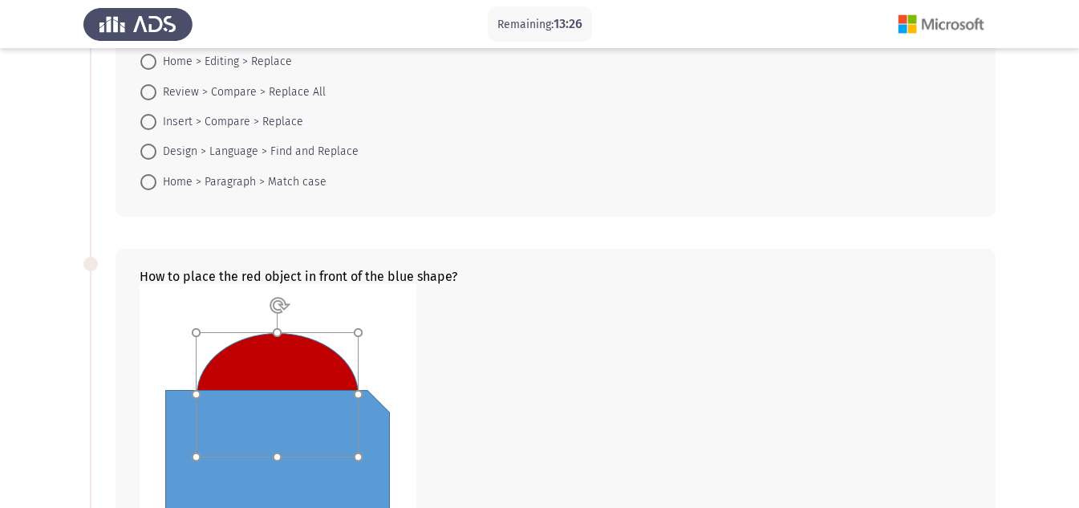
scroll to position [692, 0]
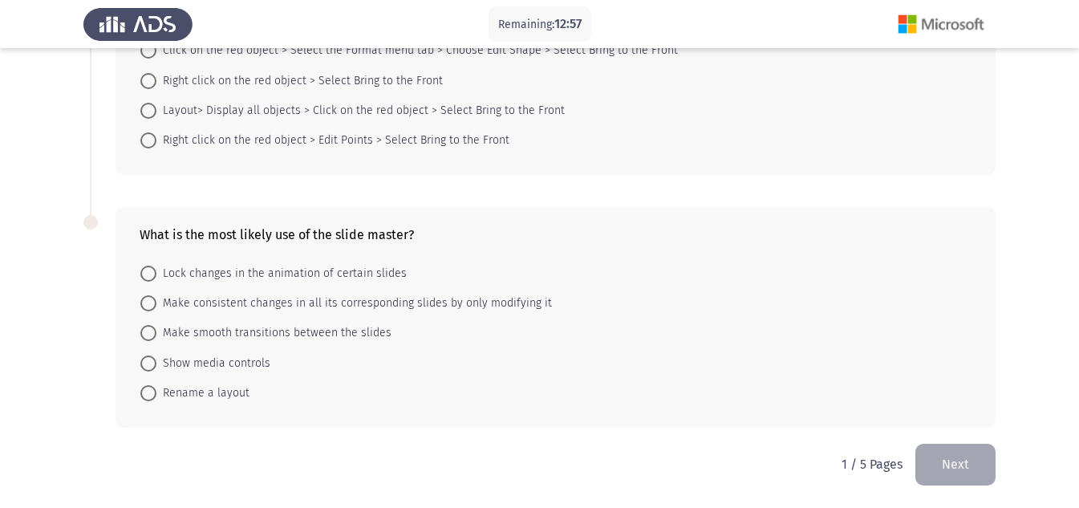
click at [386, 416] on div "What is the most likely use of the slide master? Lock changes in the animation …" at bounding box center [556, 317] width 880 height 221
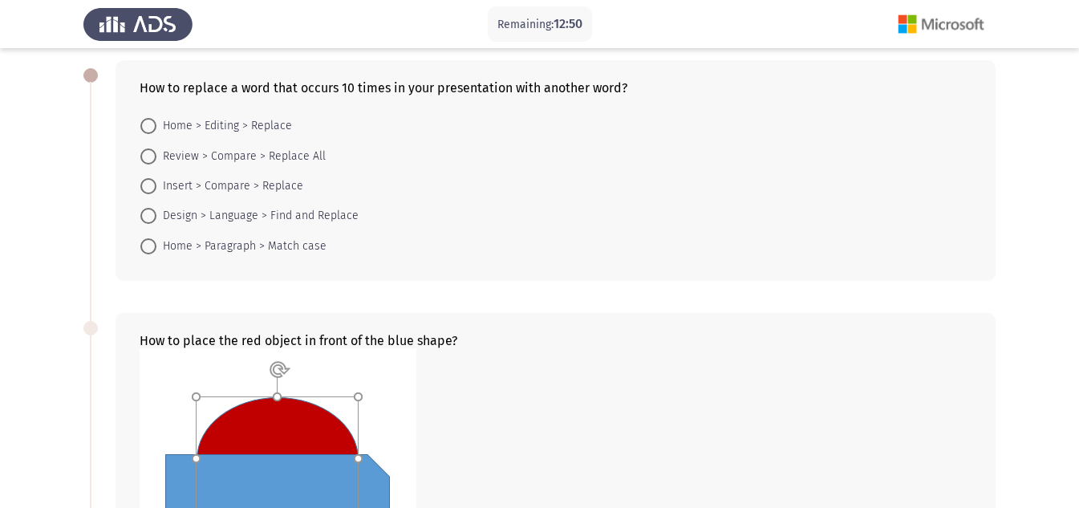
scroll to position [0, 0]
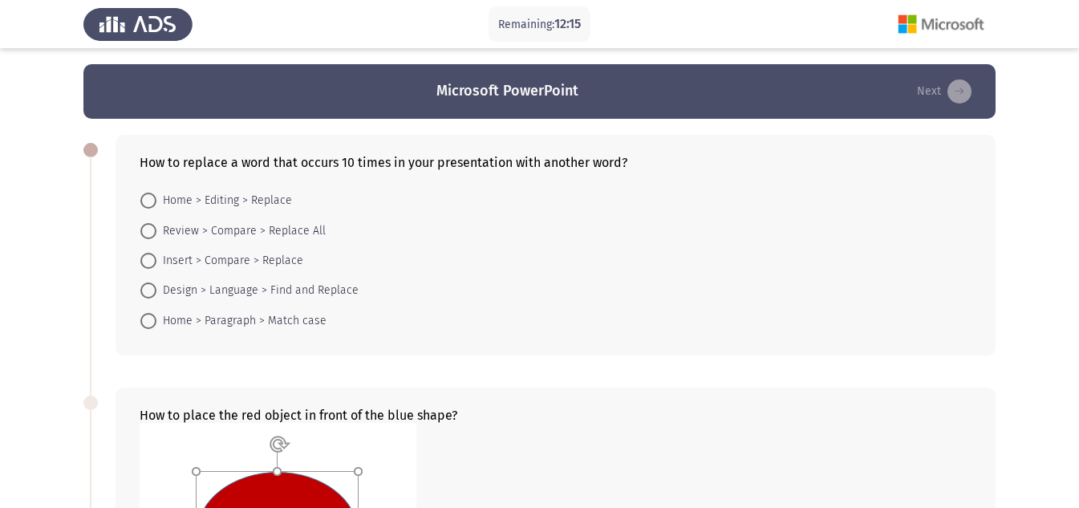
click at [271, 218] on mat-radio-button "Review > Compare > Replace All" at bounding box center [233, 230] width 206 height 30
click at [250, 229] on span "Review > Compare > Replace All" at bounding box center [240, 230] width 169 height 19
click at [156, 229] on input "Review > Compare > Replace All" at bounding box center [148, 231] width 16 height 16
radio input "true"
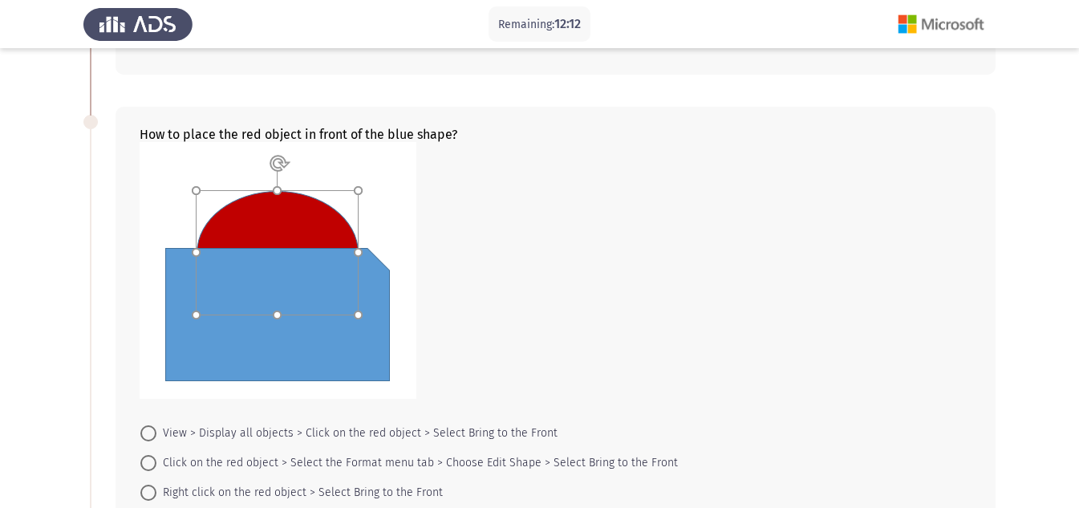
scroll to position [559, 0]
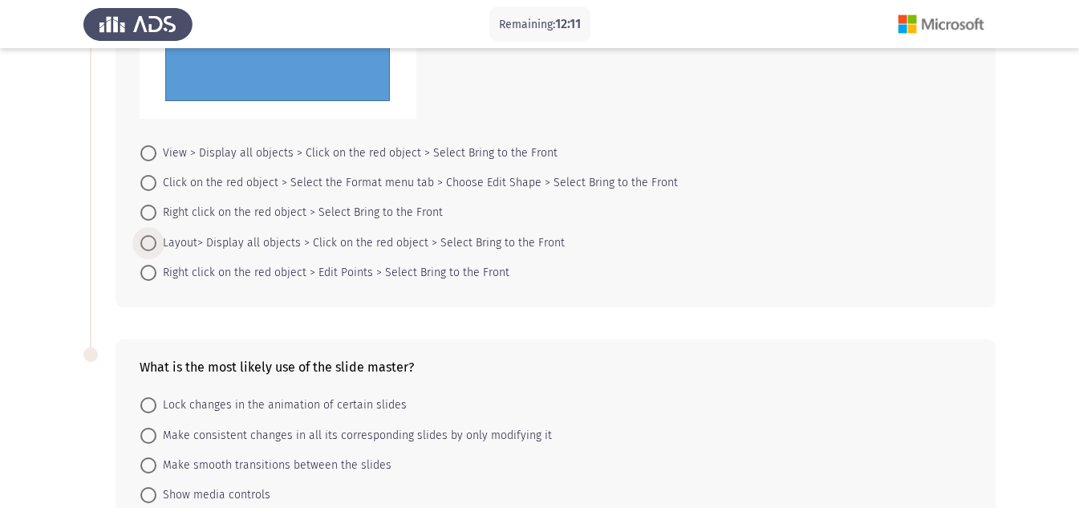
click at [268, 234] on span "Layout> Display all objects > Click on the red object > Select Bring to the Fro…" at bounding box center [360, 242] width 408 height 19
click at [156, 235] on input "Layout> Display all objects > Click on the red object > Select Bring to the Fro…" at bounding box center [148, 243] width 16 height 16
radio input "true"
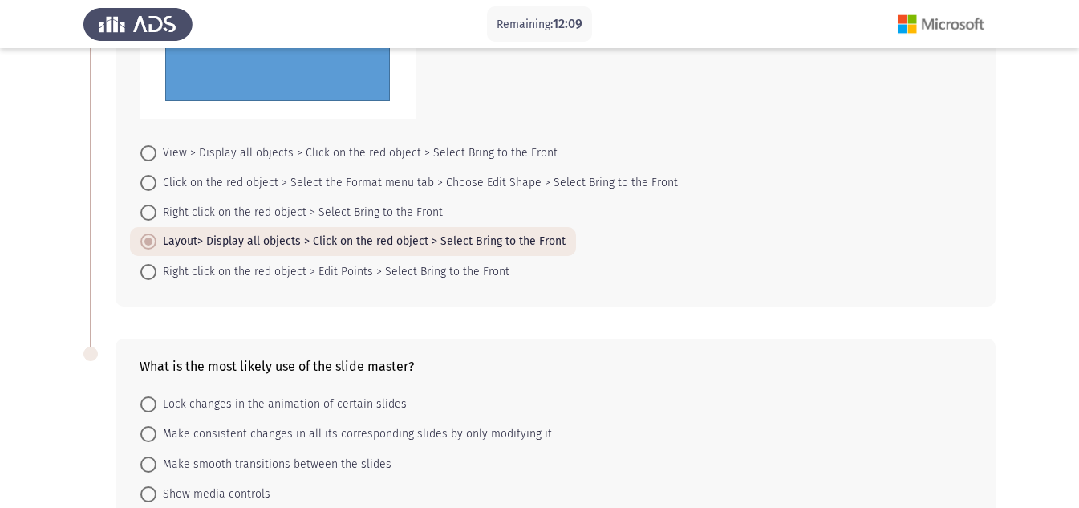
scroll to position [690, 0]
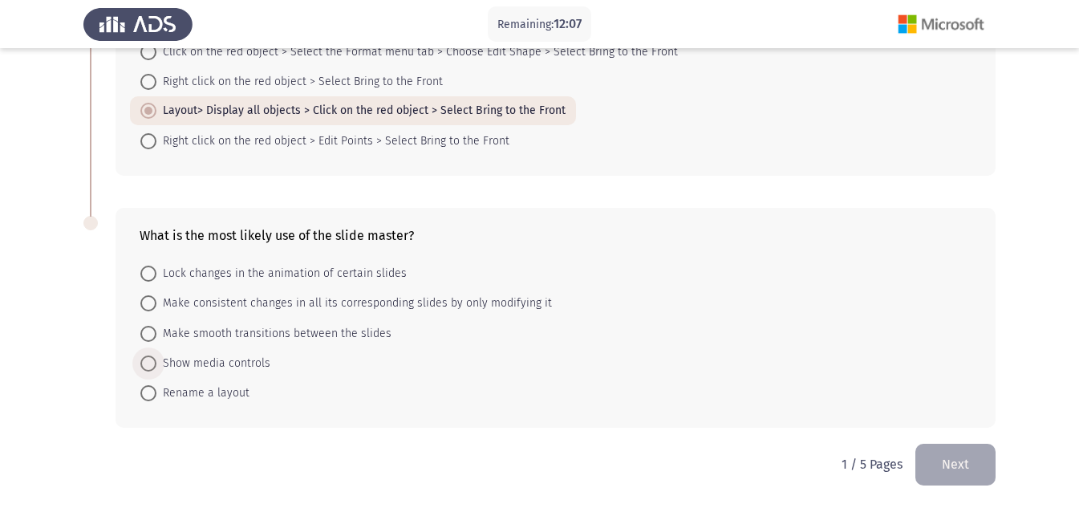
click at [230, 367] on span "Show media controls" at bounding box center [213, 363] width 114 height 19
click at [156, 367] on input "Show media controls" at bounding box center [148, 363] width 16 height 16
radio input "true"
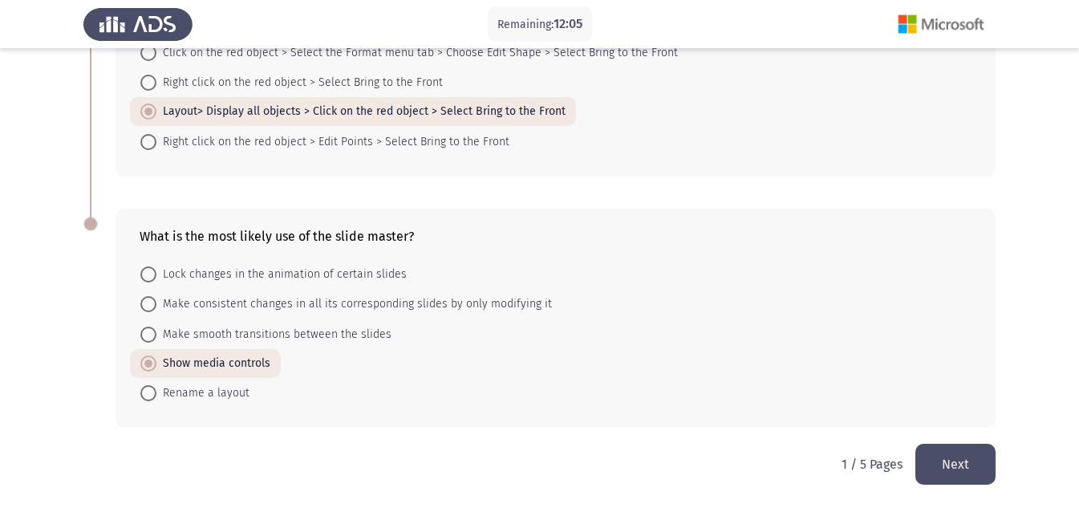
click at [953, 457] on button "Next" at bounding box center [955, 464] width 80 height 41
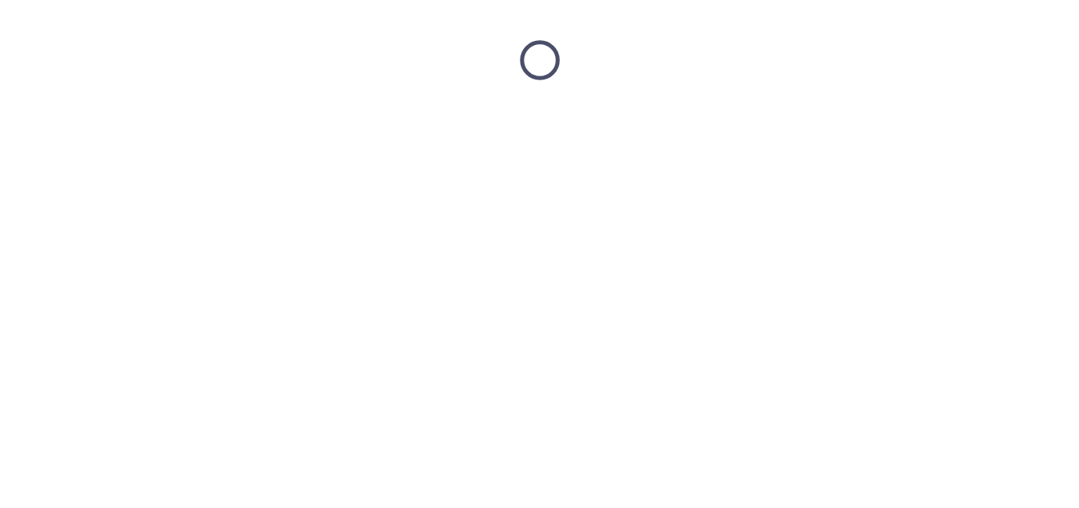
scroll to position [0, 0]
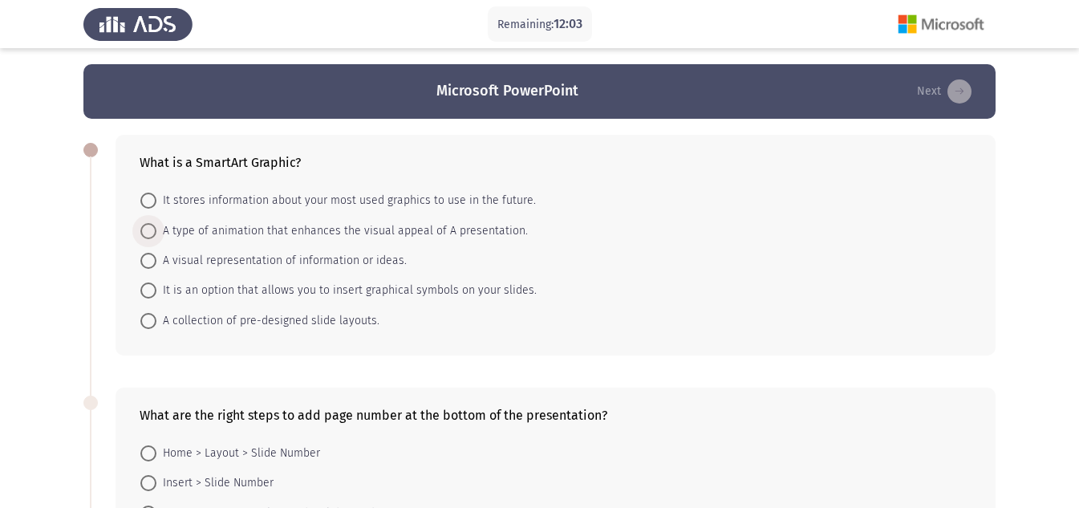
click at [227, 237] on span "A type of animation that enhances the visual appeal of A presentation." at bounding box center [341, 230] width 371 height 19
click at [156, 237] on input "A type of animation that enhances the visual appeal of A presentation." at bounding box center [148, 231] width 16 height 16
radio input "true"
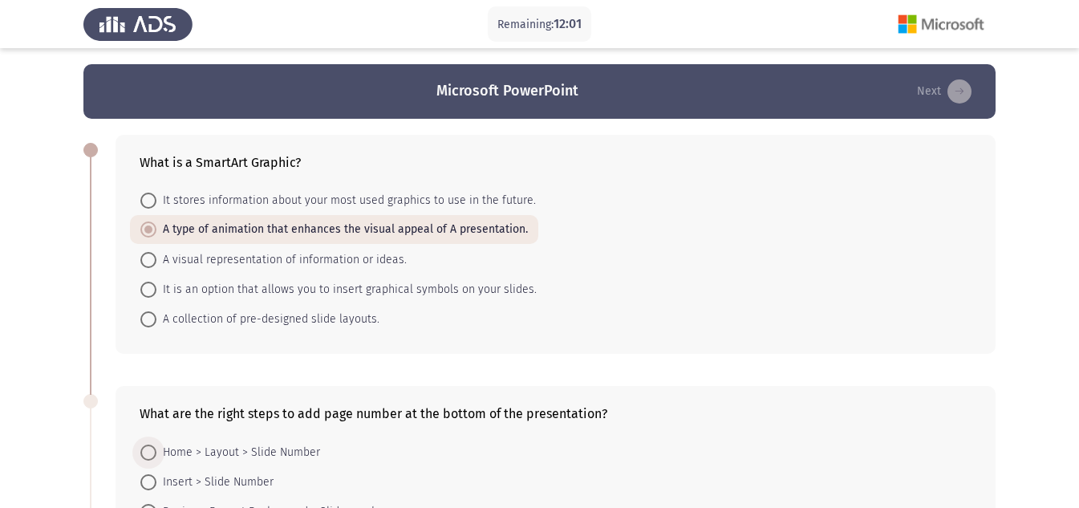
click at [219, 445] on span "Home > Layout > Slide Number" at bounding box center [238, 452] width 164 height 19
click at [156, 445] on input "Home > Layout > Slide Number" at bounding box center [148, 453] width 16 height 16
radio input "true"
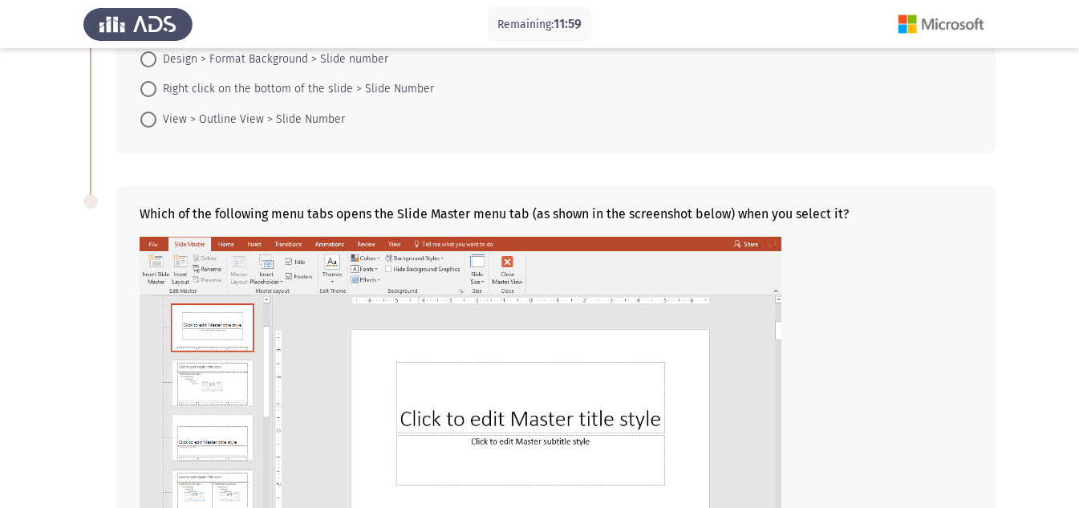
scroll to position [575, 0]
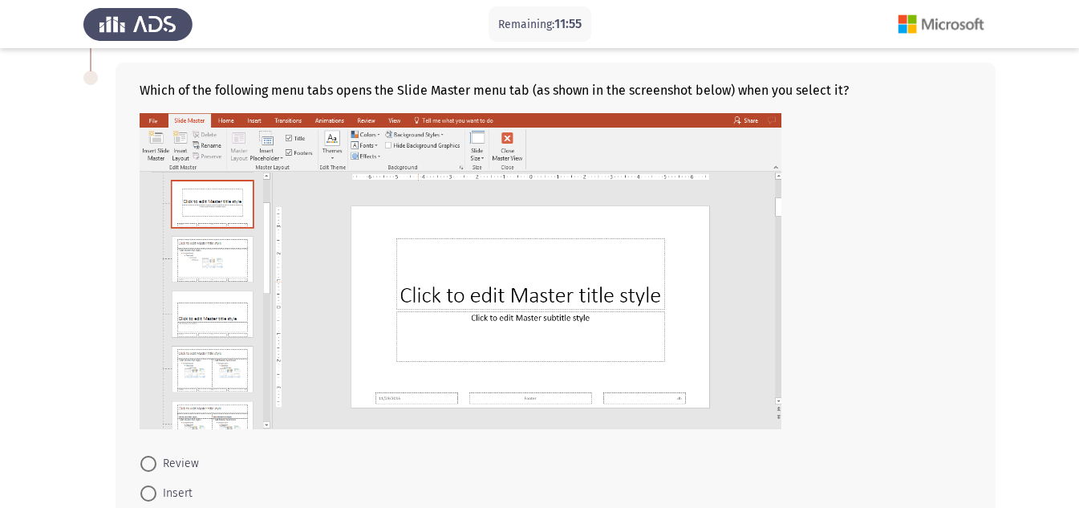
click at [176, 461] on span "Review" at bounding box center [177, 463] width 43 height 19
click at [156, 461] on input "Review" at bounding box center [148, 464] width 16 height 16
radio input "true"
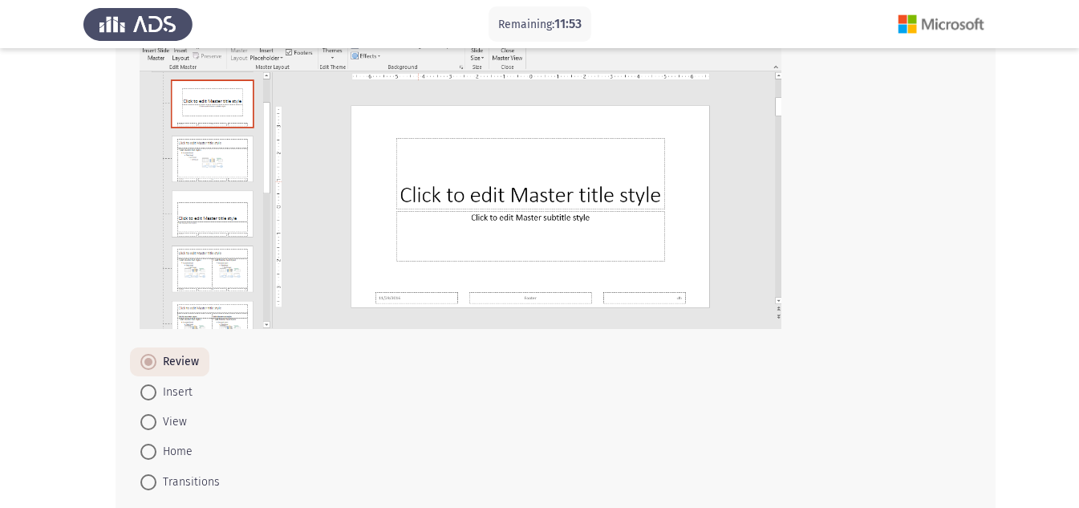
scroll to position [765, 0]
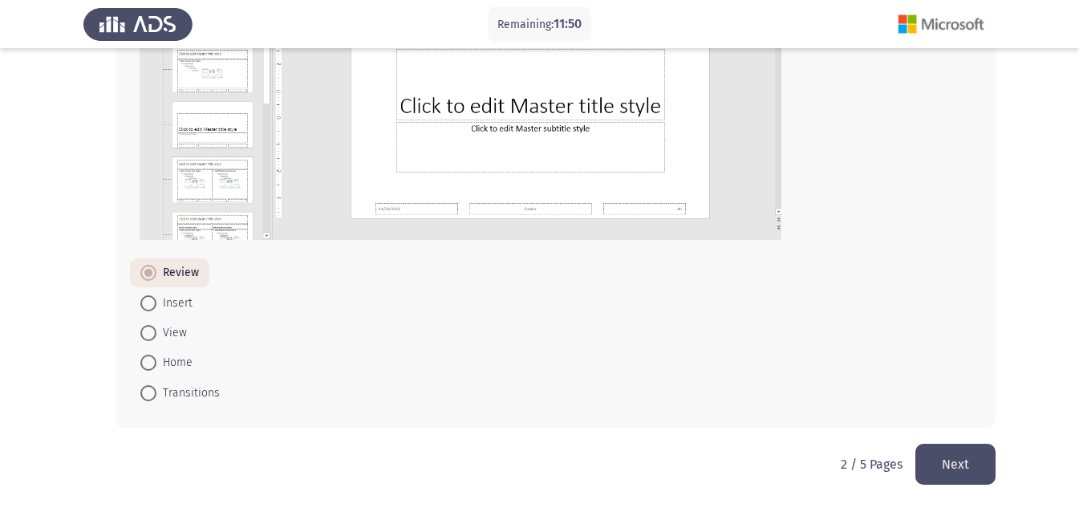
click at [956, 479] on button "Next" at bounding box center [955, 464] width 80 height 41
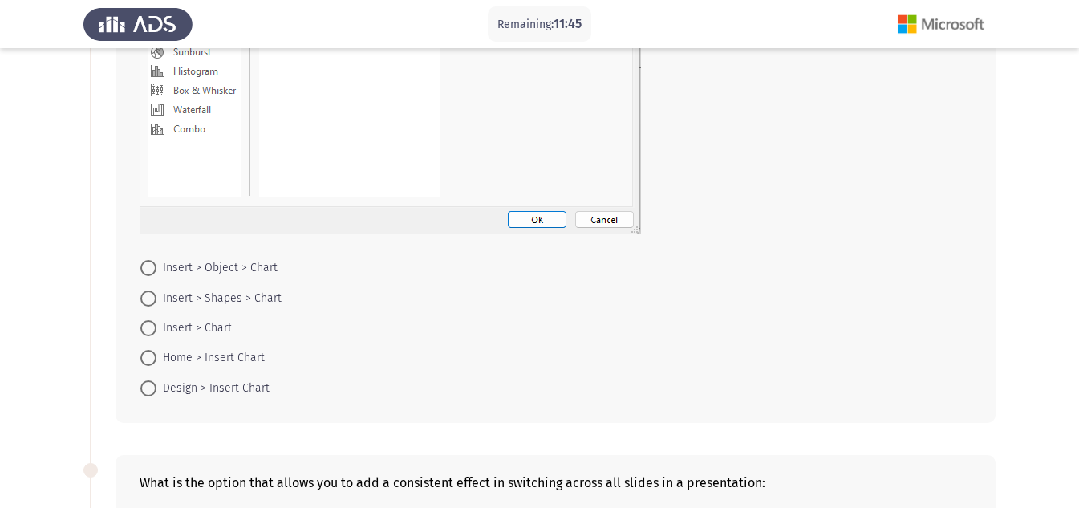
scroll to position [384, 0]
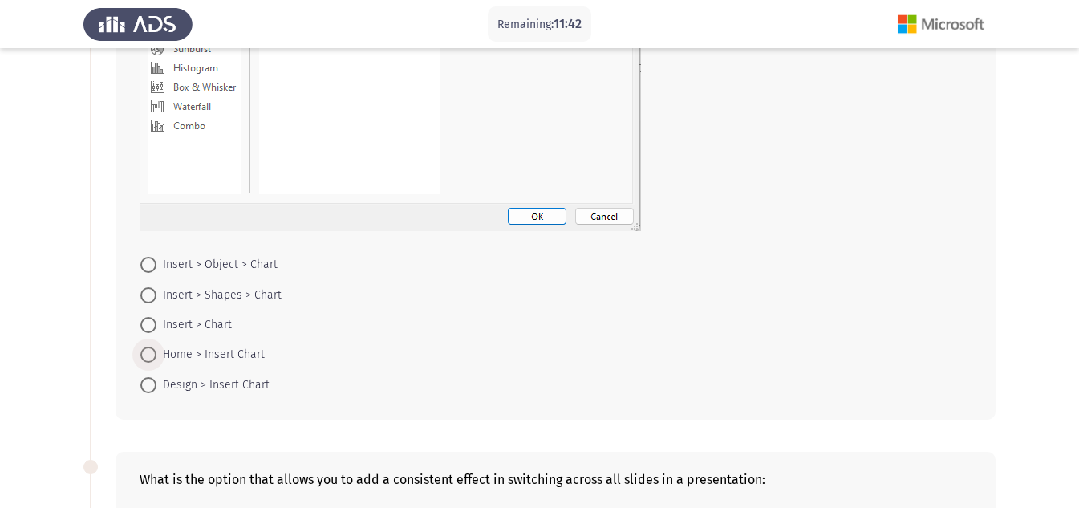
click at [179, 347] on span "Home > Insert Chart" at bounding box center [210, 354] width 108 height 19
click at [156, 347] on input "Home > Insert Chart" at bounding box center [148, 355] width 16 height 16
radio input "true"
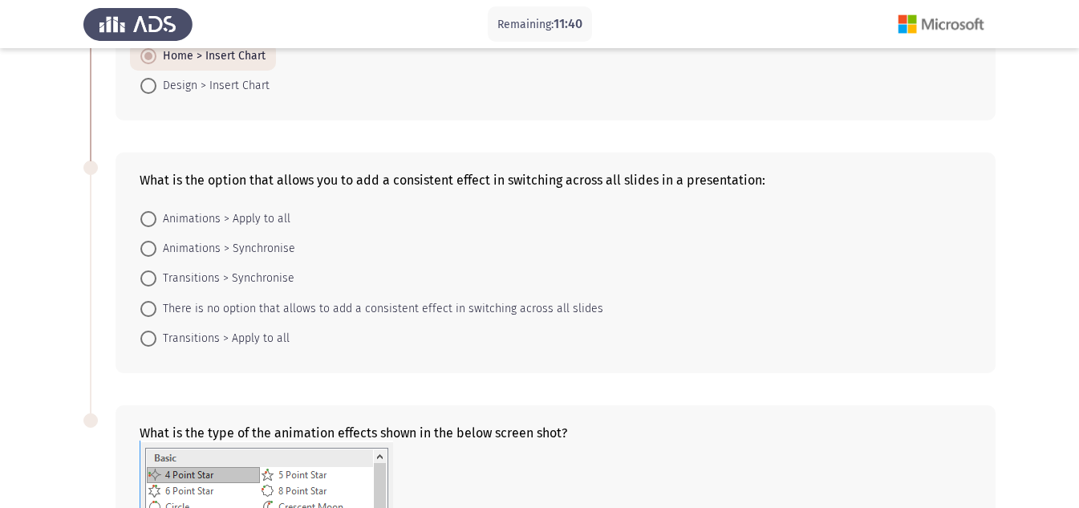
scroll to position [762, 0]
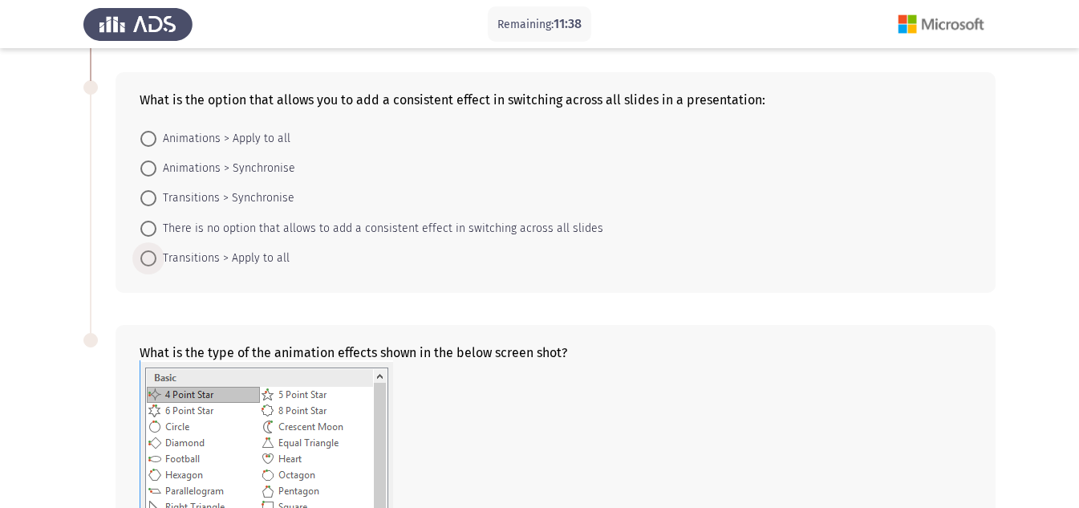
click at [241, 259] on span "Transitions > Apply to all" at bounding box center [222, 258] width 133 height 19
click at [156, 259] on input "Transitions > Apply to all" at bounding box center [148, 258] width 16 height 16
radio input "true"
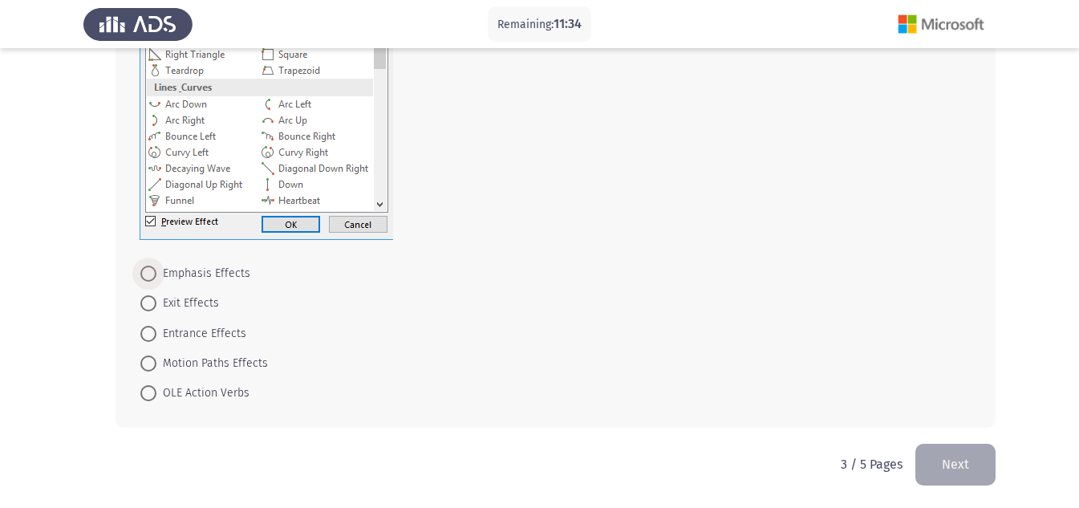
click at [191, 268] on span "Emphasis Effects" at bounding box center [203, 273] width 94 height 19
click at [156, 268] on input "Emphasis Effects" at bounding box center [148, 274] width 16 height 16
radio input "true"
click at [951, 460] on button "Next" at bounding box center [955, 464] width 80 height 41
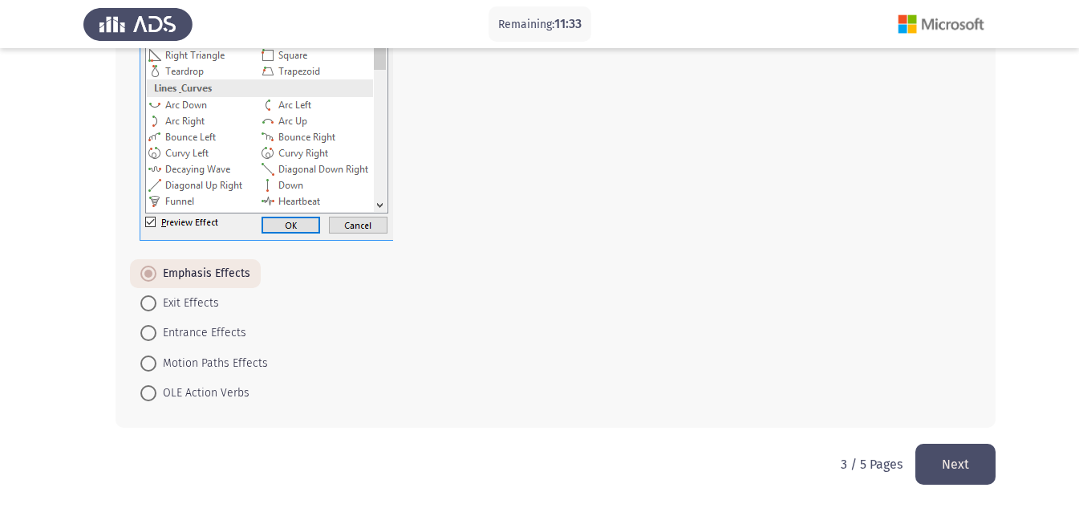
scroll to position [0, 0]
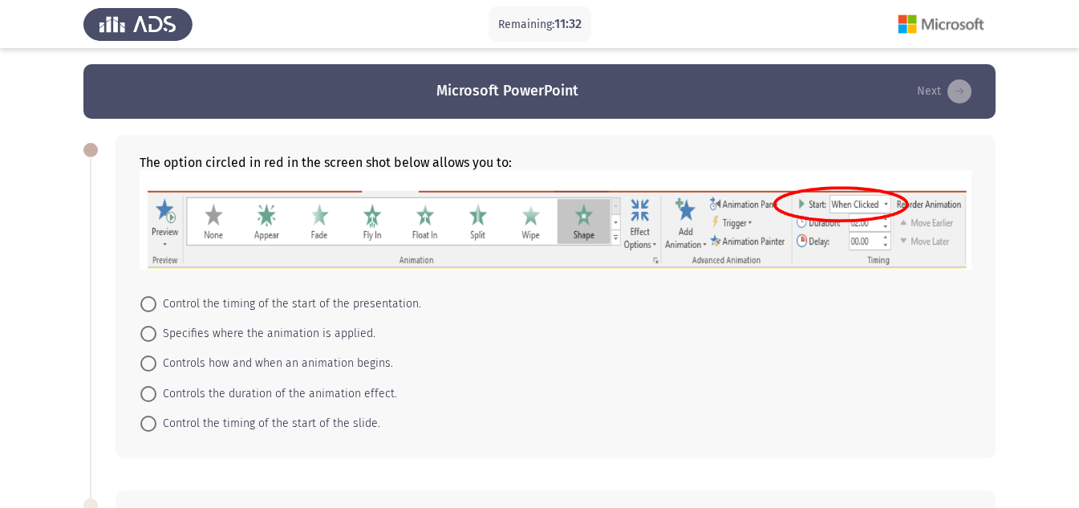
click at [194, 294] on span "Control the timing of the start of the presentation." at bounding box center [288, 303] width 265 height 19
click at [156, 296] on input "Control the timing of the start of the presentation." at bounding box center [148, 304] width 16 height 16
radio input "true"
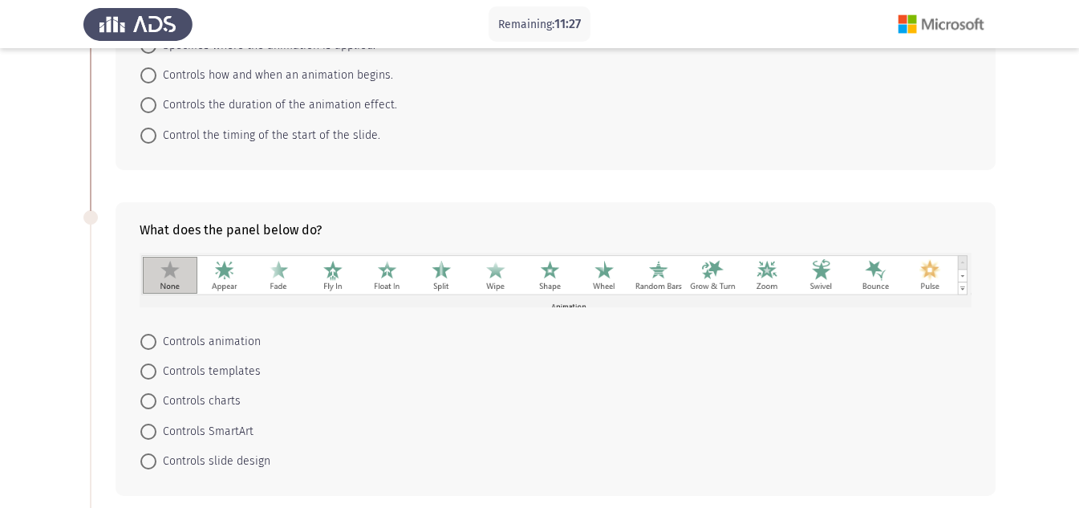
scroll to position [289, 0]
click at [210, 416] on mat-radio-button "Controls SmartArt" at bounding box center [197, 429] width 134 height 30
click at [203, 400] on span "Controls charts" at bounding box center [198, 399] width 84 height 19
click at [156, 400] on input "Controls charts" at bounding box center [148, 400] width 16 height 16
radio input "true"
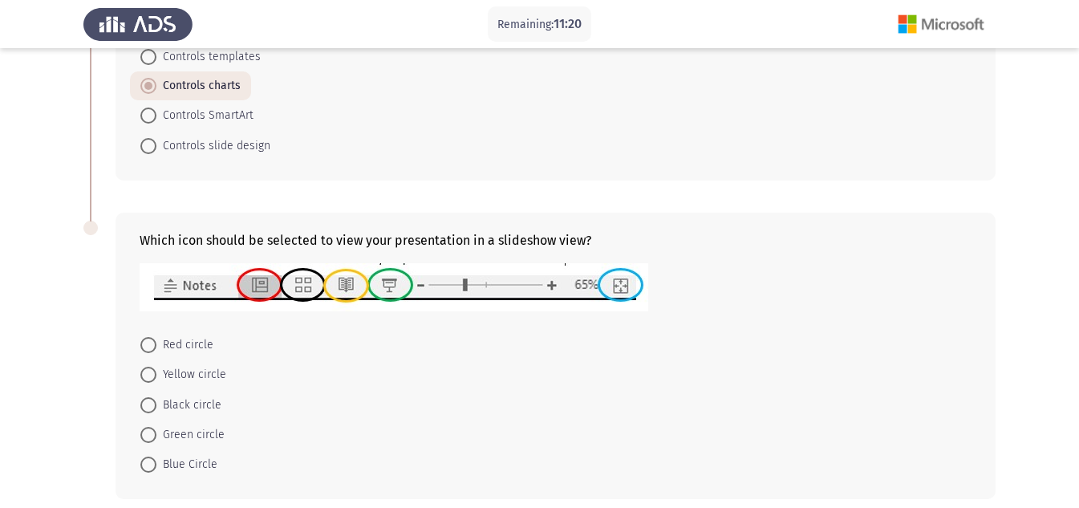
scroll to position [673, 0]
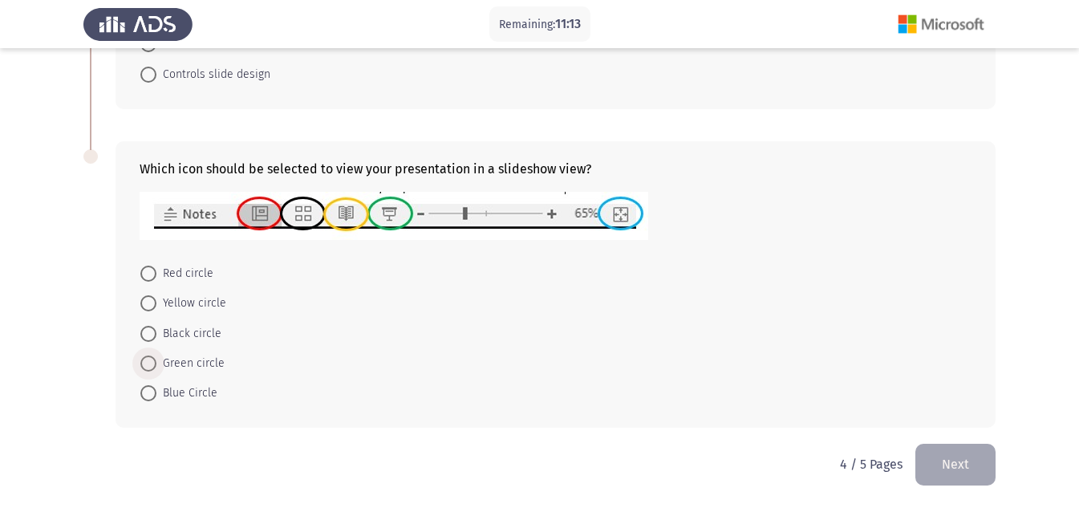
click at [189, 360] on span "Green circle" at bounding box center [190, 363] width 68 height 19
click at [156, 360] on input "Green circle" at bounding box center [148, 363] width 16 height 16
radio input "true"
click at [968, 462] on button "Next" at bounding box center [955, 464] width 80 height 41
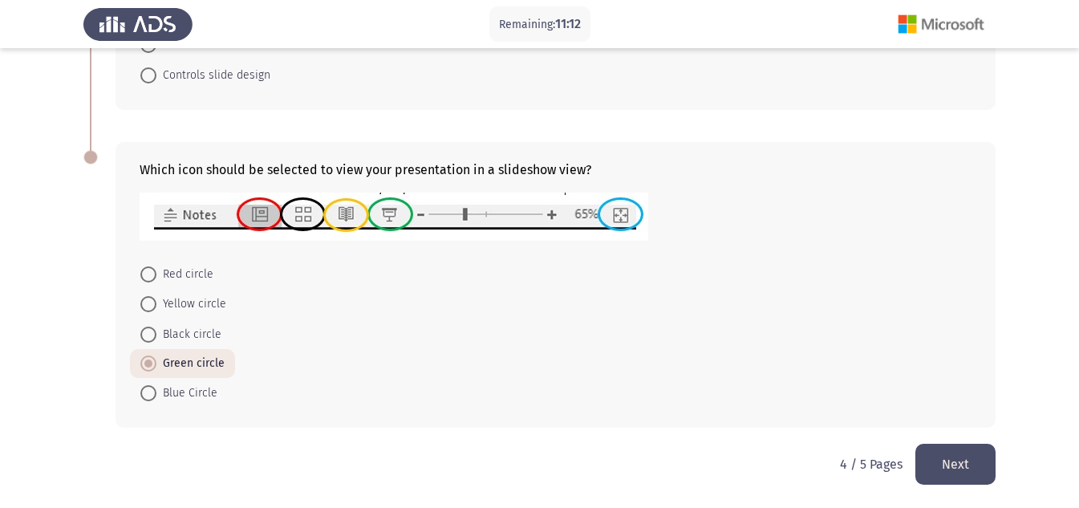
scroll to position [0, 0]
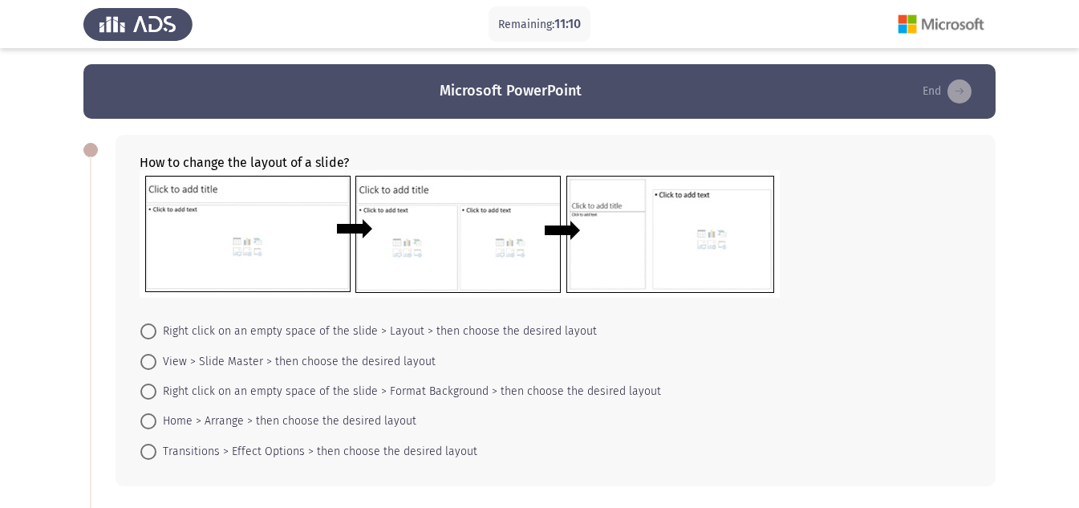
click at [215, 374] on mat-radio-button "View > Slide Master > then choose the desired layout" at bounding box center [288, 361] width 316 height 30
drag, startPoint x: 207, startPoint y: 389, endPoint x: 1083, endPoint y: 95, distance: 924.1
click at [1078, 95] on html "Remaining: 11:07 Microsoft PowerPoint End How to change the layout of a slide? …" at bounding box center [539, 409] width 1079 height 818
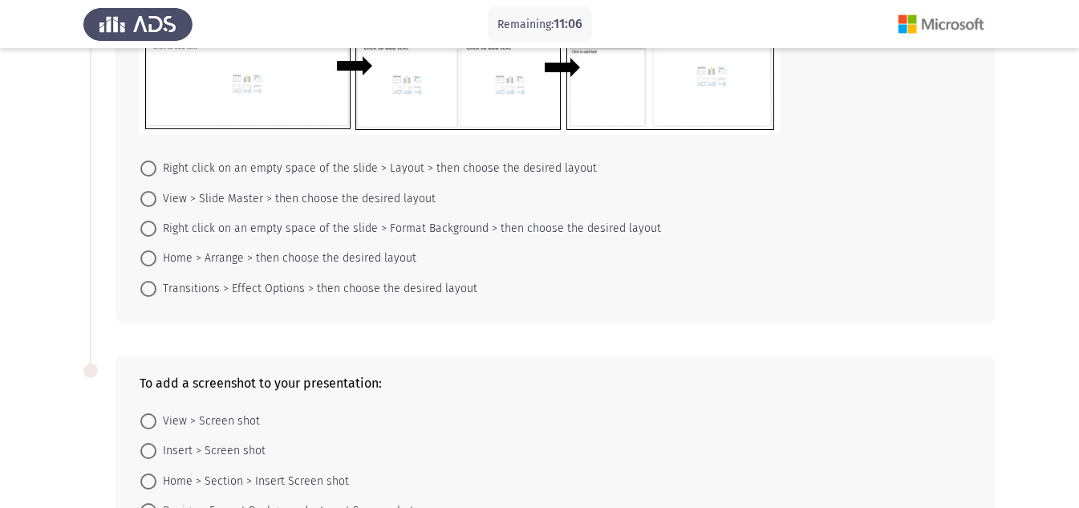
scroll to position [250, 0]
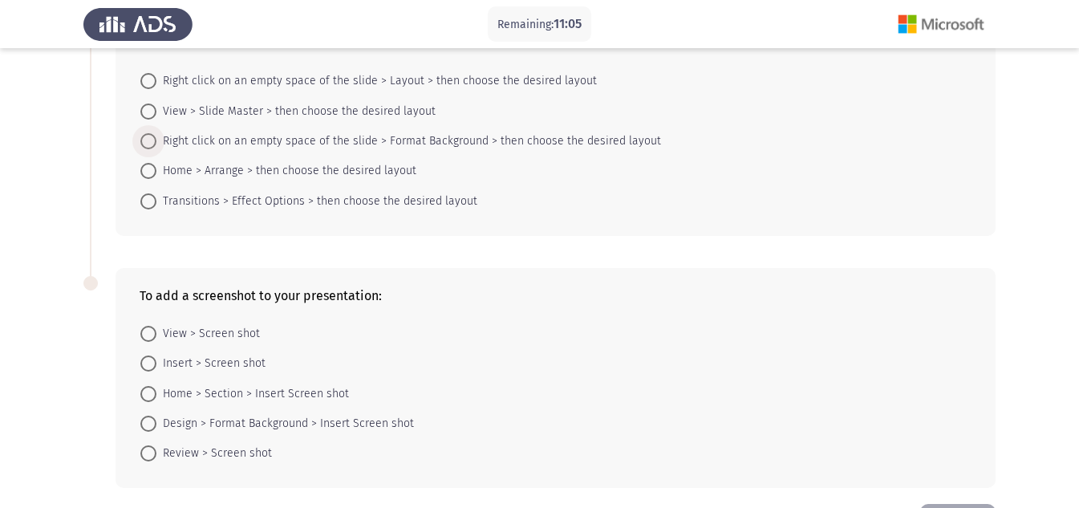
click at [201, 140] on span "Right click on an empty space of the slide > Format Background > then choose th…" at bounding box center [408, 141] width 505 height 19
click at [156, 140] on input "Right click on an empty space of the slide > Format Background > then choose th…" at bounding box center [148, 141] width 16 height 16
radio input "true"
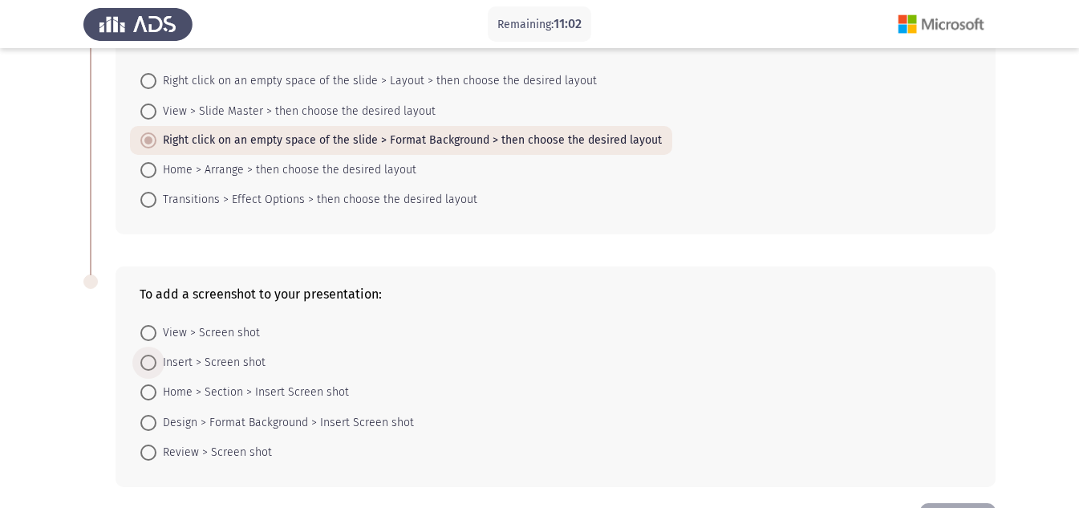
click at [201, 360] on span "Insert > Screen shot" at bounding box center [210, 362] width 109 height 19
click at [156, 360] on input "Insert > Screen shot" at bounding box center [148, 363] width 16 height 16
radio input "true"
click at [204, 390] on span "Home > Section > Insert Screen shot" at bounding box center [252, 391] width 193 height 19
click at [156, 390] on input "Home > Section > Insert Screen shot" at bounding box center [148, 392] width 16 height 16
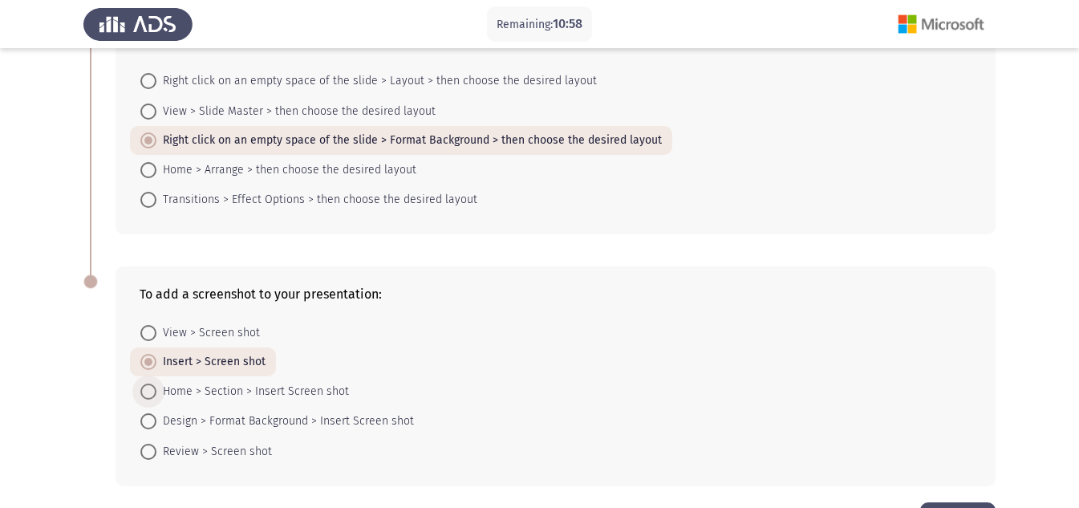
radio input "true"
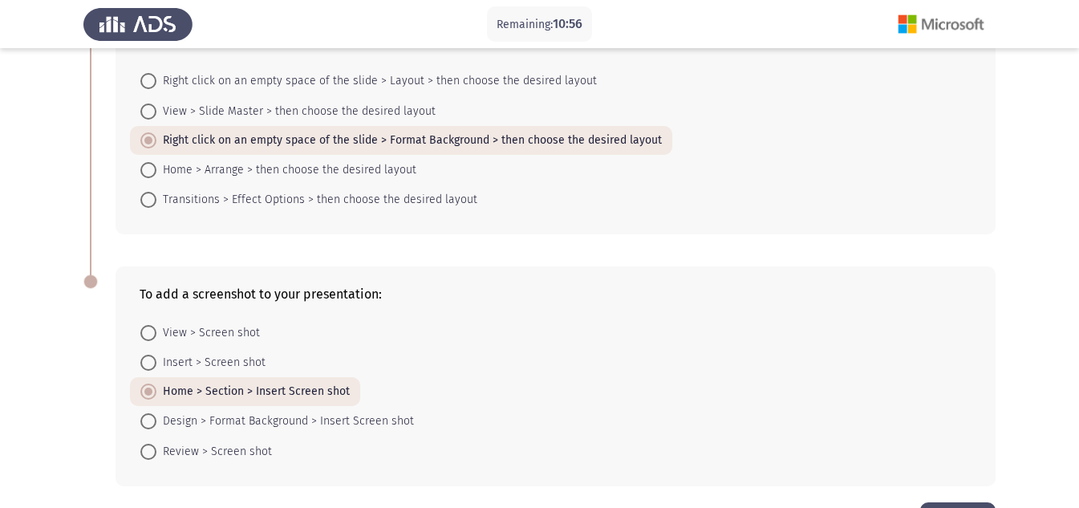
scroll to position [309, 0]
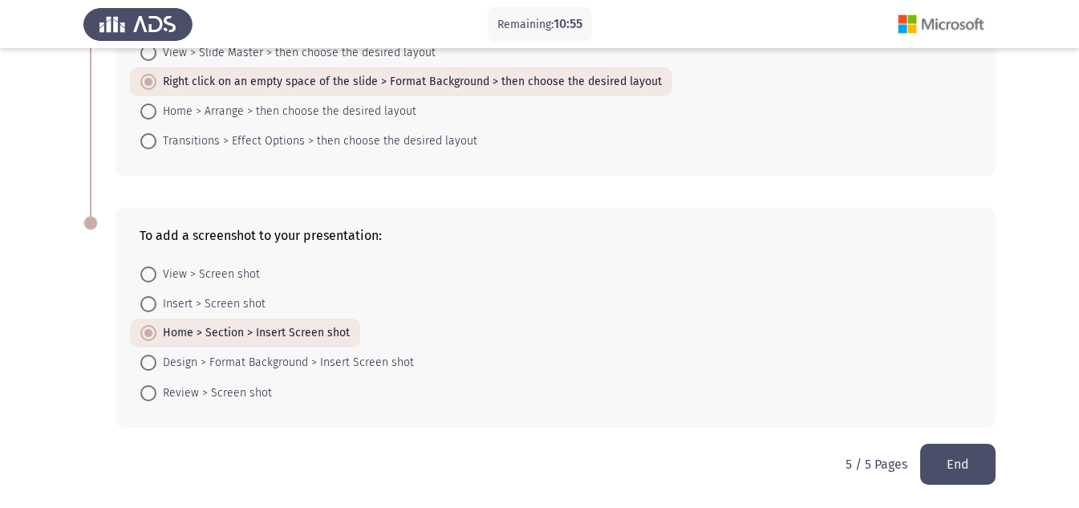
click at [936, 479] on button "End" at bounding box center [957, 464] width 75 height 41
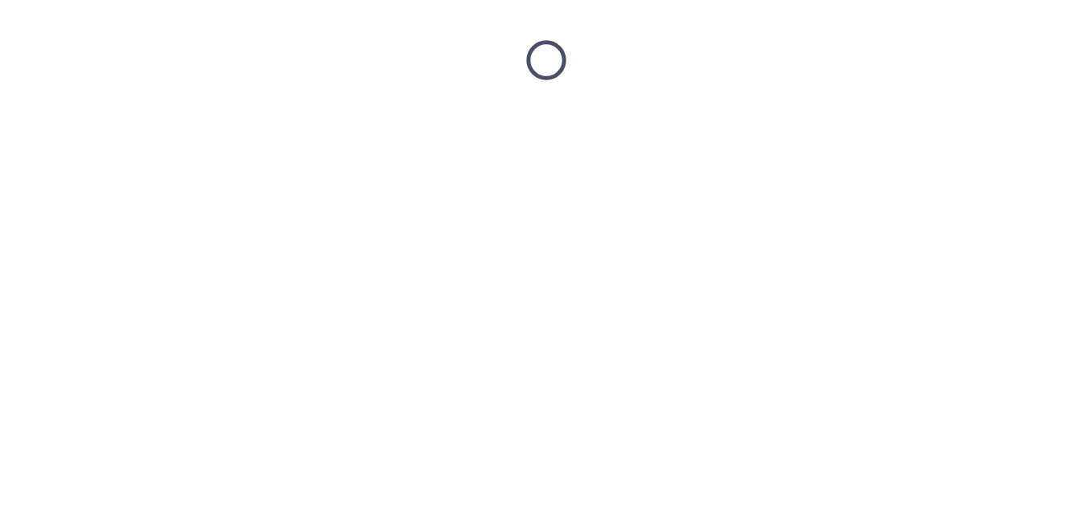
scroll to position [0, 0]
